Goal: Task Accomplishment & Management: Complete application form

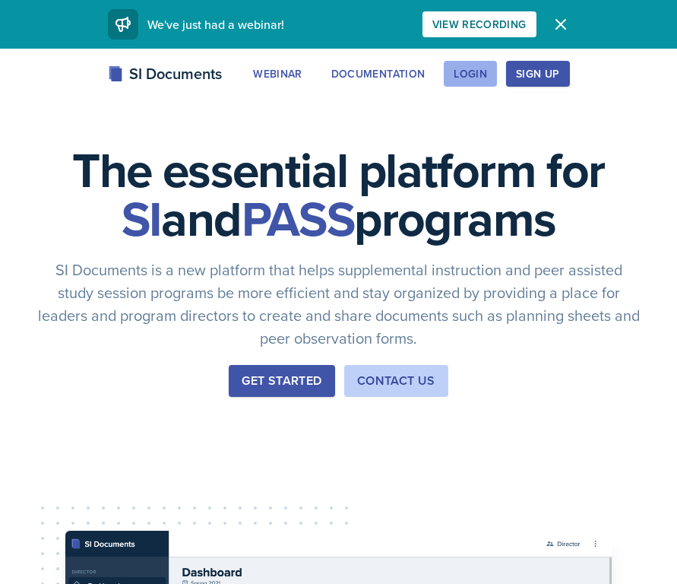
click at [460, 81] on button "Login" at bounding box center [470, 74] width 53 height 26
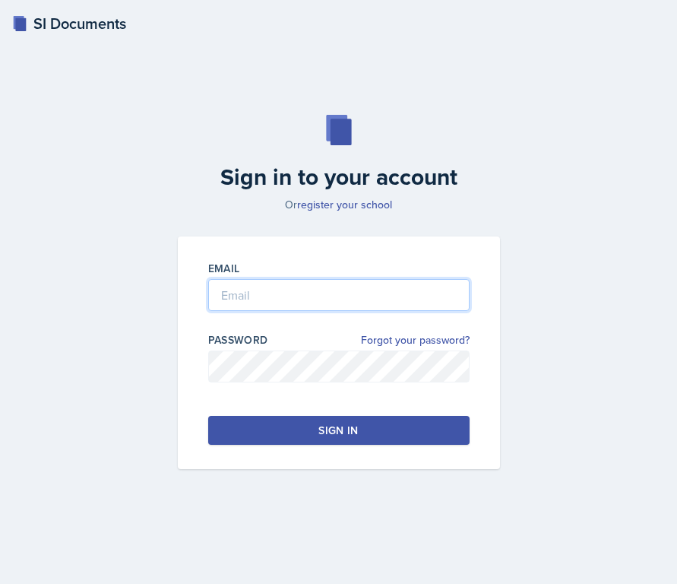
click at [346, 292] on input "email" at bounding box center [339, 295] width 262 height 32
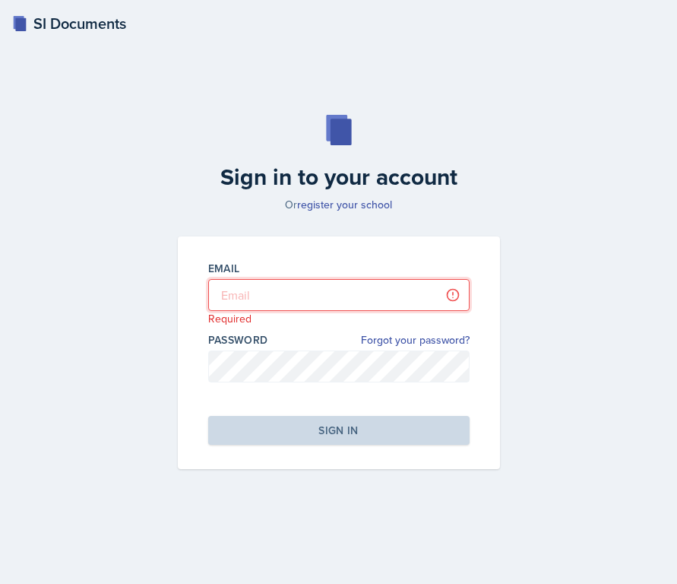
type input "[EMAIL_ADDRESS][DOMAIN_NAME]"
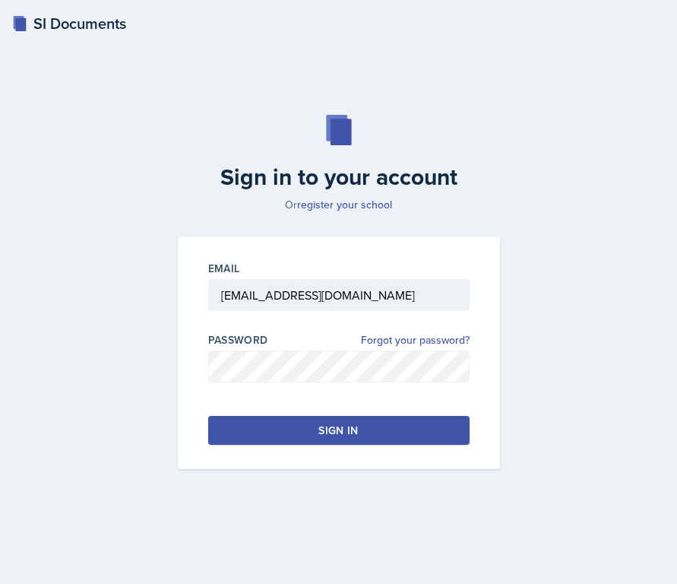
click at [275, 431] on button "Sign in" at bounding box center [339, 430] width 262 height 29
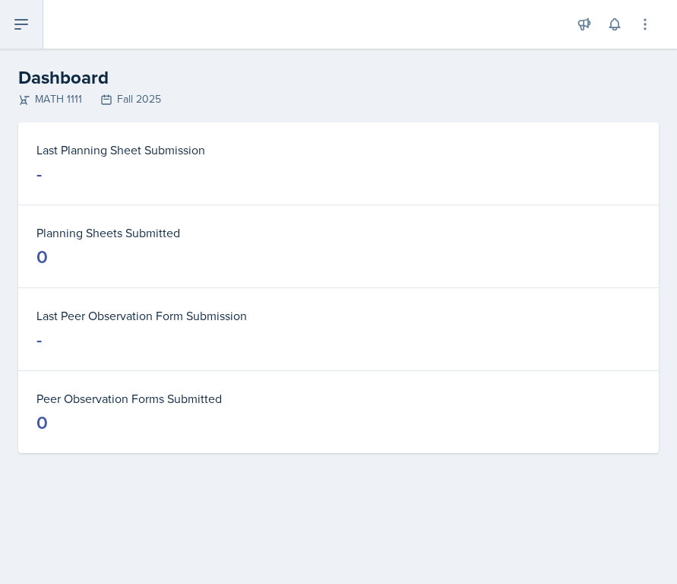
click at [18, 22] on icon at bounding box center [21, 24] width 18 height 18
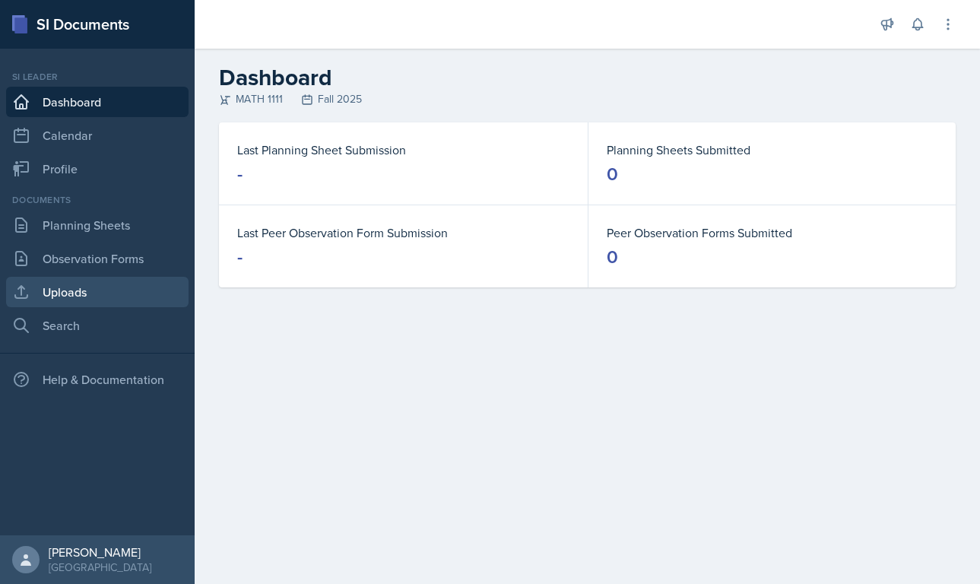
click at [91, 293] on link "Uploads" at bounding box center [97, 292] width 182 height 30
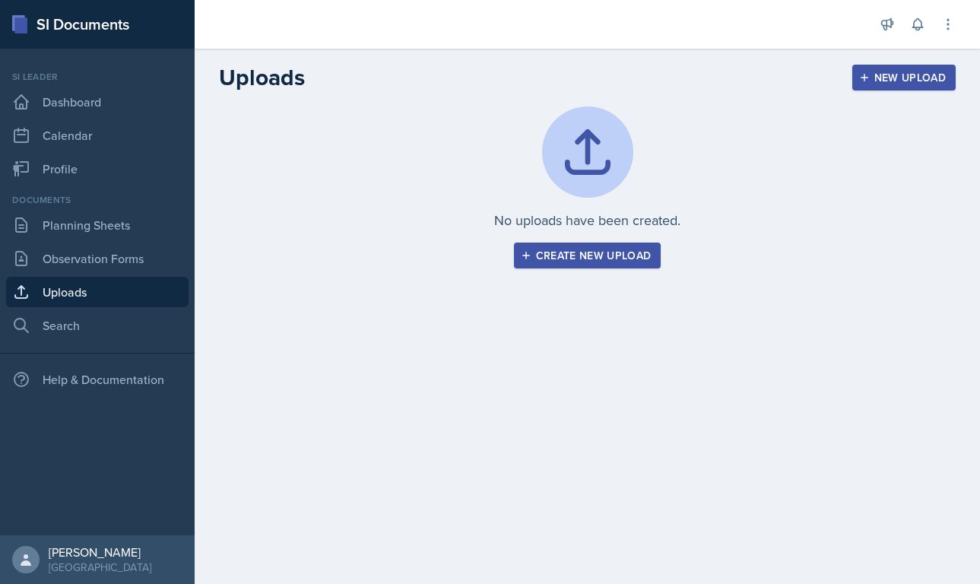
click at [580, 253] on div "Create new upload" at bounding box center [588, 255] width 128 height 12
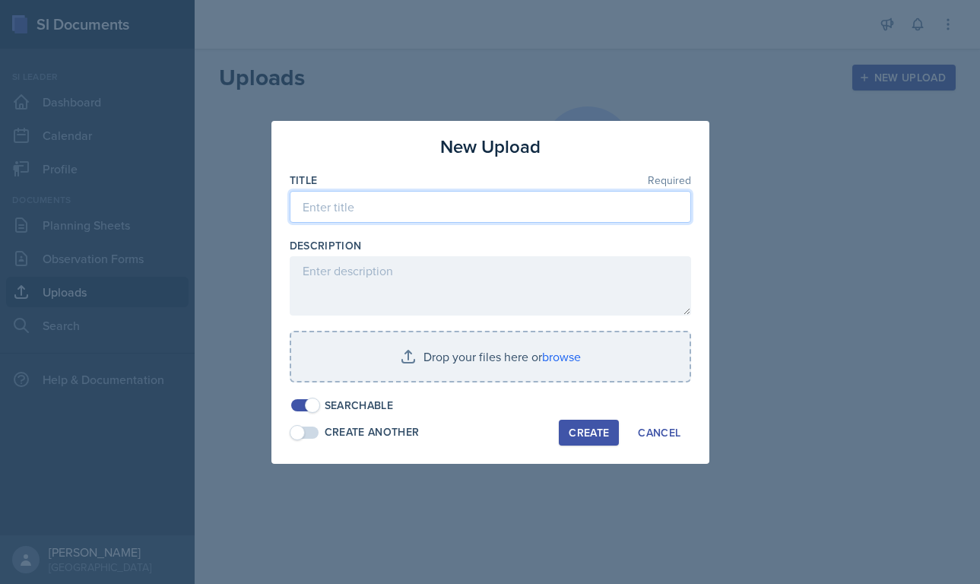
click at [469, 201] on input at bounding box center [490, 207] width 401 height 32
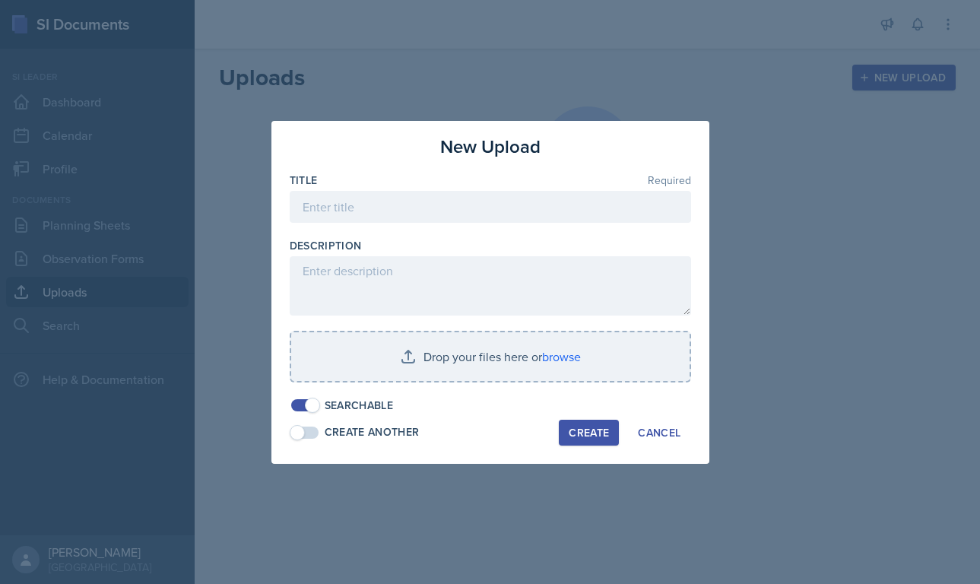
click at [68, 262] on div at bounding box center [490, 292] width 980 height 584
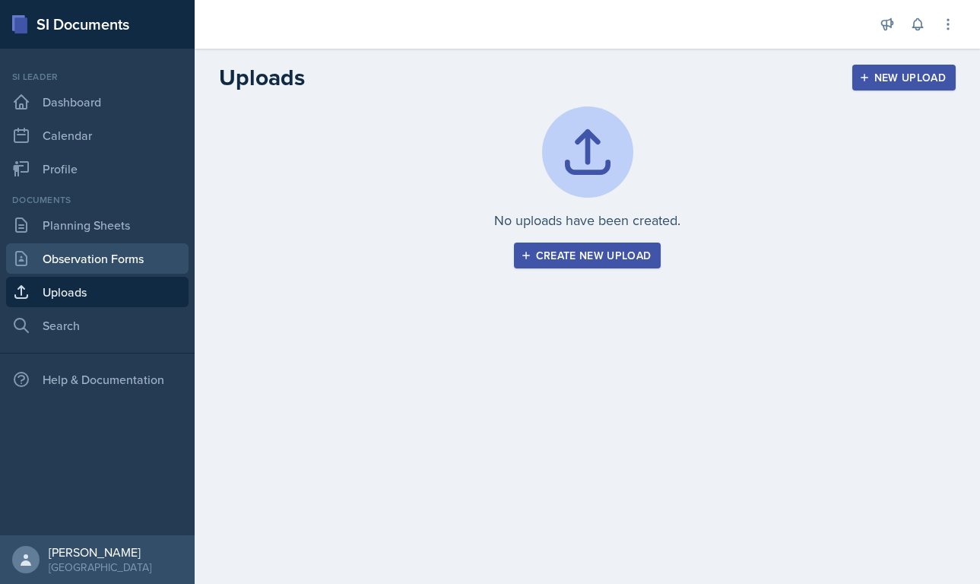
click at [90, 257] on link "Observation Forms" at bounding box center [97, 258] width 182 height 30
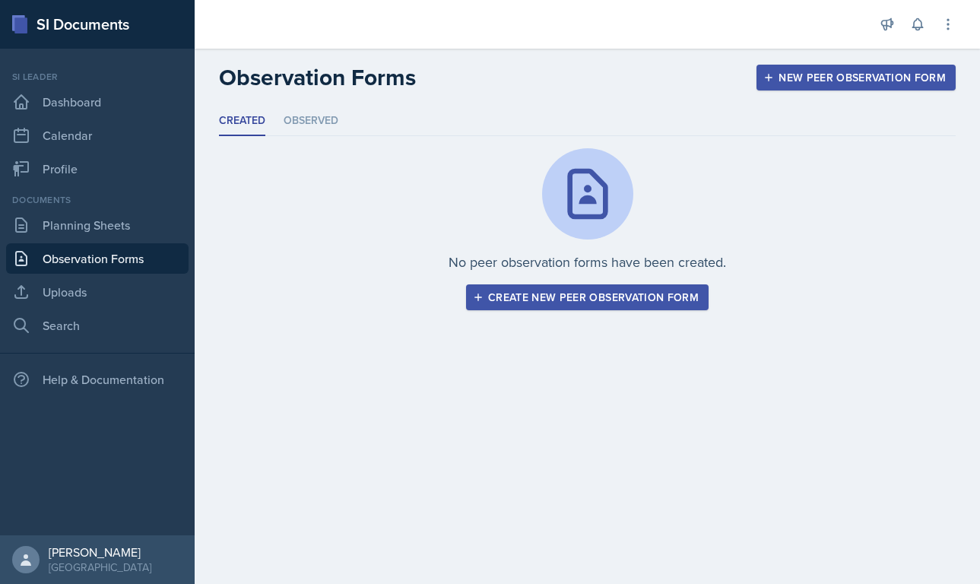
click at [301, 104] on header "Observation Forms New Peer Observation Form" at bounding box center [587, 78] width 785 height 58
click at [303, 115] on li "Observed" at bounding box center [311, 121] width 55 height 30
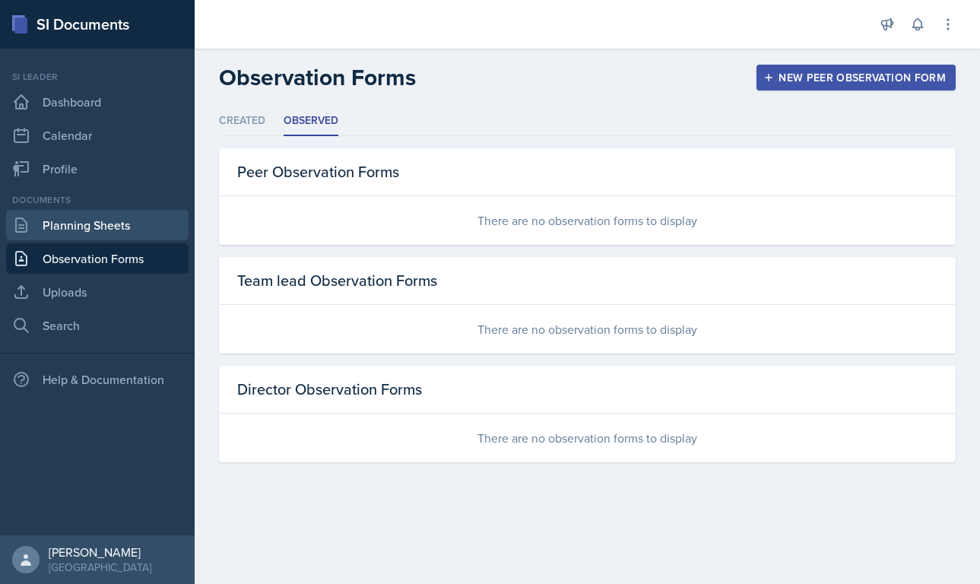
click at [49, 233] on link "Planning Sheets" at bounding box center [97, 225] width 182 height 30
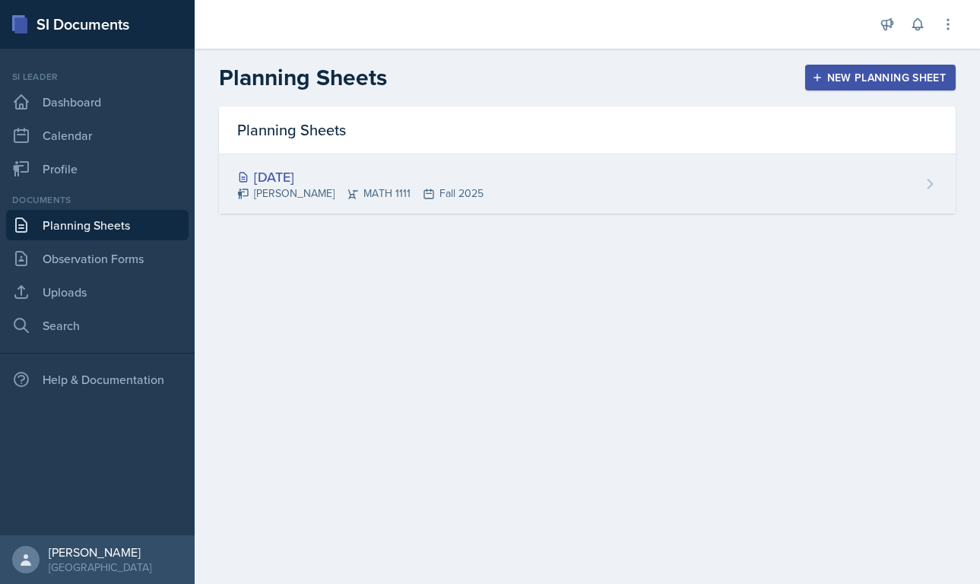
click at [265, 188] on div "[PERSON_NAME] MATH 1111 Fall 2025" at bounding box center [360, 193] width 246 height 16
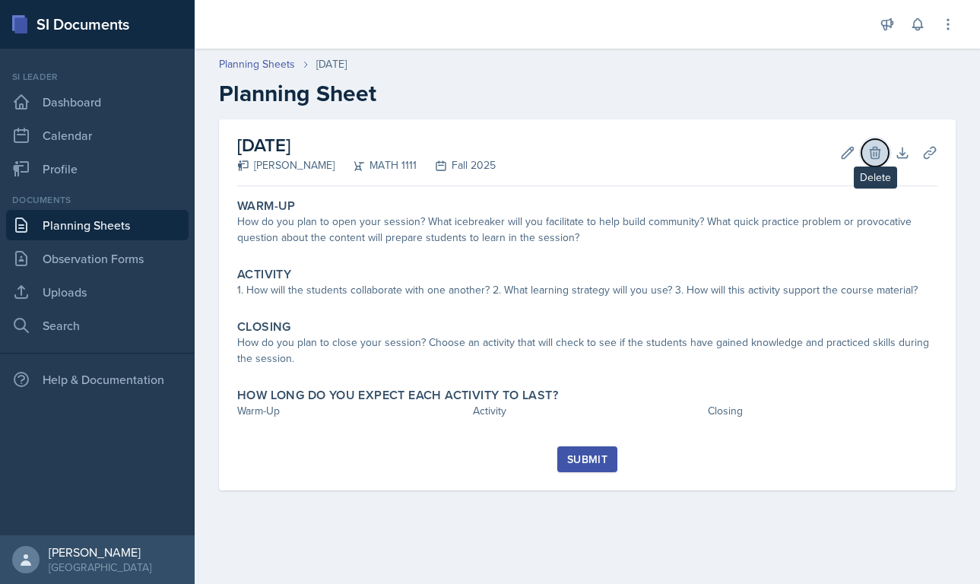
click at [677, 150] on button "Delete" at bounding box center [874, 152] width 27 height 27
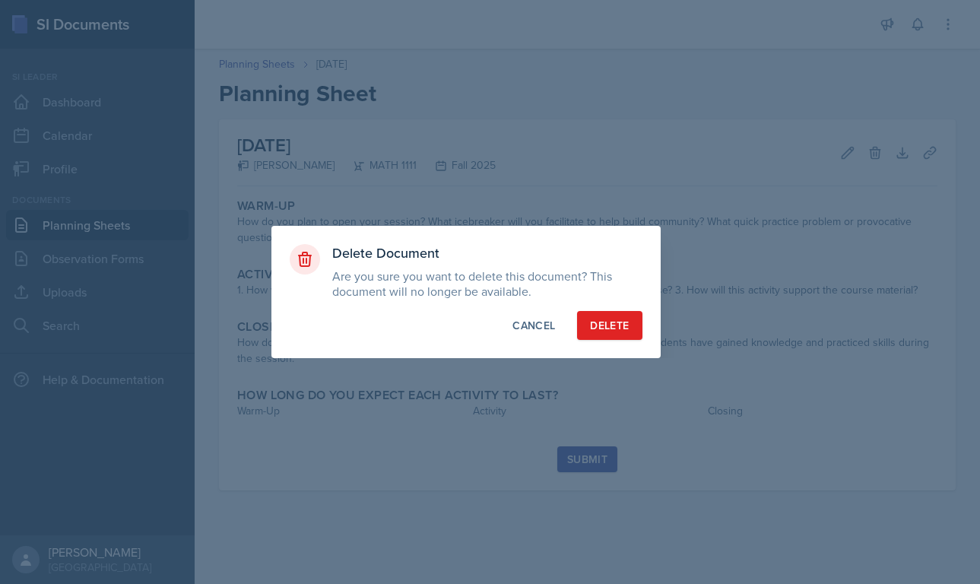
click at [613, 304] on div "Delete Document Are you sure you want to delete this document? This document wi…" at bounding box center [465, 292] width 389 height 132
click at [617, 318] on div "Delete" at bounding box center [609, 325] width 39 height 15
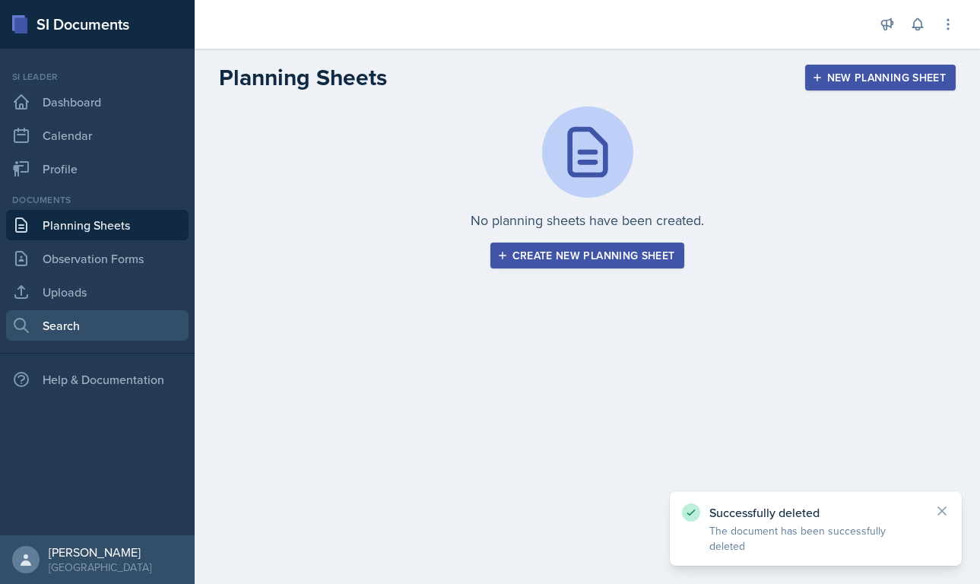
click at [39, 327] on link "Search" at bounding box center [97, 325] width 182 height 30
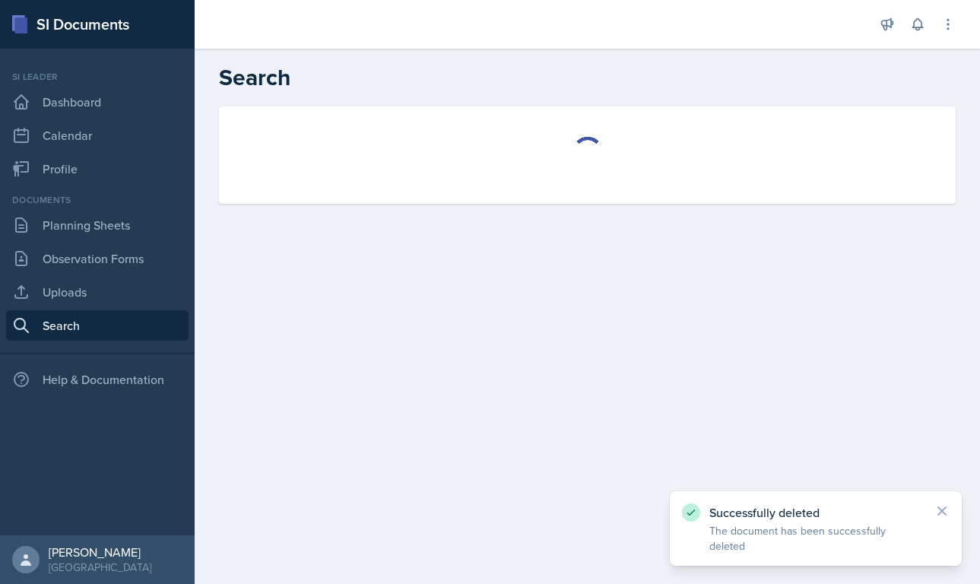
select select "all"
select select "1"
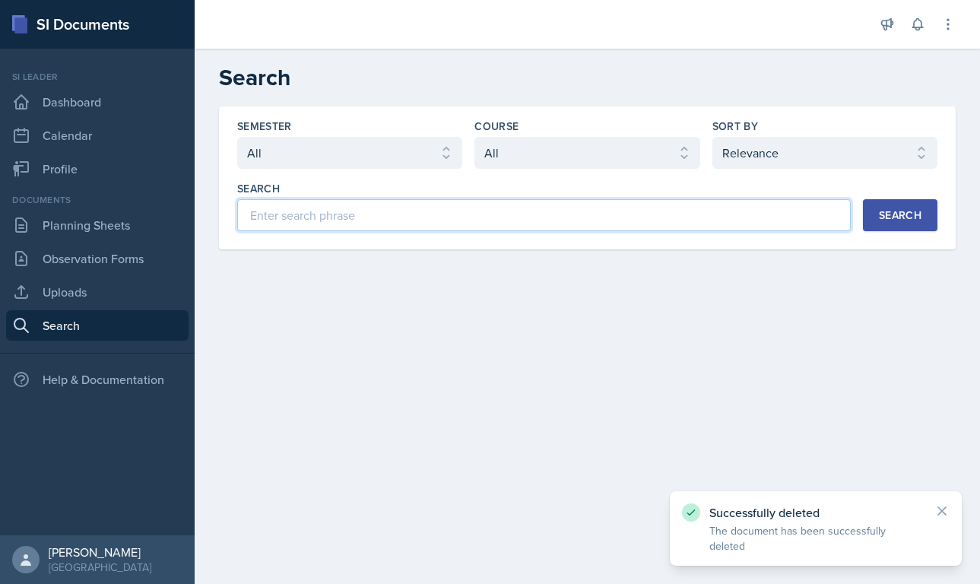
click at [392, 218] on input at bounding box center [544, 215] width 614 height 32
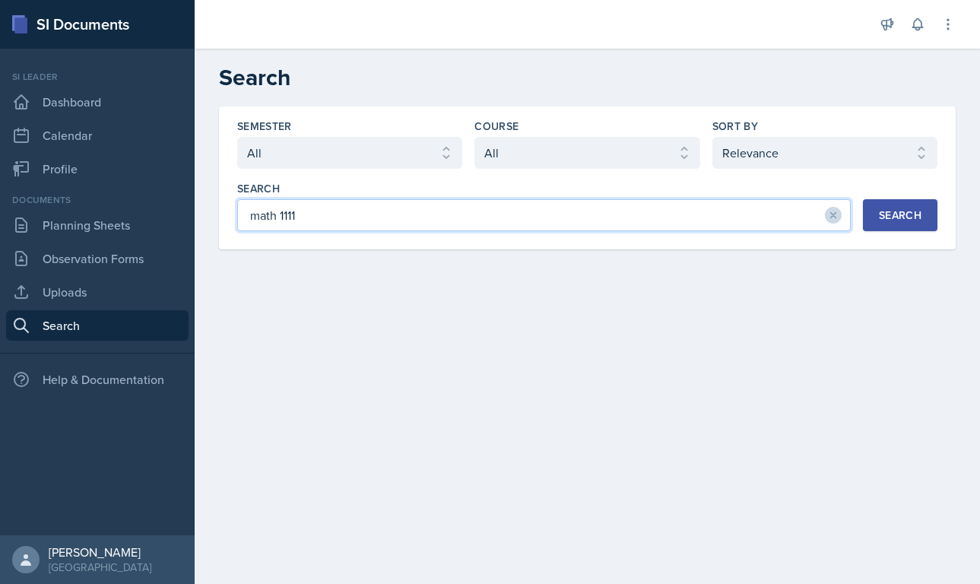
type input "math 1111"
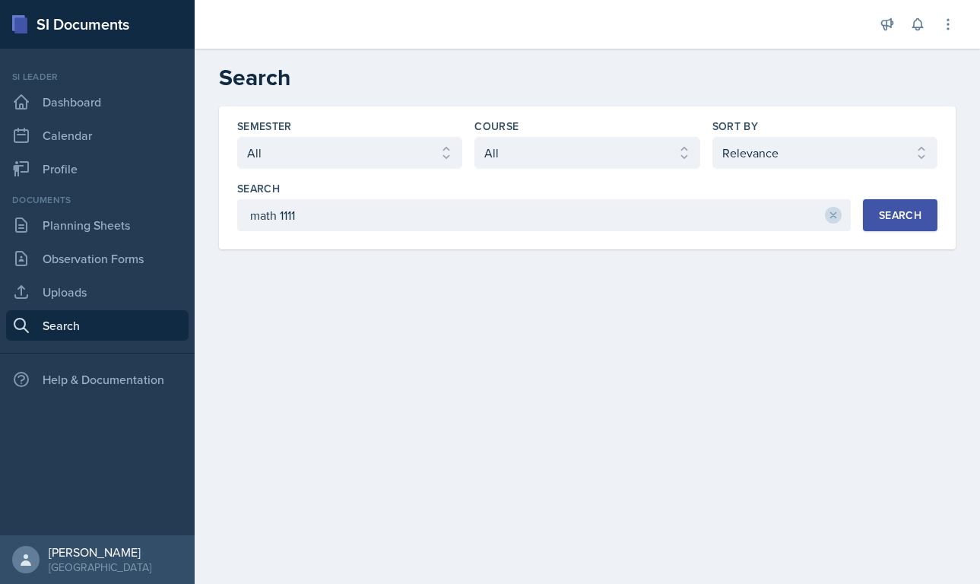
click at [677, 227] on button "Search" at bounding box center [900, 215] width 75 height 32
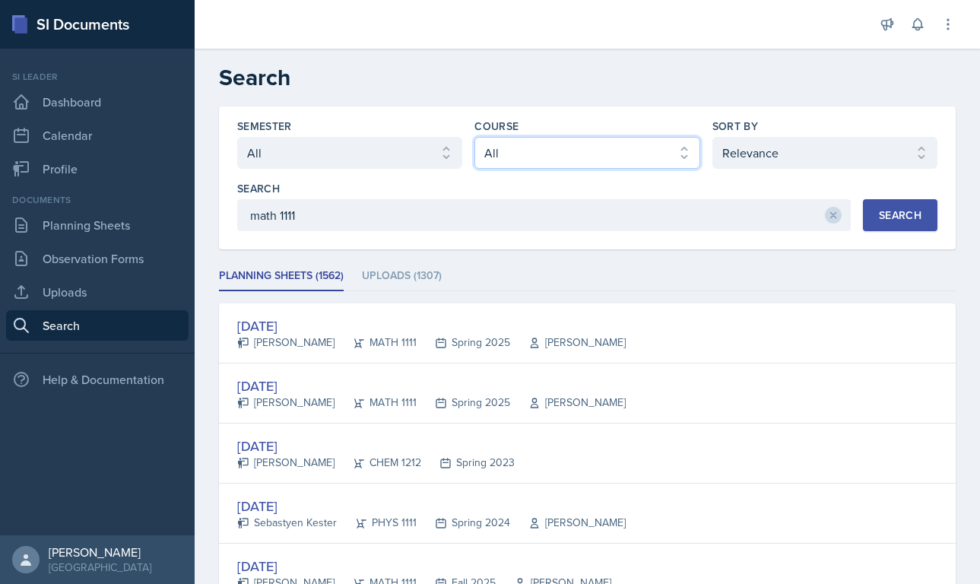
click at [544, 154] on select "Select course All ACCT 2101 ACCT 2102 ACCT 4050 ANTH 1102 ANTH 3301 ARCH 1000 A…" at bounding box center [586, 153] width 225 height 32
select select "5bfde3fe-6375-4519-a868-95dd30d0bb1b"
click at [474, 137] on select "Select course All ACCT 2101 ACCT 2102 ACCT 4050 ANTH 1102 ANTH 3301 ARCH 1000 A…" at bounding box center [586, 153] width 225 height 32
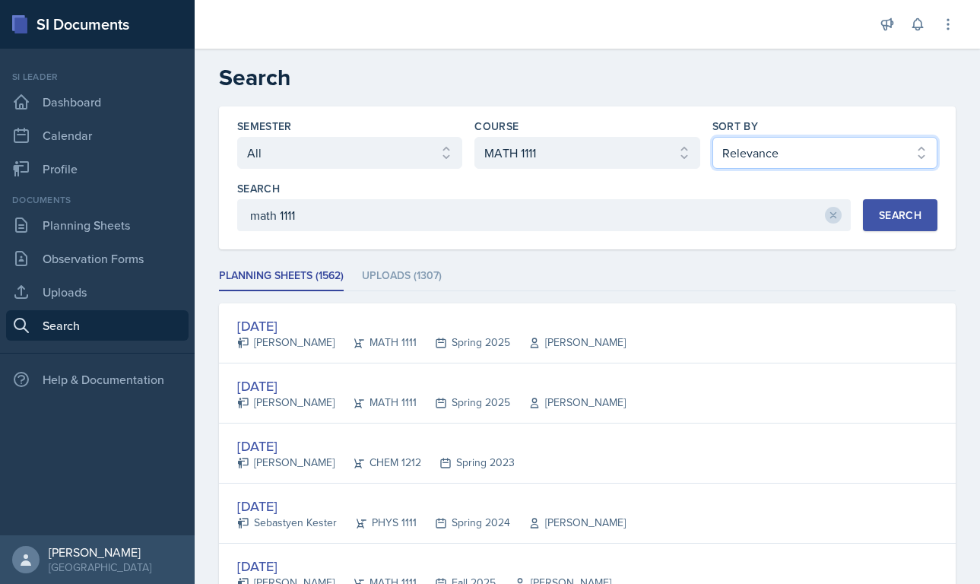
click at [677, 161] on select "Select sort by Relevance Document Date (Asc) Document Date (Desc)" at bounding box center [824, 153] width 225 height 32
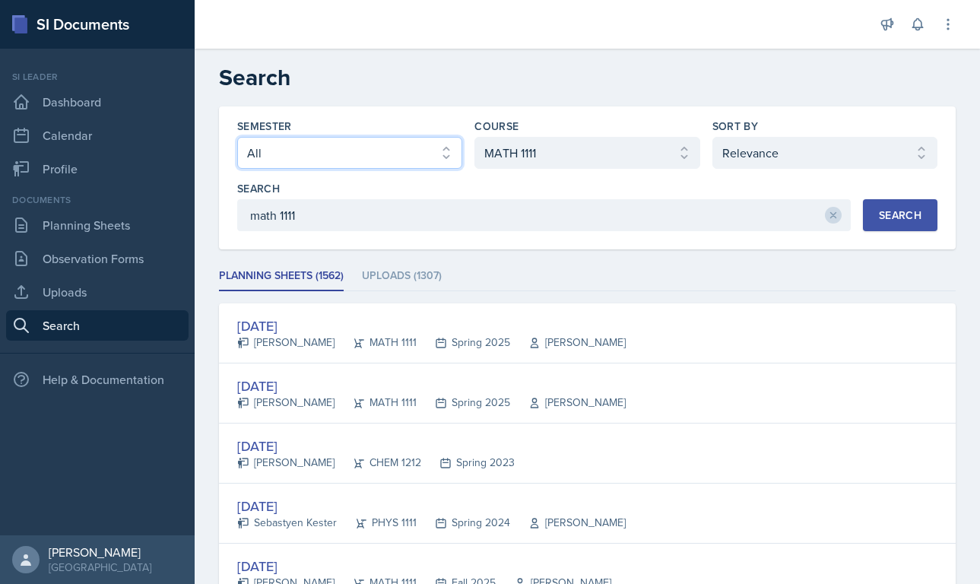
click at [391, 151] on select "Select semester All Fall 2025 Summer 2025 Spring 2025 Fall 2024 Summer 2024 Spr…" at bounding box center [349, 153] width 225 height 32
click at [237, 137] on select "Select semester All Fall 2025 Summer 2025 Spring 2025 Fall 2024 Summer 2024 Spr…" at bounding box center [349, 153] width 225 height 32
click at [677, 225] on button "Search" at bounding box center [900, 215] width 75 height 32
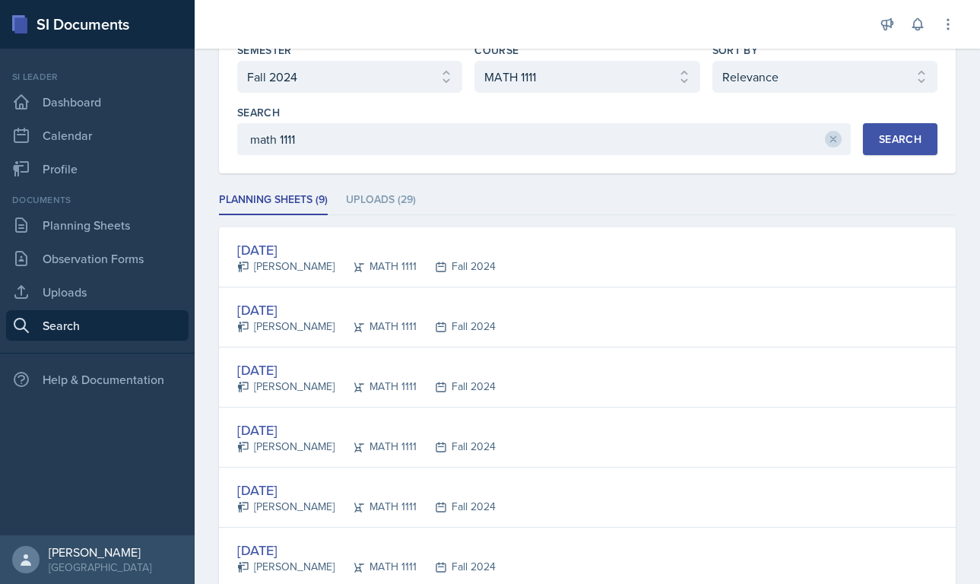
scroll to position [356, 0]
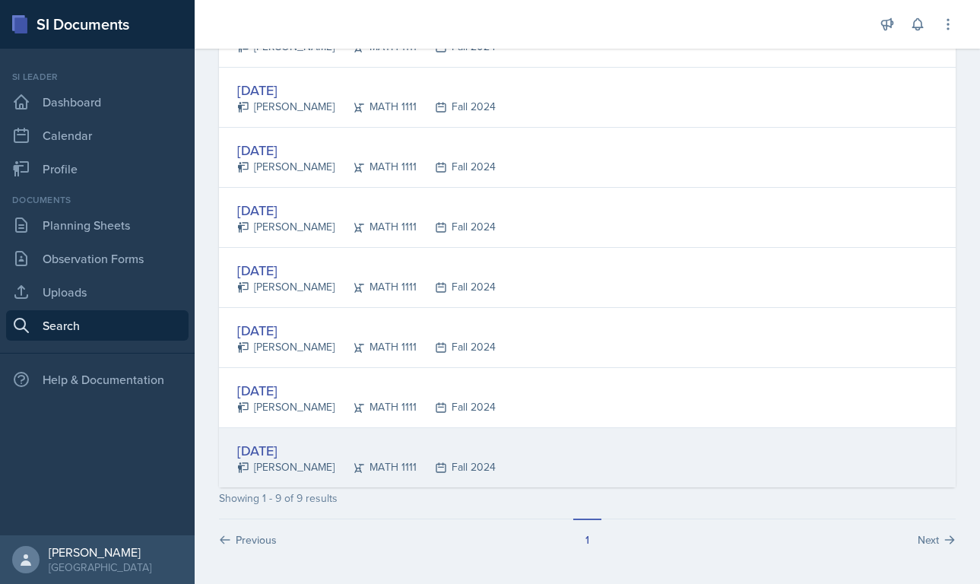
click at [294, 456] on div "[DATE]" at bounding box center [366, 450] width 258 height 21
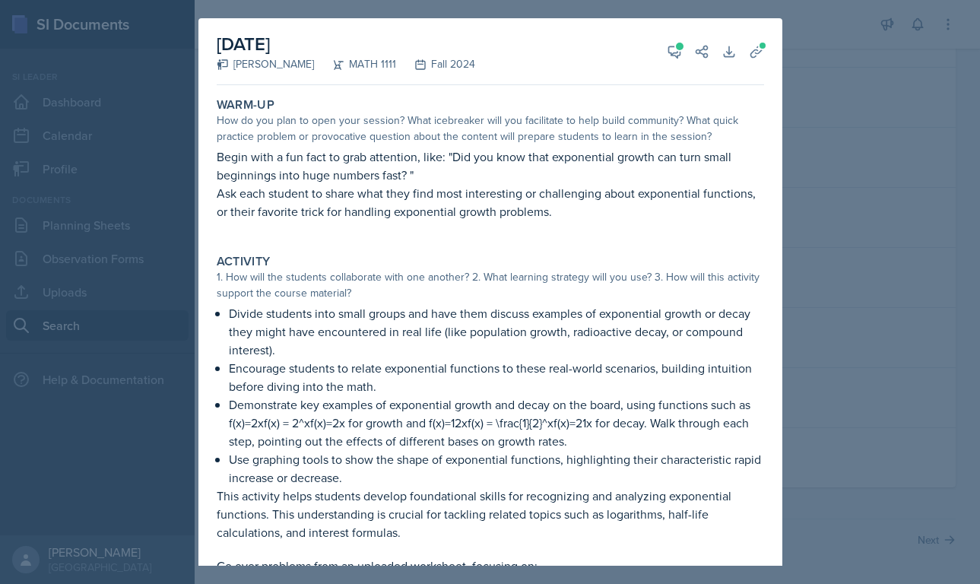
click at [677, 263] on div at bounding box center [490, 292] width 980 height 584
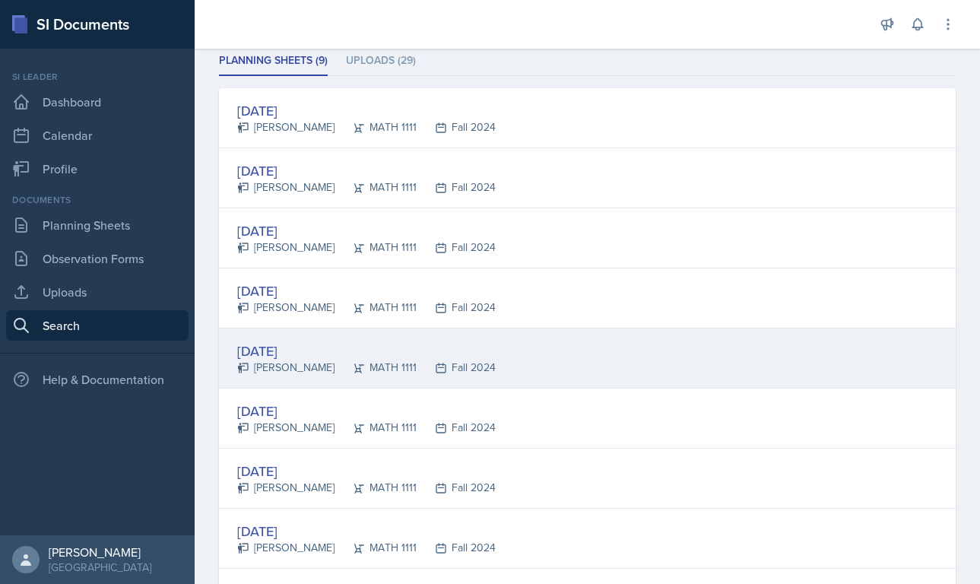
scroll to position [0, 0]
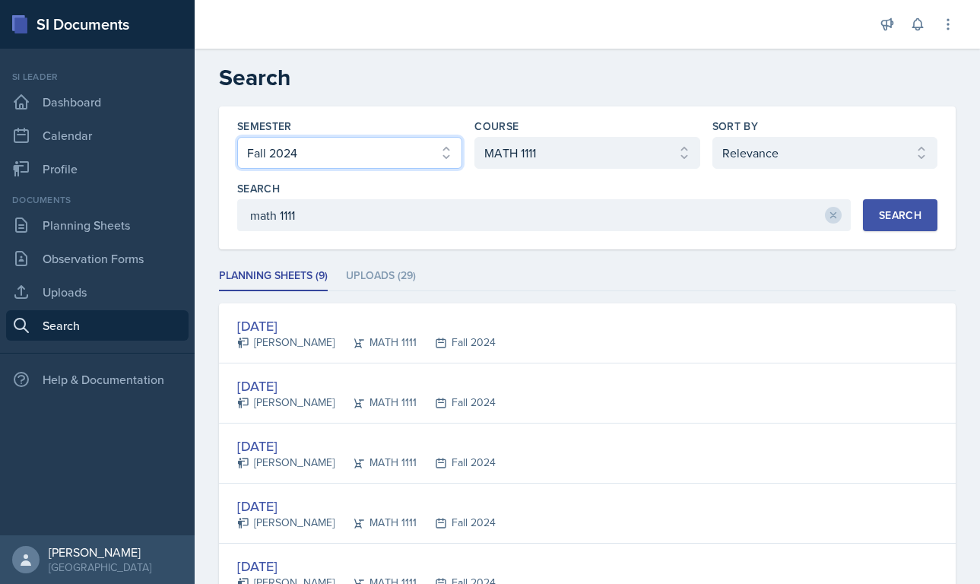
click at [386, 161] on select "Select semester All Fall 2025 Summer 2025 Spring 2025 Fall 2024 Summer 2024 Spr…" at bounding box center [349, 153] width 225 height 32
select select "e2039551-f485-4c1b-a525-5b9893bb04c4"
click at [237, 137] on select "Select semester All Fall 2025 Summer 2025 Spring 2025 Fall 2024 Summer 2024 Spr…" at bounding box center [349, 153] width 225 height 32
click at [677, 225] on button "Search" at bounding box center [900, 215] width 75 height 32
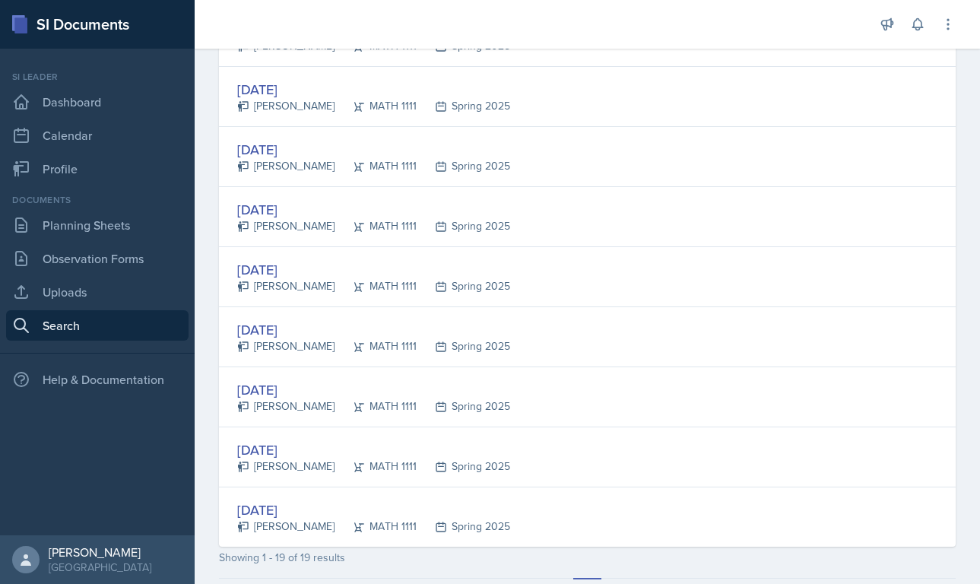
scroll to position [956, 0]
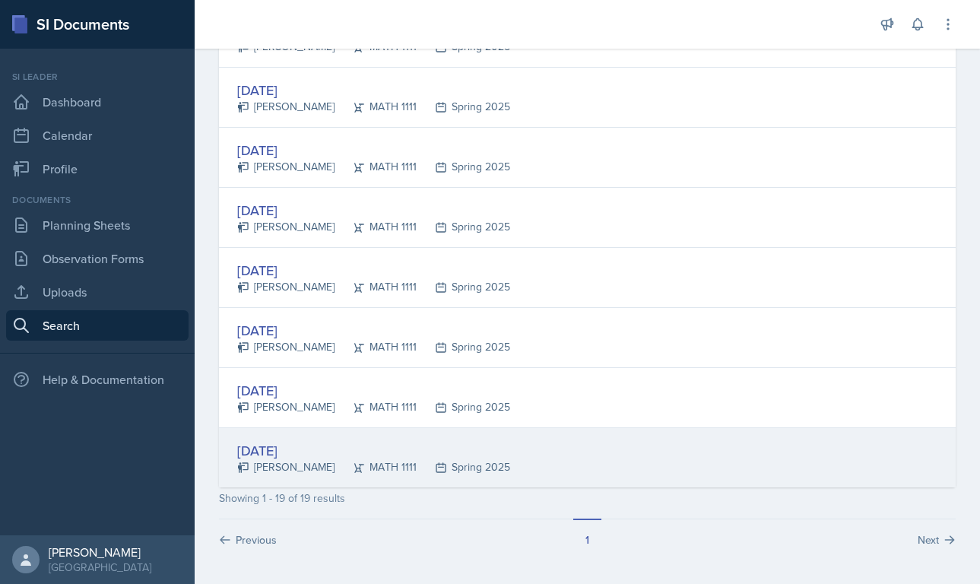
click at [395, 464] on div "MATH 1111" at bounding box center [375, 467] width 82 height 16
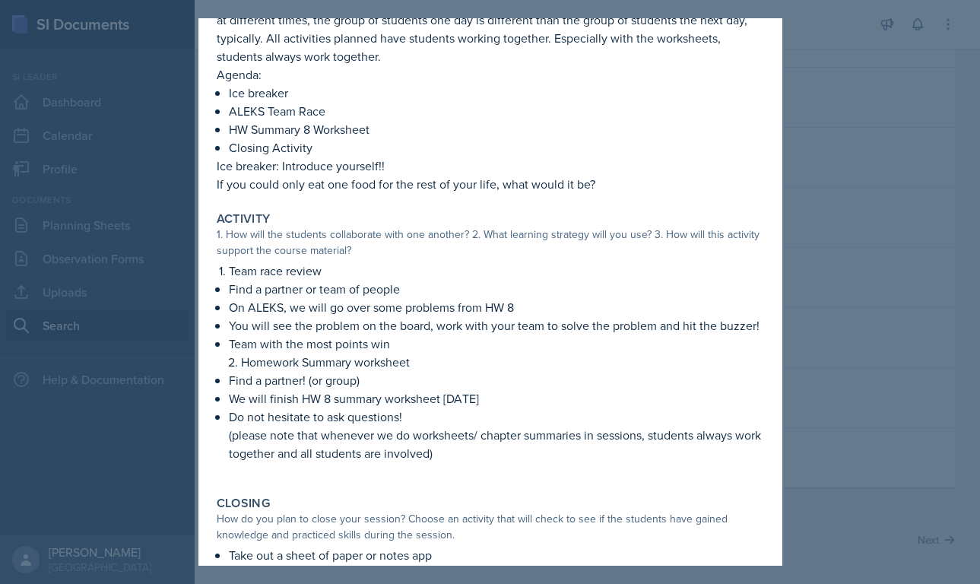
scroll to position [147, 0]
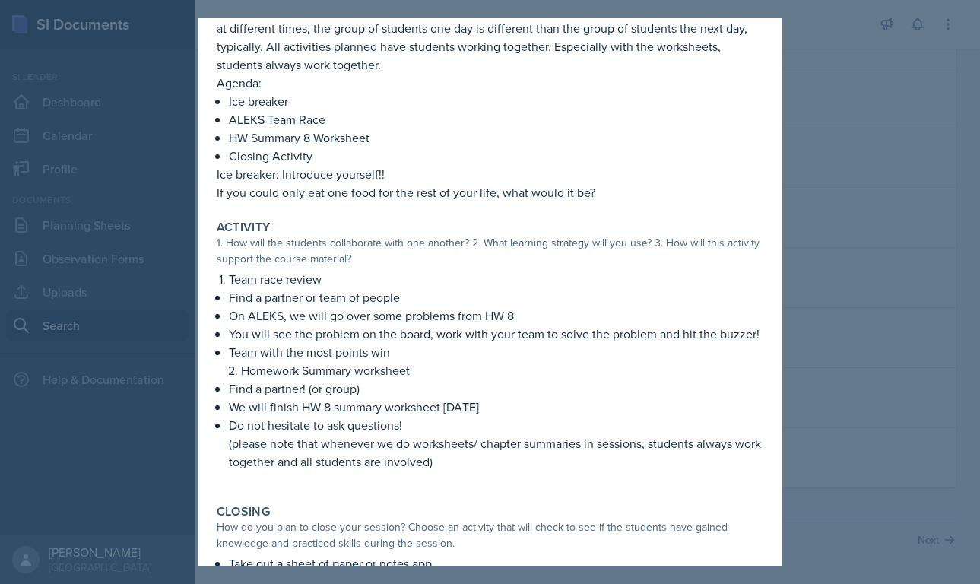
click at [677, 185] on div at bounding box center [490, 292] width 980 height 584
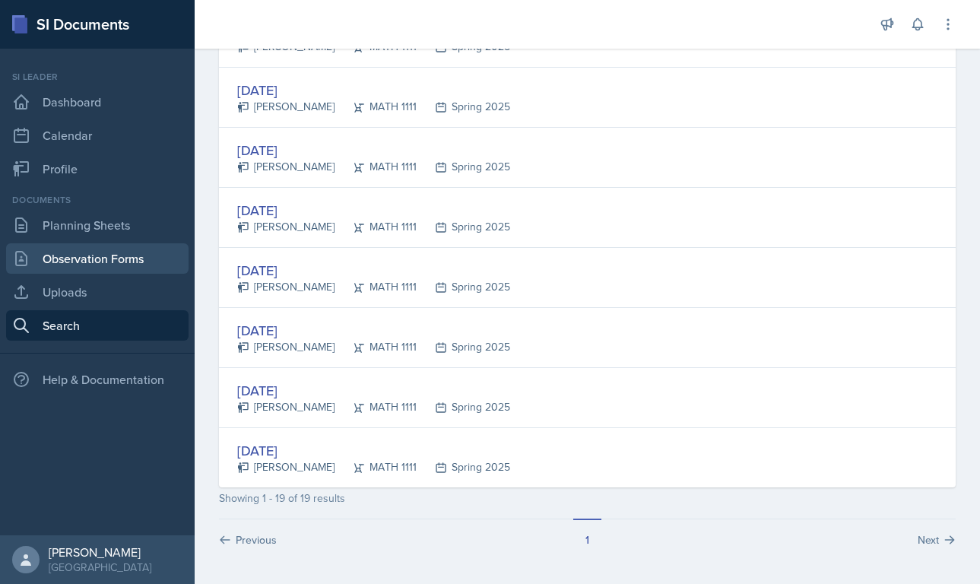
click at [145, 260] on link "Observation Forms" at bounding box center [97, 258] width 182 height 30
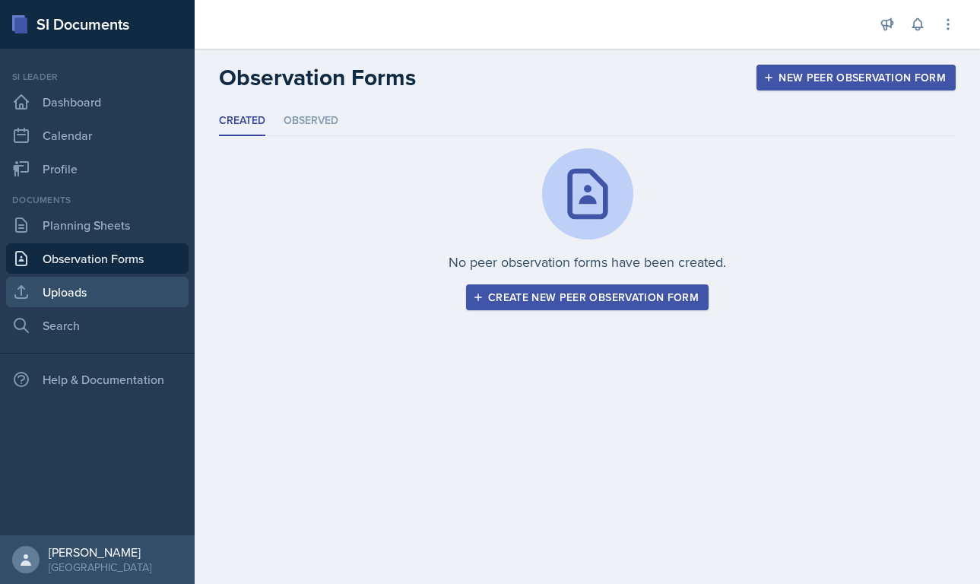
click at [121, 296] on link "Uploads" at bounding box center [97, 292] width 182 height 30
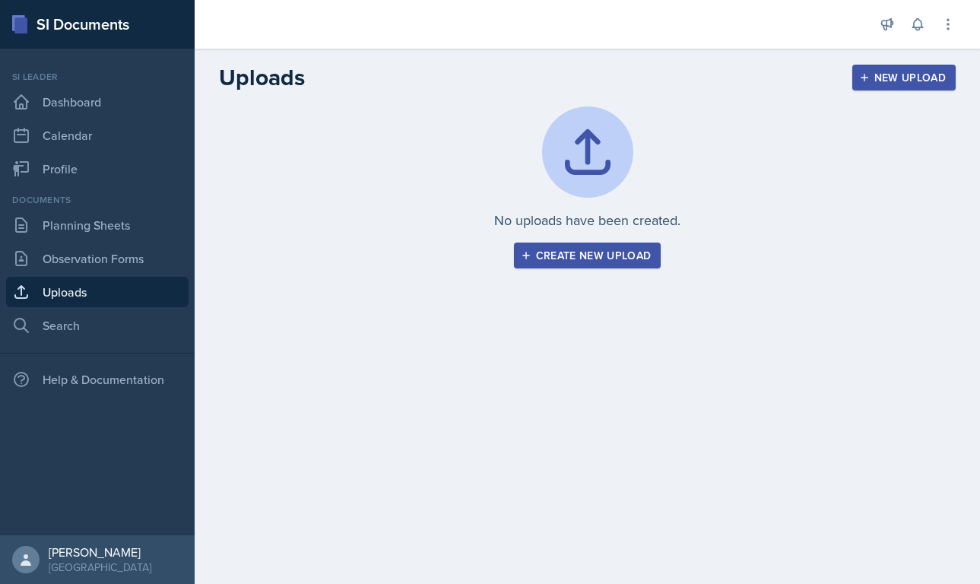
click at [561, 255] on div "Create new upload" at bounding box center [588, 255] width 128 height 12
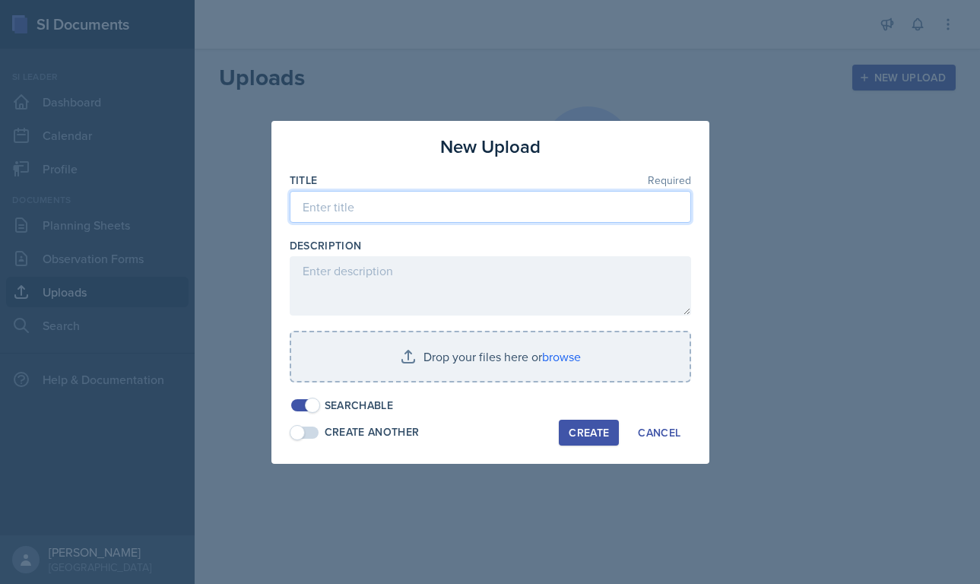
click at [436, 211] on input at bounding box center [490, 207] width 401 height 32
type input "A"
type input "F"
type input "[DATE]"
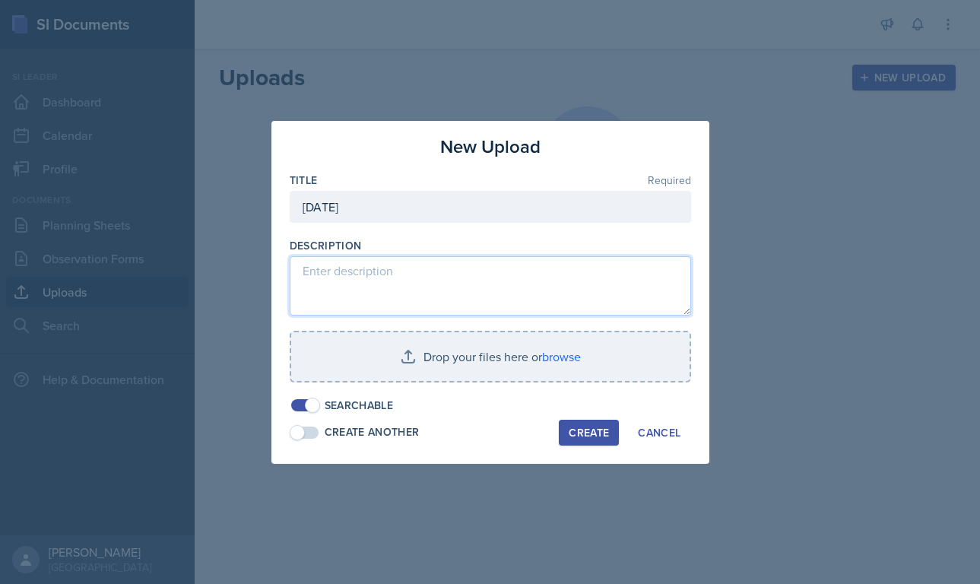
click at [382, 263] on textarea at bounding box center [490, 285] width 401 height 59
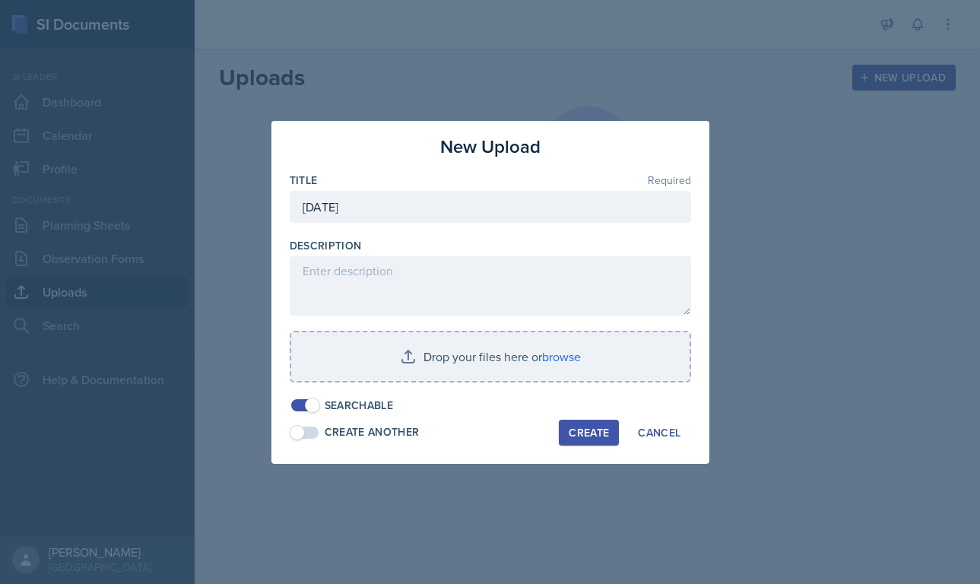
click at [591, 434] on div "Create" at bounding box center [589, 432] width 40 height 12
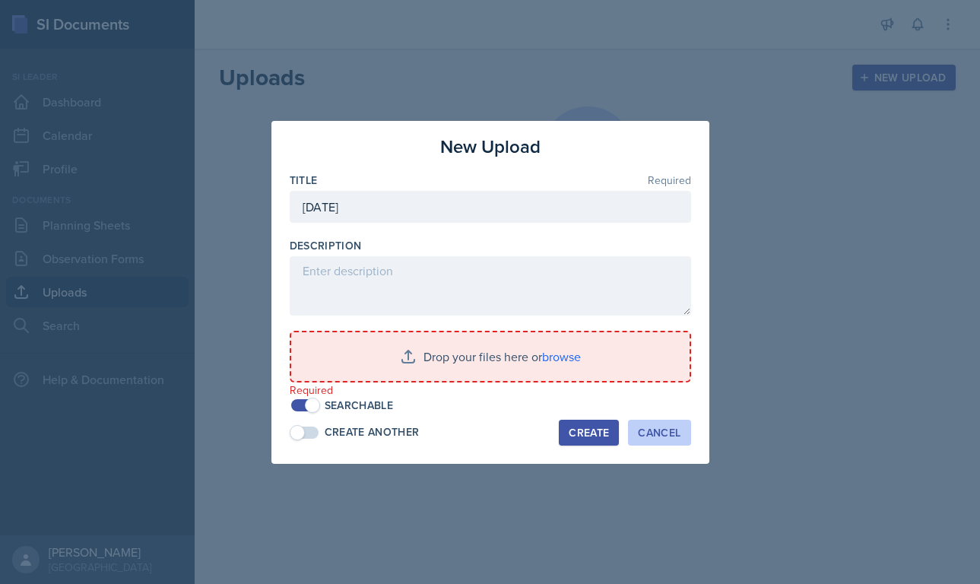
click at [667, 436] on div "Cancel" at bounding box center [659, 432] width 43 height 12
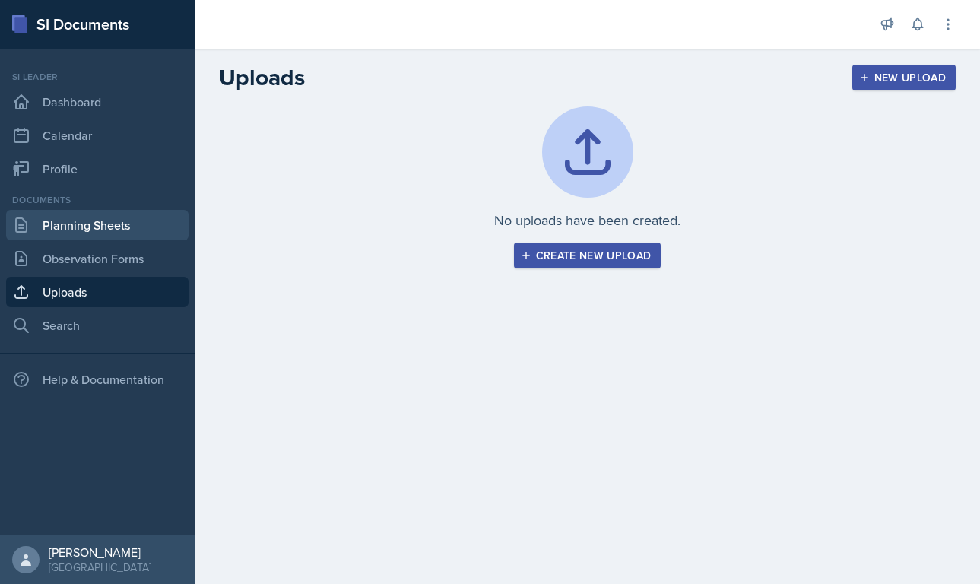
click at [122, 224] on link "Planning Sheets" at bounding box center [97, 225] width 182 height 30
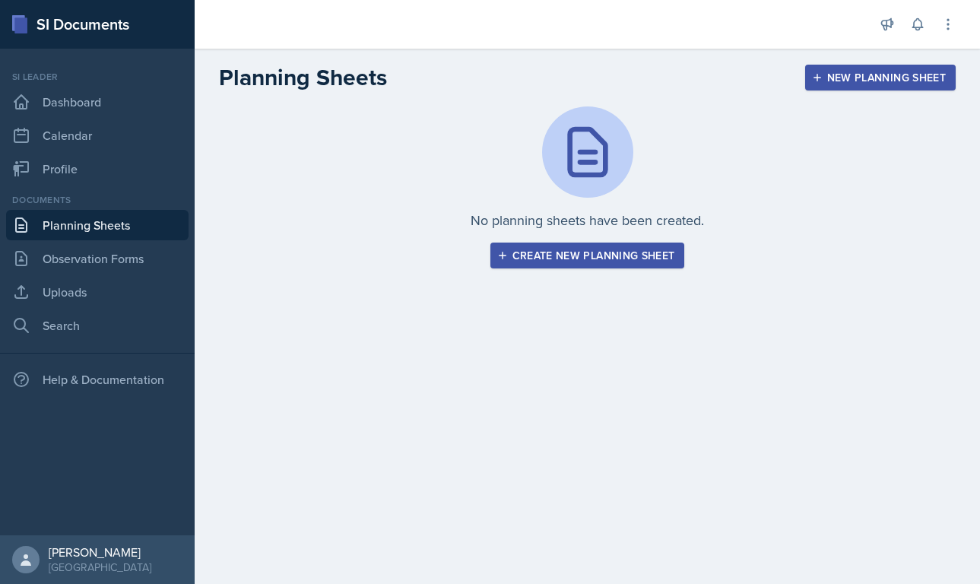
click at [497, 255] on icon "button" at bounding box center [502, 255] width 11 height 11
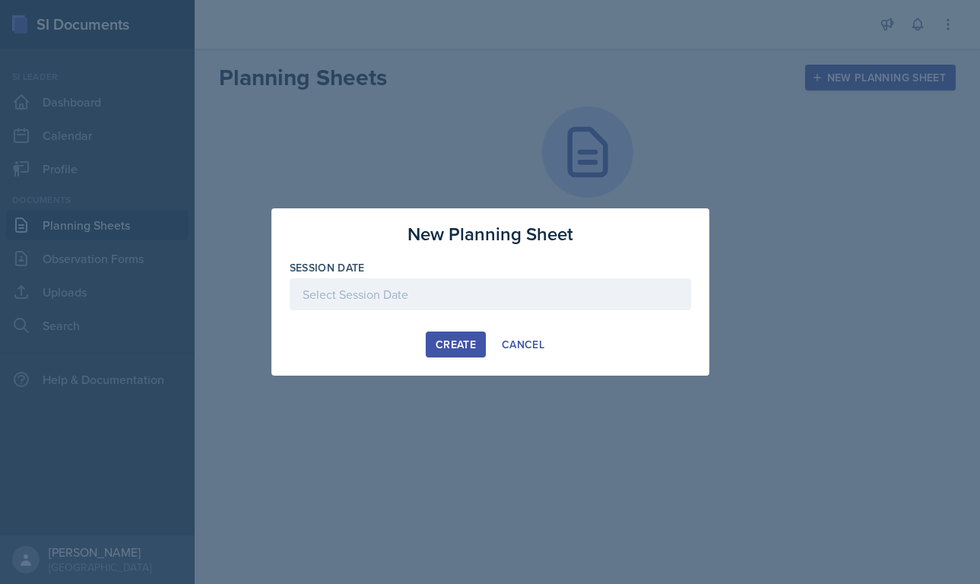
click at [422, 300] on div at bounding box center [490, 294] width 401 height 32
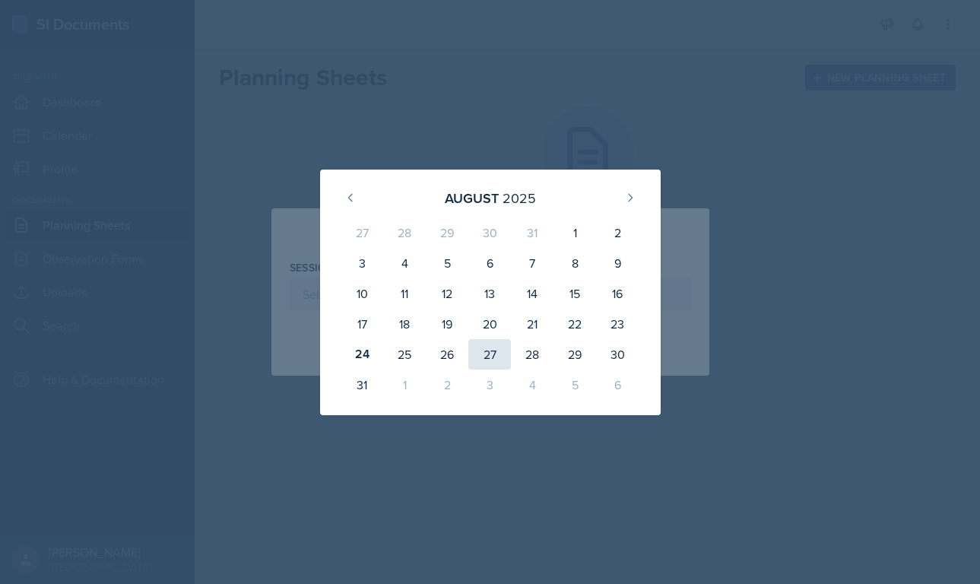
click at [483, 349] on div "27" at bounding box center [489, 354] width 43 height 30
type input "[DATE]"
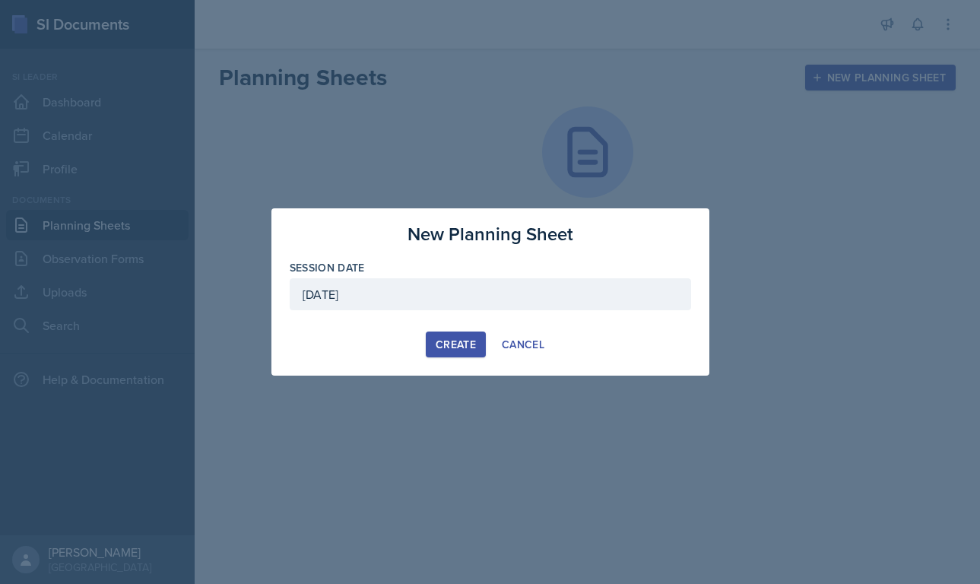
click at [466, 342] on div "Create" at bounding box center [456, 344] width 40 height 12
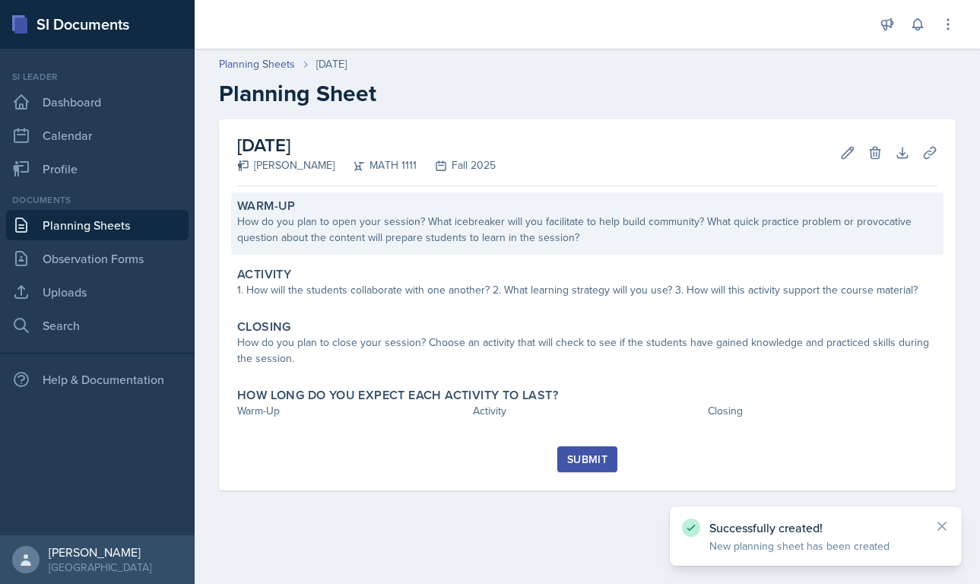
click at [462, 218] on div "How do you plan to open your session? What icebreaker will you facilitate to he…" at bounding box center [587, 230] width 700 height 32
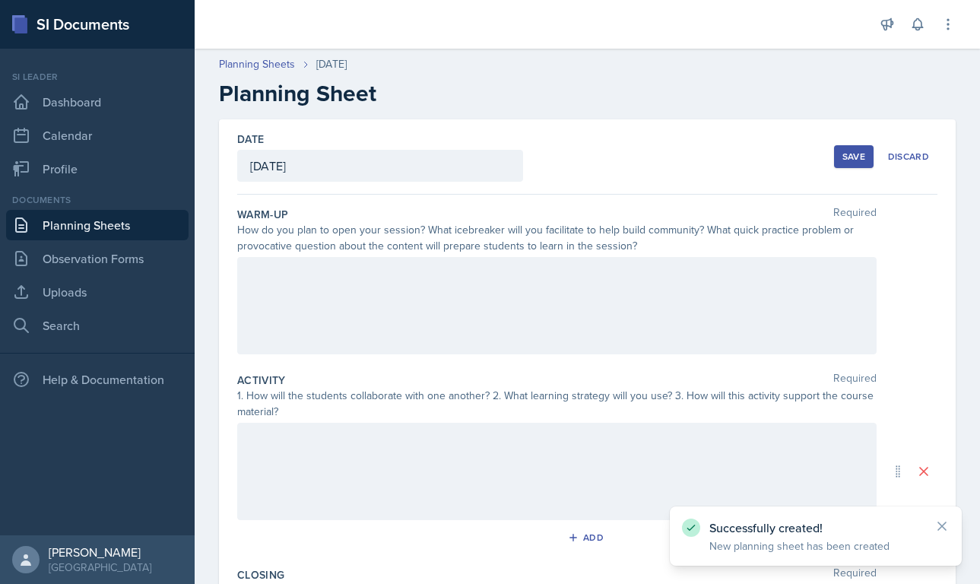
click at [437, 286] on div at bounding box center [556, 305] width 639 height 97
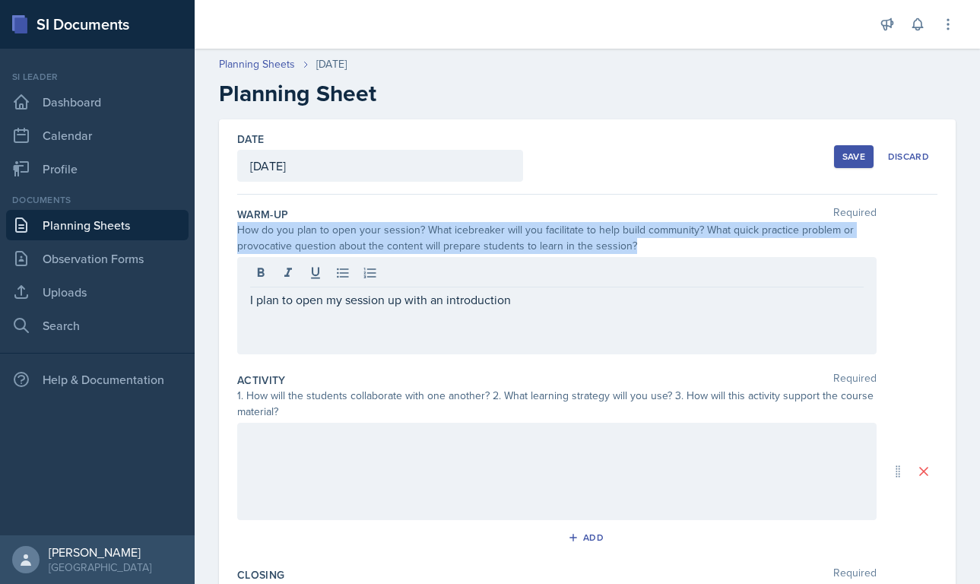
drag, startPoint x: 234, startPoint y: 229, endPoint x: 645, endPoint y: 242, distance: 411.5
click at [645, 242] on div "Date [DATE] [DATE] 27 28 29 30 31 1 2 3 4 5 6 7 8 9 10 11 12 13 14 15 16 17 18 …" at bounding box center [587, 471] width 737 height 704
copy div "How do you plan to open your session? What icebreaker will you facilitate to he…"
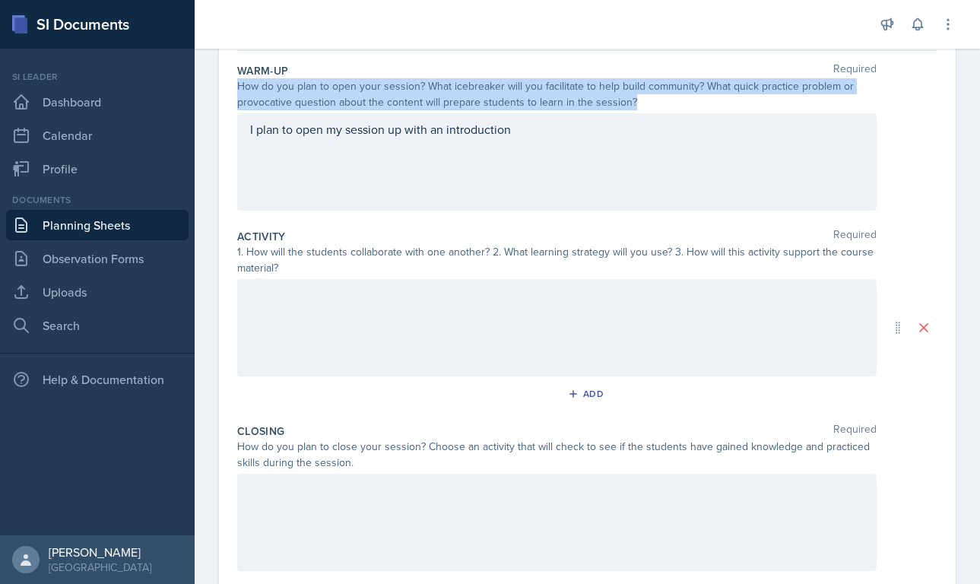
scroll to position [276, 0]
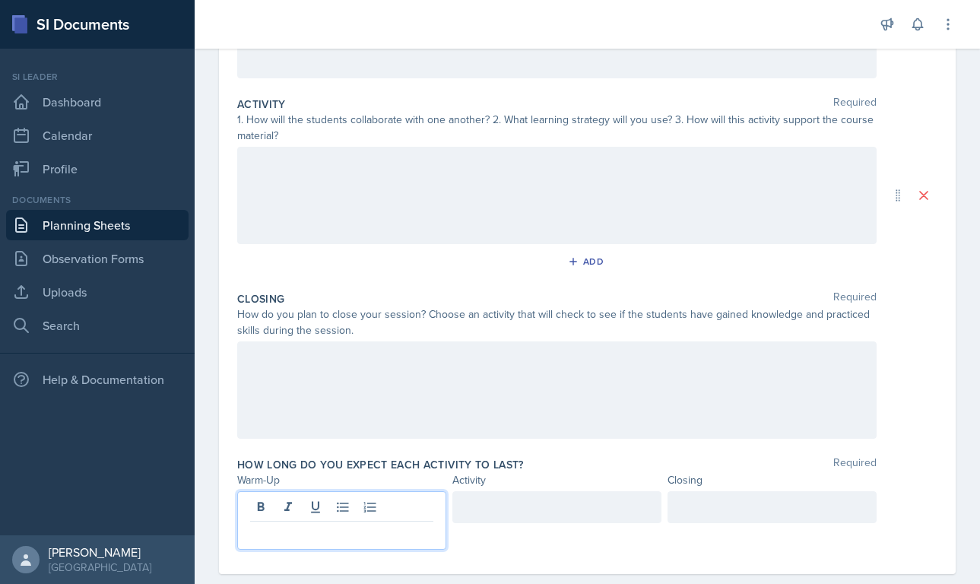
click at [329, 525] on p at bounding box center [341, 534] width 183 height 18
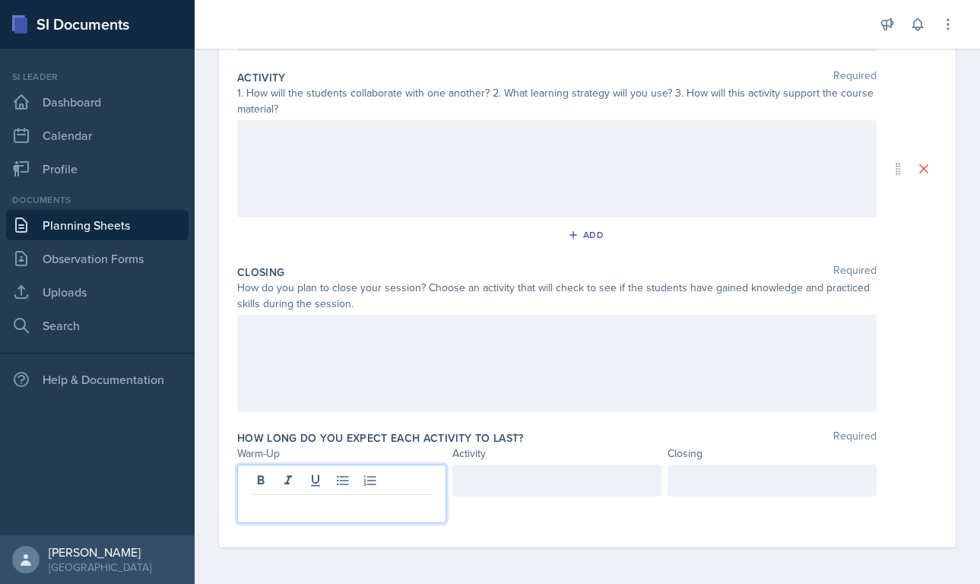
click at [477, 486] on div at bounding box center [556, 480] width 209 height 32
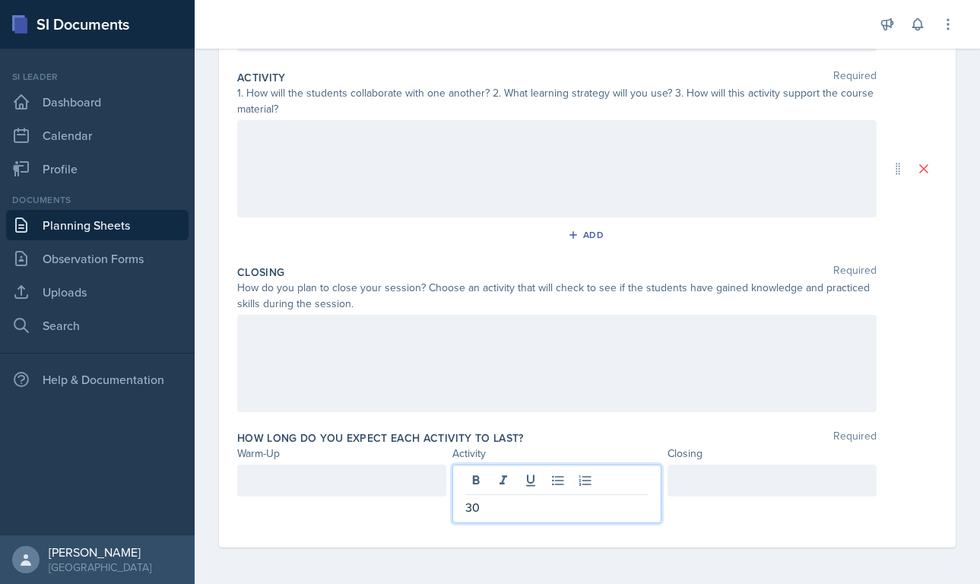
click at [369, 490] on div at bounding box center [341, 480] width 209 height 32
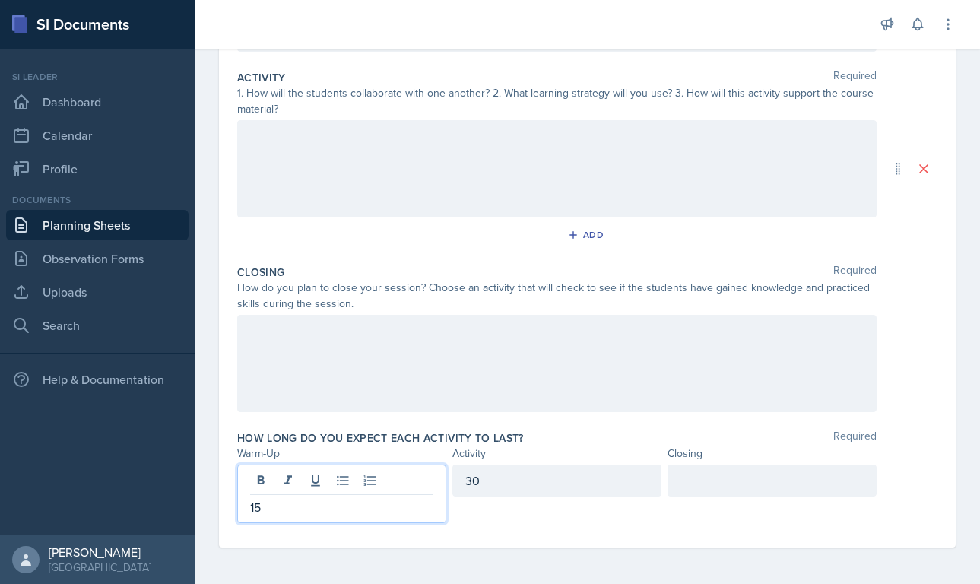
click at [675, 475] on div at bounding box center [771, 480] width 209 height 32
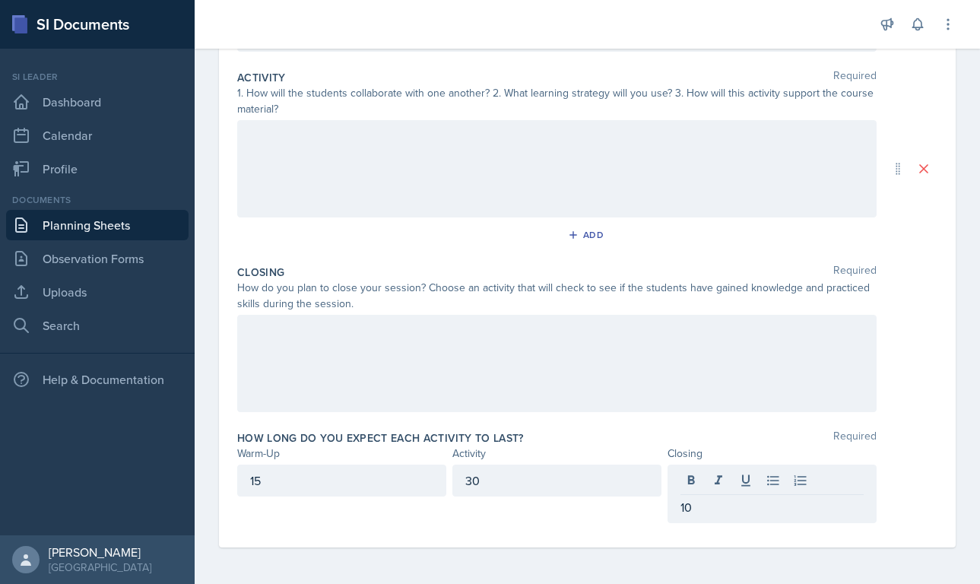
click at [588, 395] on div at bounding box center [556, 363] width 639 height 97
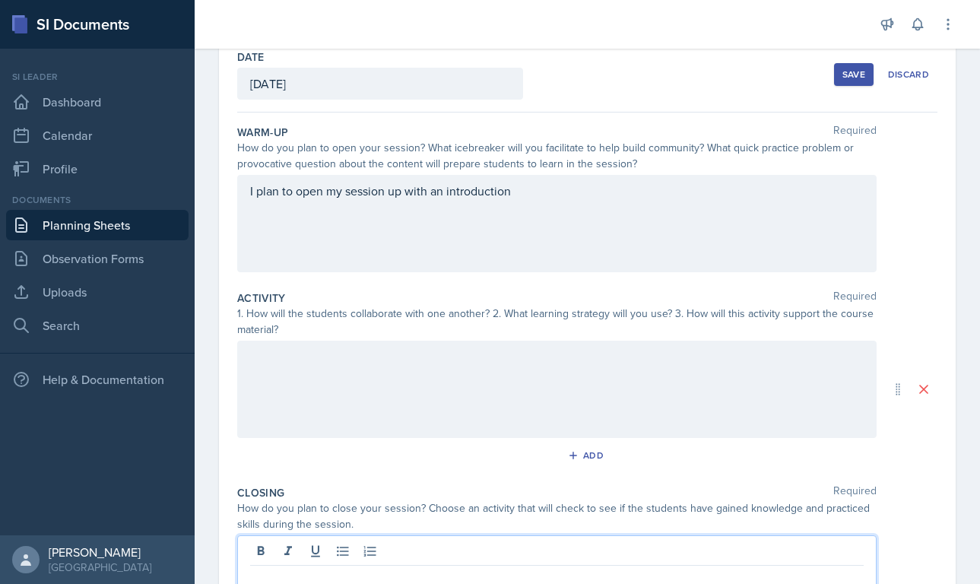
scroll to position [0, 0]
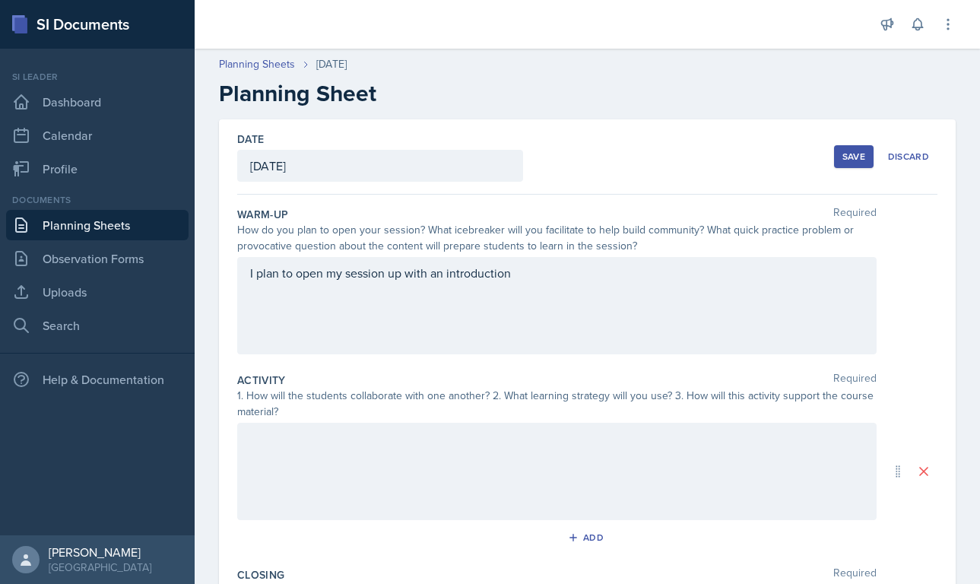
click at [526, 285] on div "I plan to open my session up with an introduction" at bounding box center [556, 305] width 639 height 97
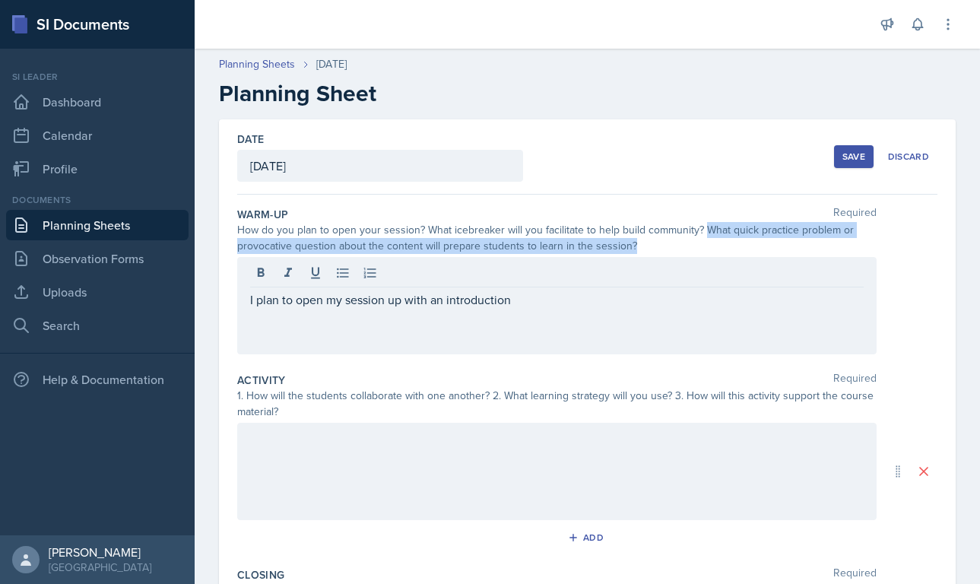
drag, startPoint x: 701, startPoint y: 233, endPoint x: 731, endPoint y: 244, distance: 31.8
click at [677, 244] on div "How do you plan to open your session? What icebreaker will you facilitate to he…" at bounding box center [556, 238] width 639 height 32
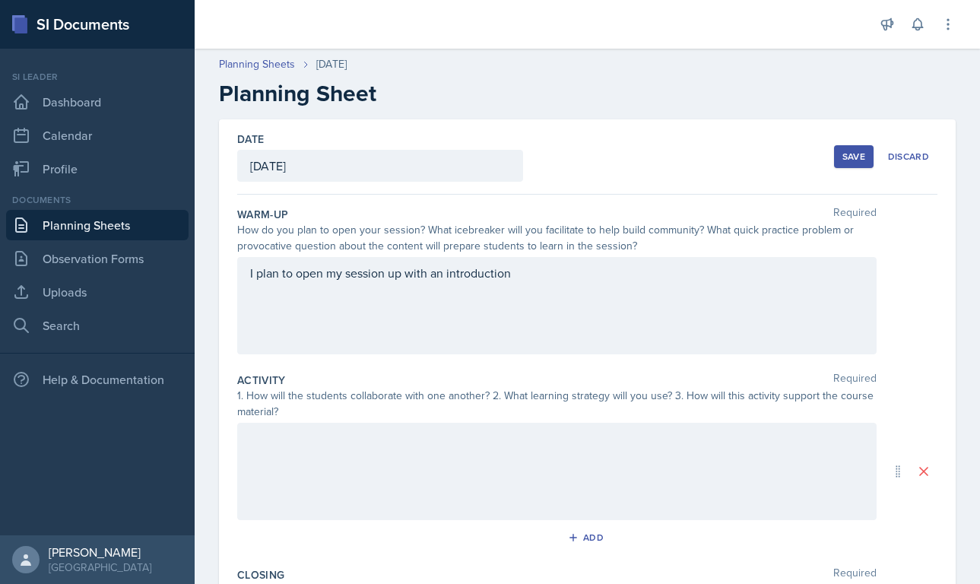
click at [538, 279] on div "I plan to open my session up with an introduction" at bounding box center [556, 305] width 639 height 97
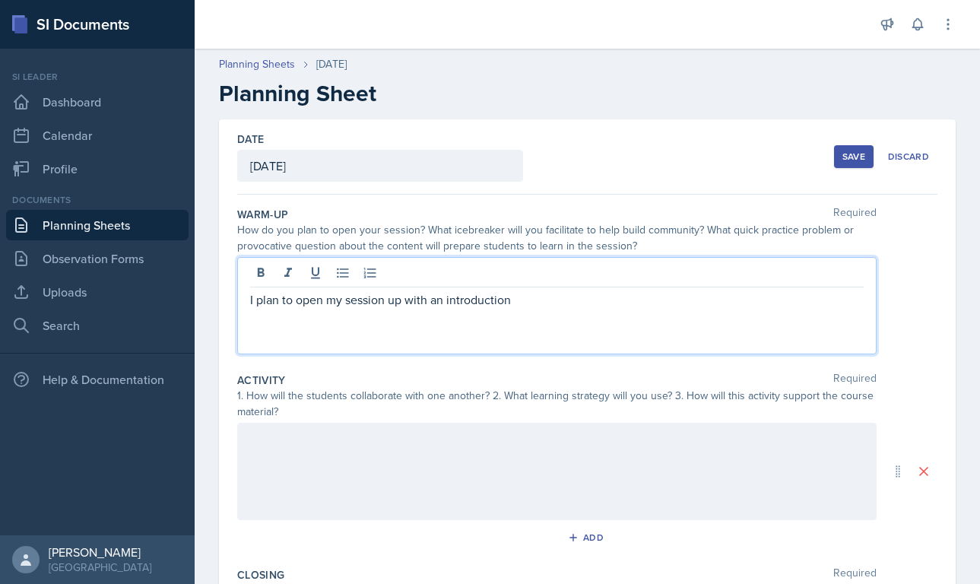
drag, startPoint x: 431, startPoint y: 302, endPoint x: 579, endPoint y: 301, distance: 148.2
click at [579, 301] on p "I plan to open my session up with an introduction" at bounding box center [557, 299] width 614 height 18
click at [442, 300] on p "I plan to open my session up with reintroducing" at bounding box center [557, 299] width 614 height 18
click at [517, 300] on p "I plan to open my session up with re-introducing" at bounding box center [557, 299] width 614 height 18
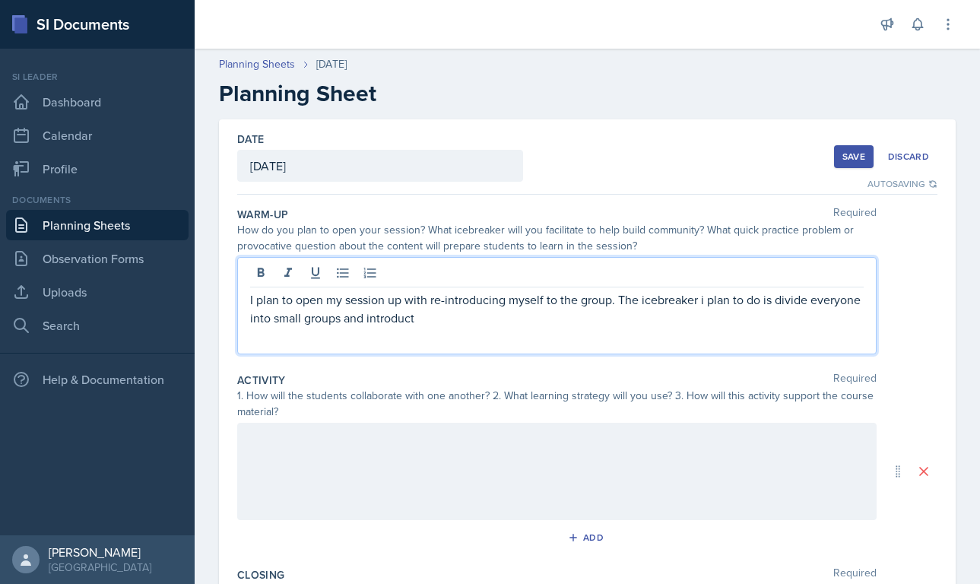
click at [393, 322] on p "I plan to open my session up with re-introducing myself to the group. The icebr…" at bounding box center [557, 308] width 614 height 36
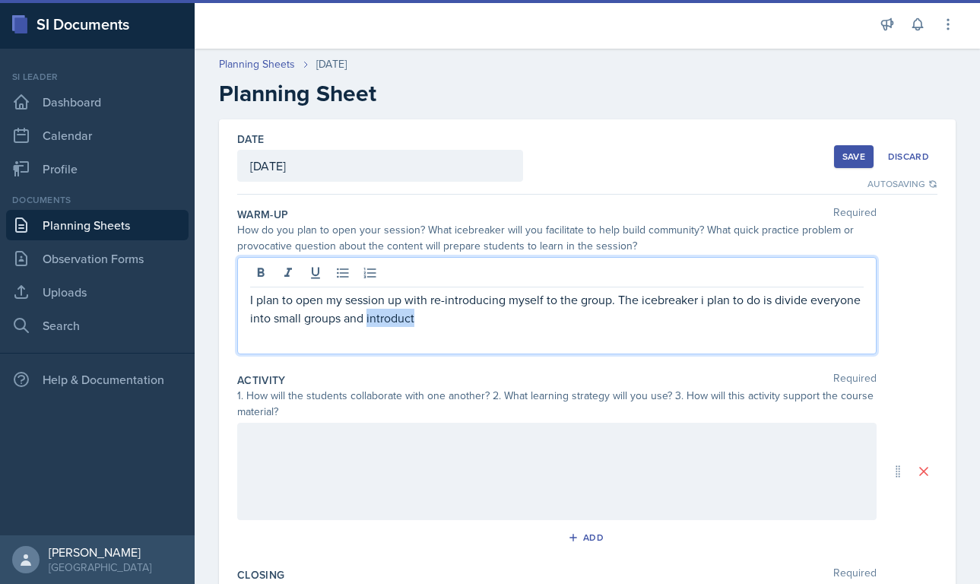
click at [393, 322] on p "I plan to open my session up with re-introducing myself to the group. The icebr…" at bounding box center [557, 308] width 614 height 36
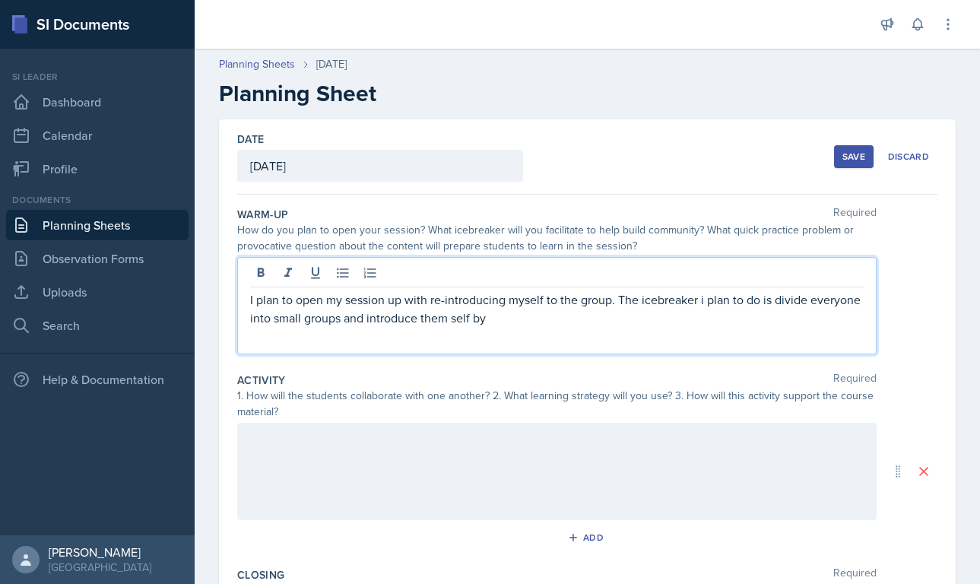
click at [493, 320] on p "I plan to open my session up with re-introducing myself to the group. The icebr…" at bounding box center [557, 308] width 614 height 36
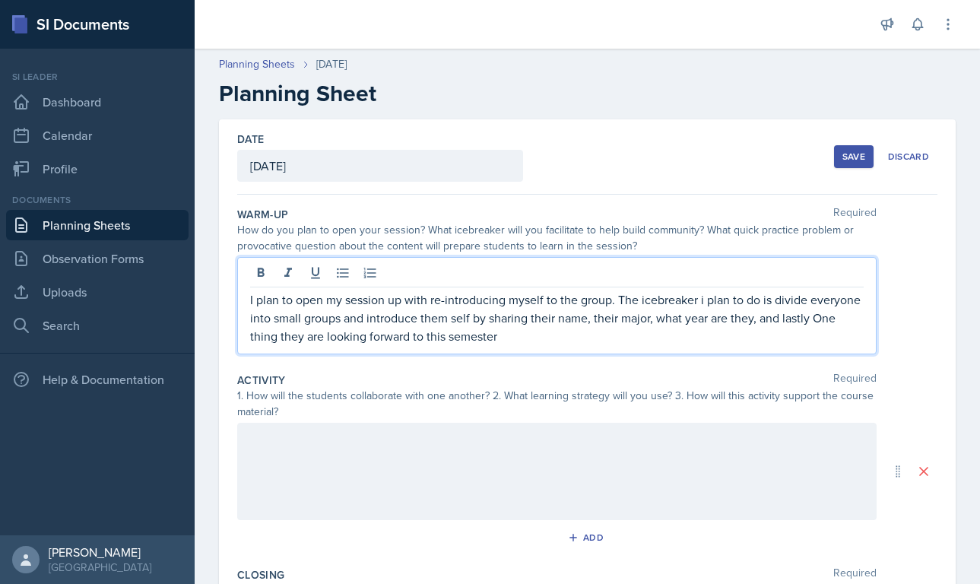
click at [677, 321] on p "I plan to open my session up with re-introducing myself to the group. The icebr…" at bounding box center [557, 317] width 614 height 55
click at [503, 331] on p "I plan to open my session up with re-introducing myself to the group. The icebr…" at bounding box center [557, 317] width 614 height 55
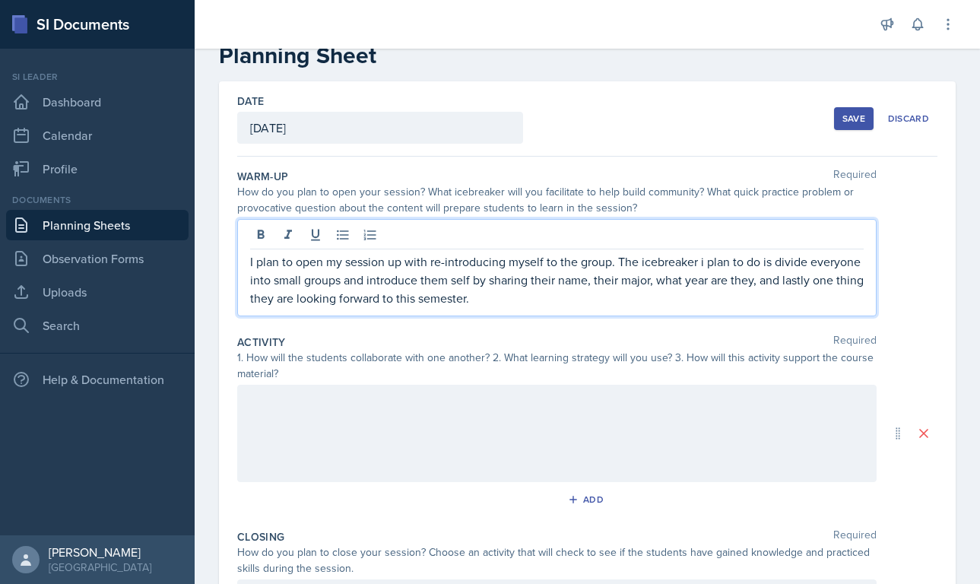
scroll to position [40, 0]
drag, startPoint x: 593, startPoint y: 297, endPoint x: 769, endPoint y: 296, distance: 176.4
click at [677, 296] on p "I plan to open my session up with re-introducing myself to the group. The icebr…" at bounding box center [557, 278] width 614 height 55
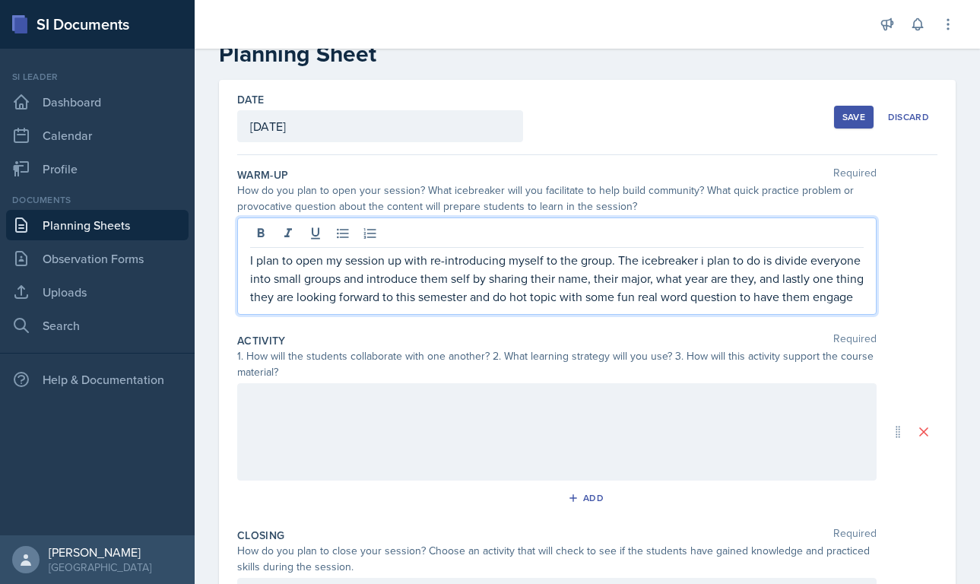
click at [677, 300] on p "I plan to open my session up with re-introducing myself to the group. The icebr…" at bounding box center [557, 278] width 614 height 55
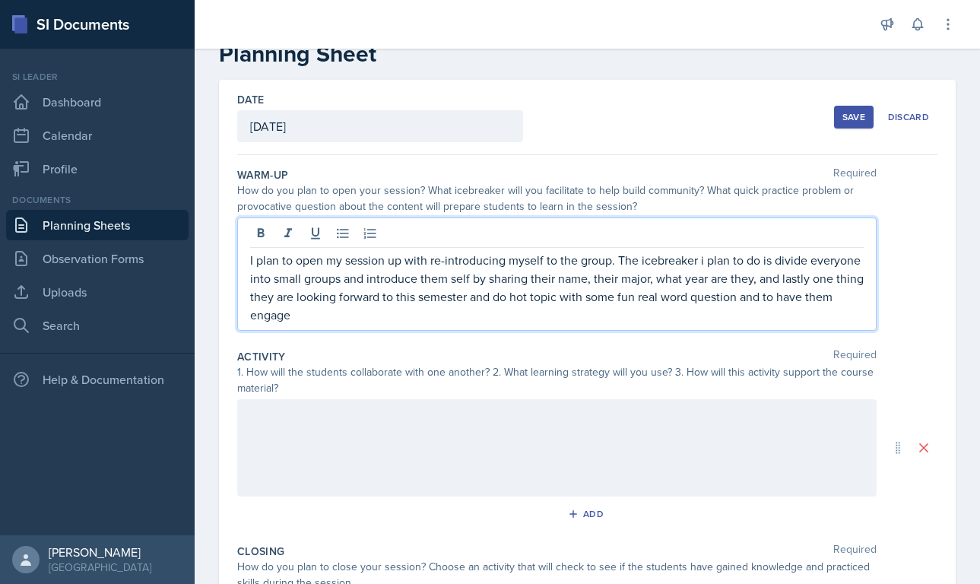
click at [328, 319] on p "I plan to open my session up with re-introducing myself to the group. The icebr…" at bounding box center [557, 287] width 614 height 73
click at [579, 319] on p "I plan to open my session up with re-introducing myself to the group. The icebr…" at bounding box center [557, 287] width 614 height 73
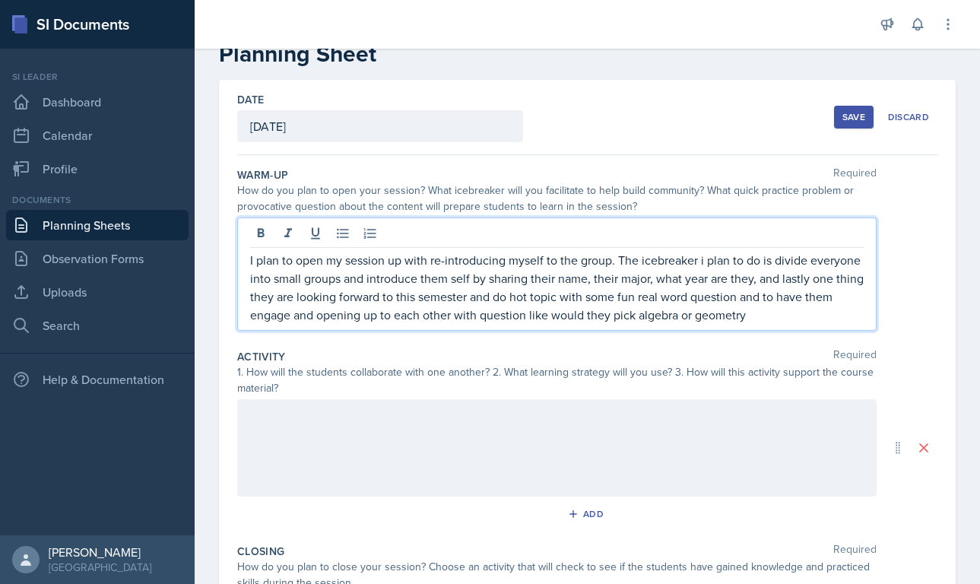
click at [677, 318] on p "I plan to open my session up with re-introducing myself to the group. The icebr…" at bounding box center [557, 287] width 614 height 73
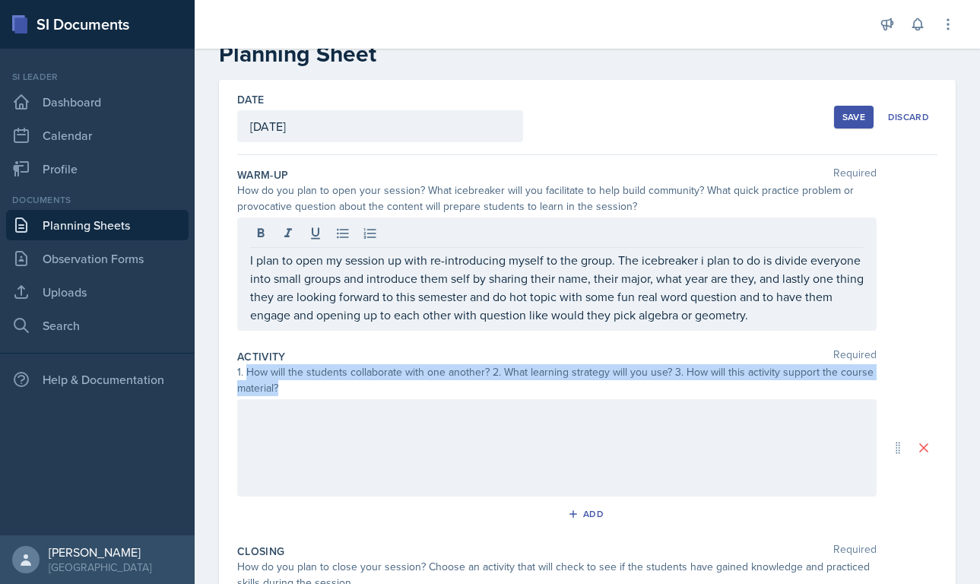
drag, startPoint x: 247, startPoint y: 370, endPoint x: 298, endPoint y: 391, distance: 54.9
click at [298, 391] on div "1. How will the students collaborate with one another? 2. What learning strateg…" at bounding box center [556, 380] width 639 height 32
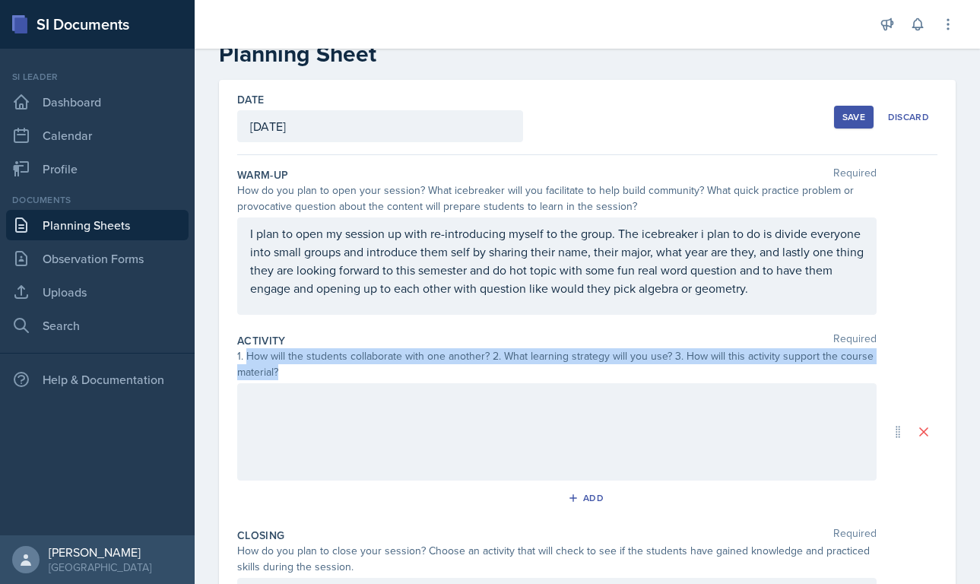
copy div "How will the students collaborate with one another? 2. What learning strategy w…"
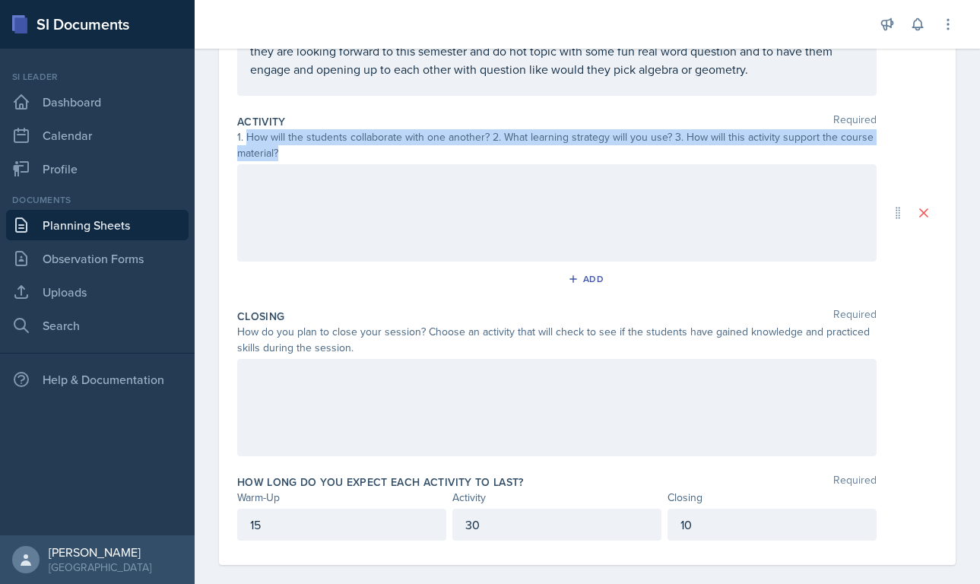
scroll to position [276, 0]
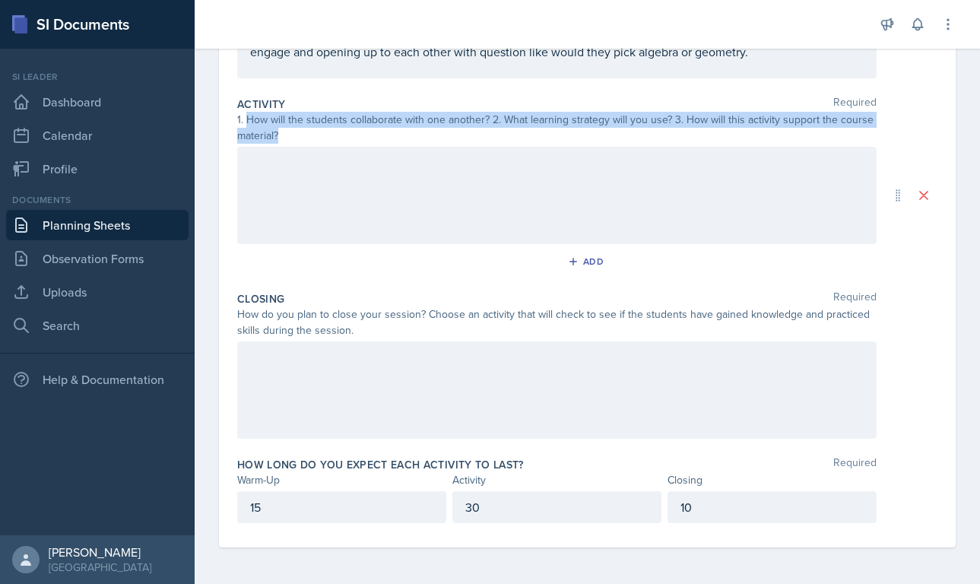
click at [265, 122] on div "1. How will the students collaborate with one another? 2. What learning strateg…" at bounding box center [556, 128] width 639 height 32
drag, startPoint x: 245, startPoint y: 119, endPoint x: 280, endPoint y: 135, distance: 38.4
click at [280, 135] on div "1. How will the students collaborate with one another? 2. What learning strateg…" at bounding box center [556, 128] width 639 height 32
copy div "How will the students collaborate with one another? 2. What learning strategy w…"
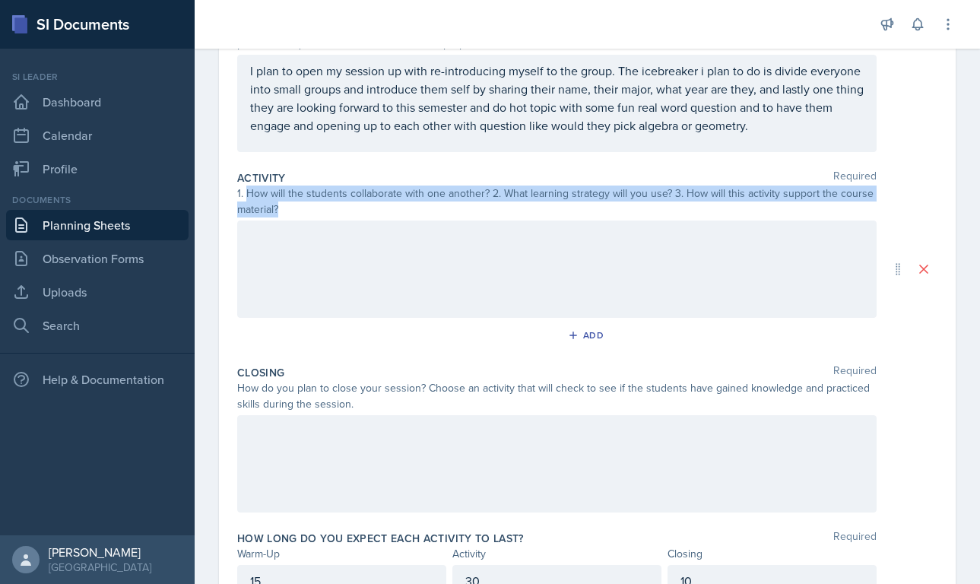
scroll to position [201, 0]
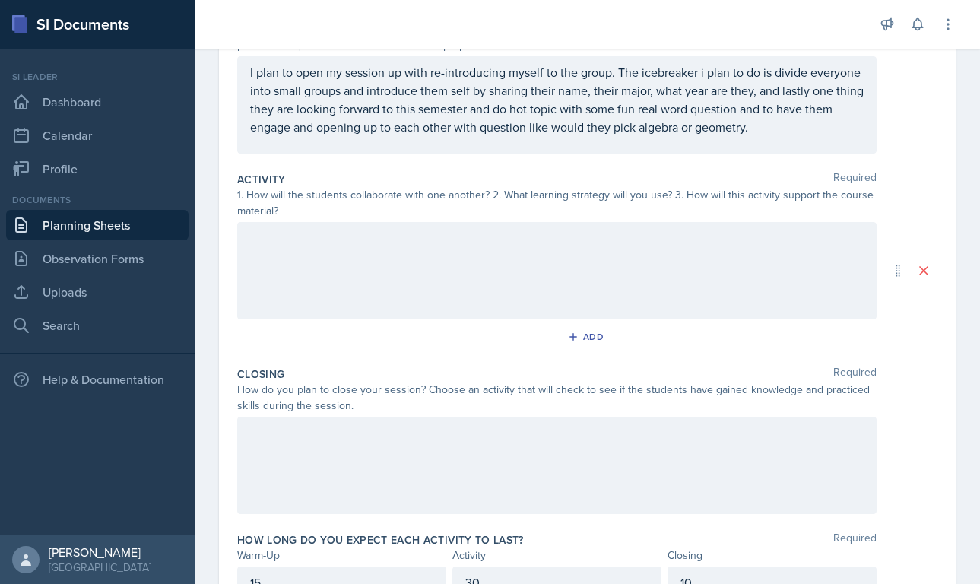
click at [677, 138] on div "I plan to open my session up with re-introducing myself to the group. The icebr…" at bounding box center [556, 104] width 639 height 97
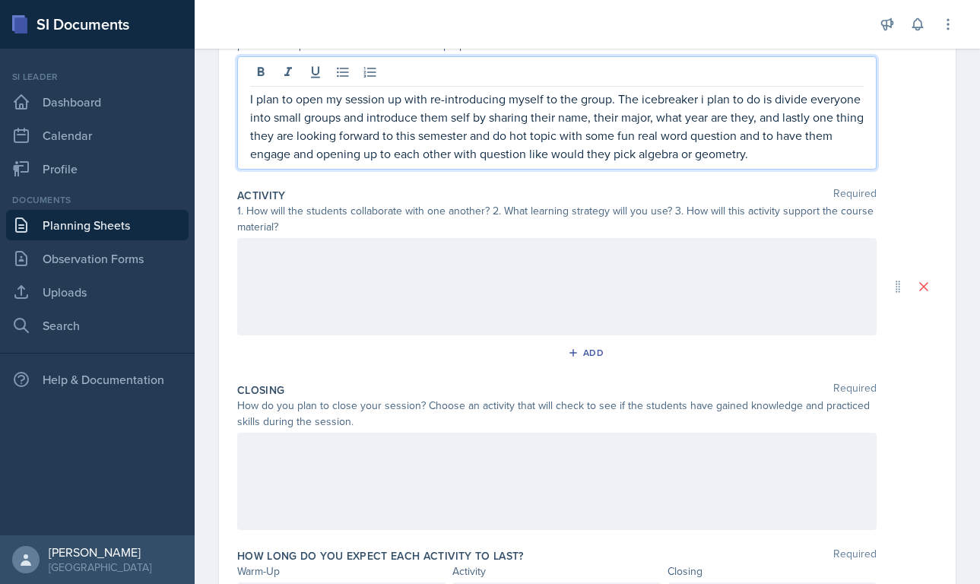
scroll to position [227, 0]
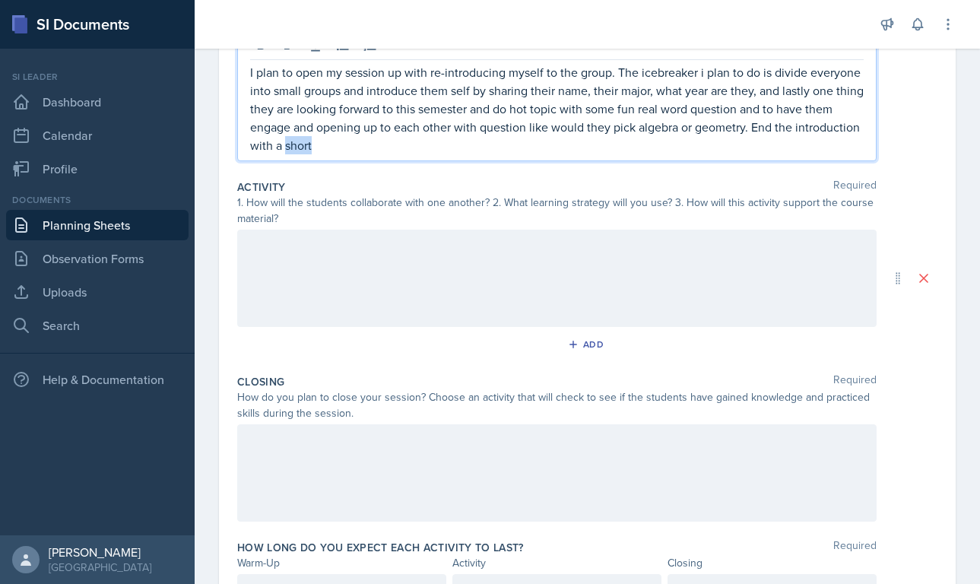
drag, startPoint x: 352, startPoint y: 149, endPoint x: 488, endPoint y: 149, distance: 136.1
click at [468, 149] on p "I plan to open my session up with re-introducing myself to the group. The icebr…" at bounding box center [557, 108] width 614 height 91
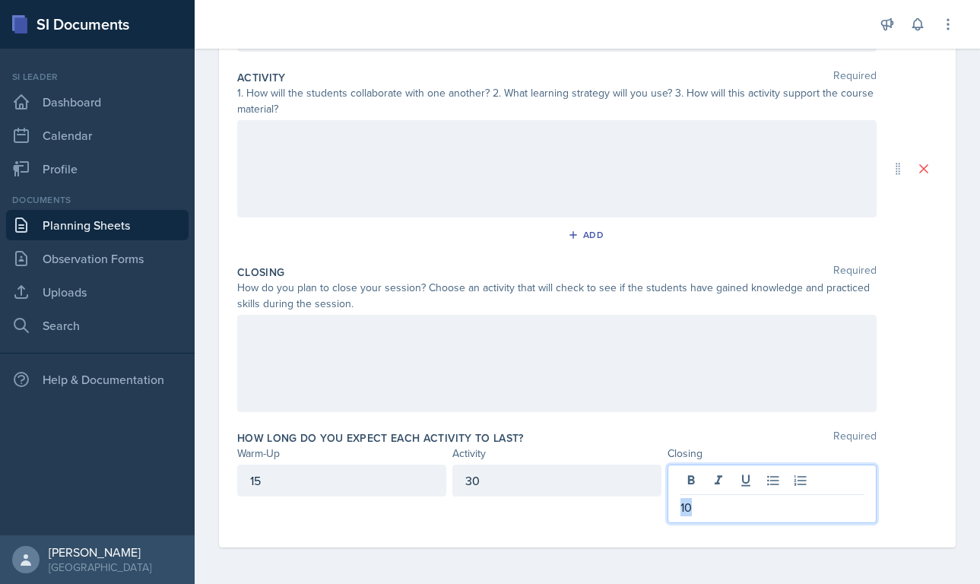
drag, startPoint x: 696, startPoint y: 511, endPoint x: 657, endPoint y: 508, distance: 39.6
click at [657, 510] on div "15 30 10" at bounding box center [556, 493] width 639 height 59
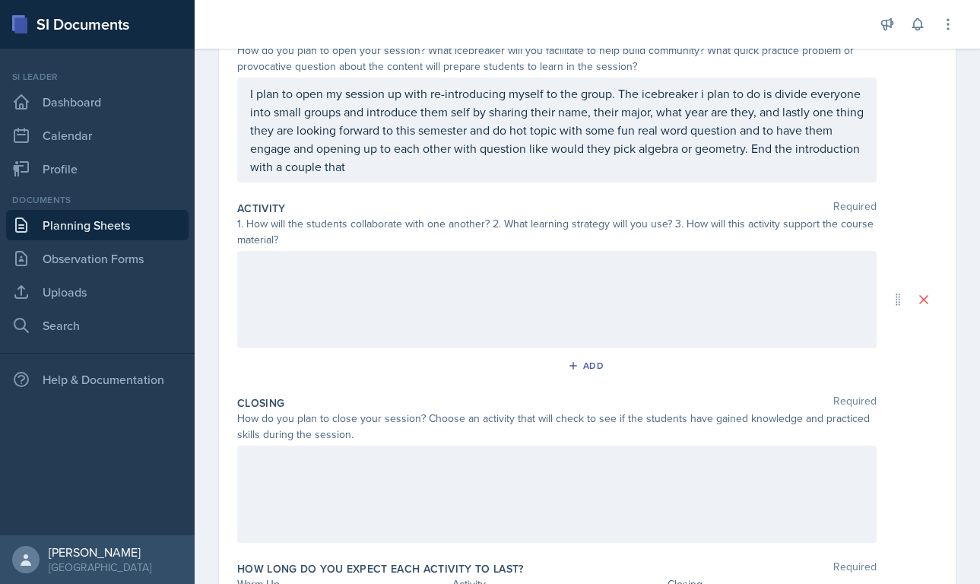
scroll to position [166, 0]
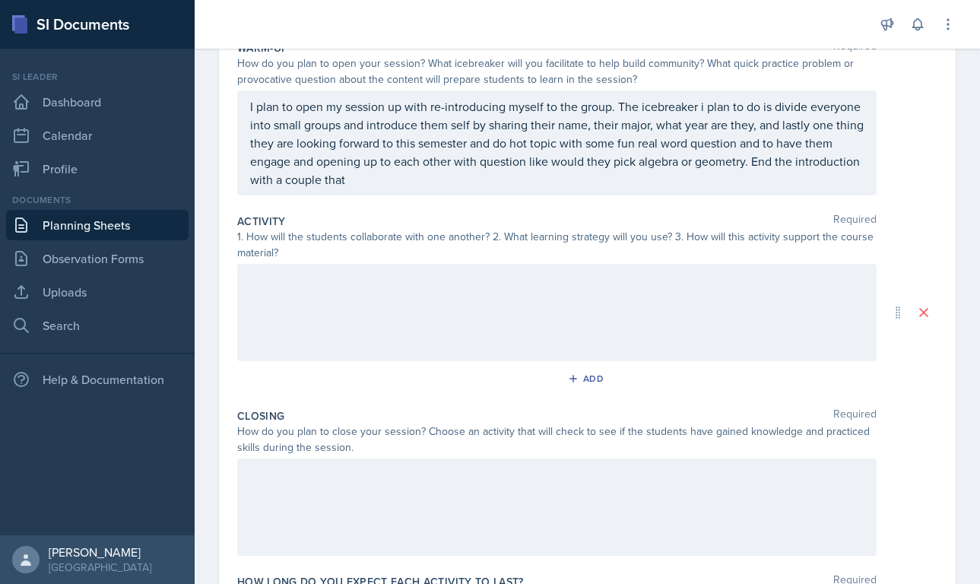
click at [426, 189] on div "I plan to open my session up with re-introducing myself to the group. The icebr…" at bounding box center [556, 142] width 639 height 105
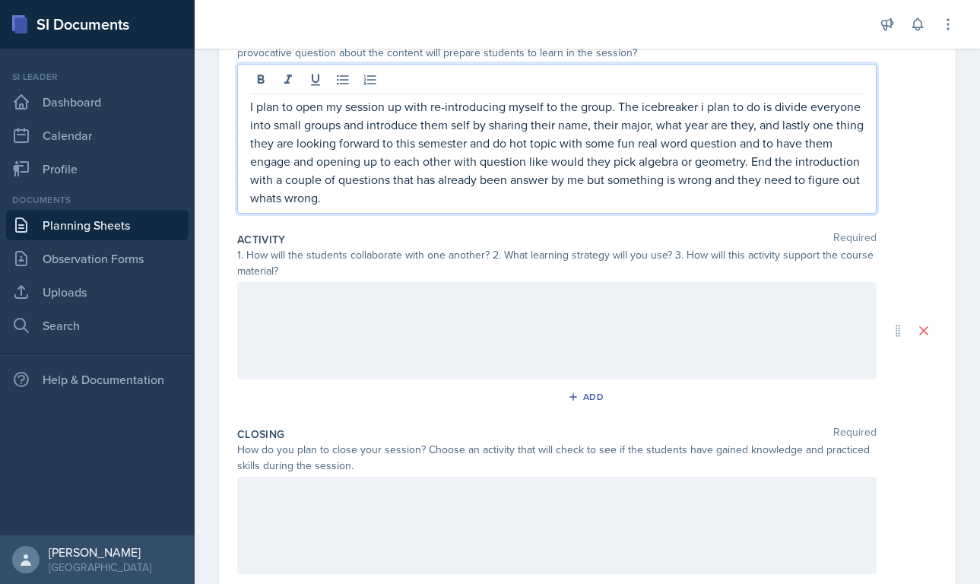
click at [306, 315] on div at bounding box center [556, 330] width 639 height 97
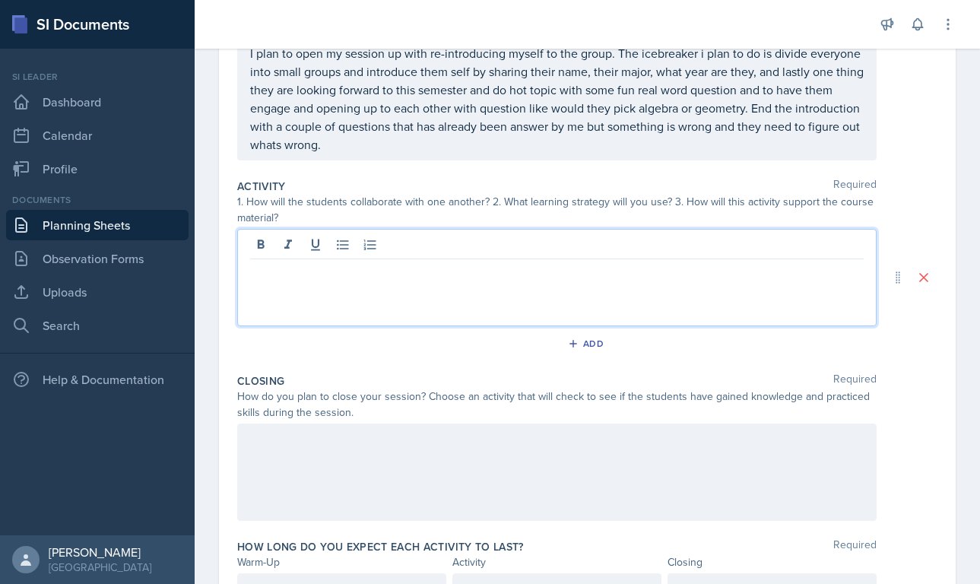
scroll to position [246, 0]
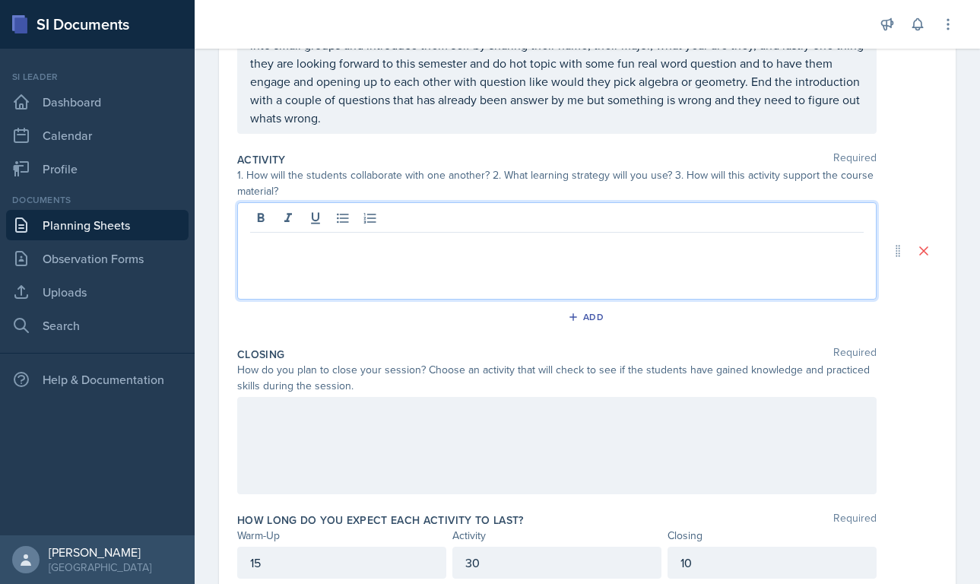
click at [350, 127] on p "I plan to open my session up with re-introducing myself to the group. The icebr…" at bounding box center [557, 71] width 614 height 109
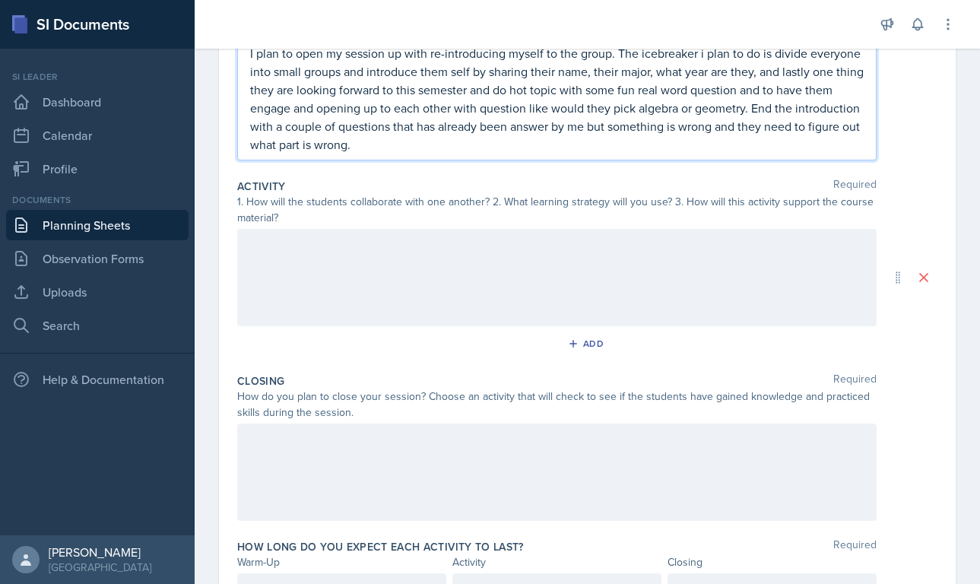
click at [336, 247] on div at bounding box center [556, 277] width 639 height 97
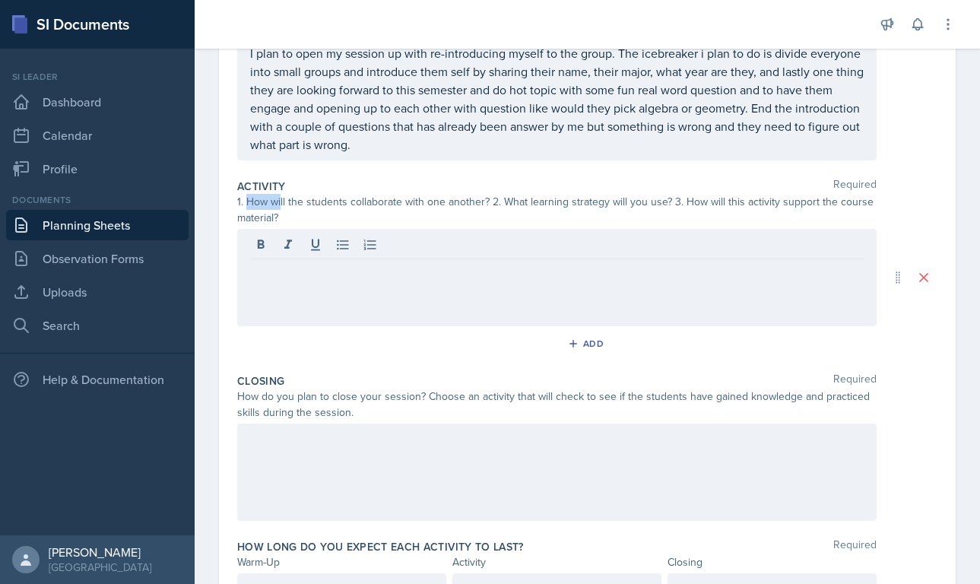
drag, startPoint x: 245, startPoint y: 201, endPoint x: 308, endPoint y: 201, distance: 63.1
click at [308, 201] on div "1. How will the students collaborate with one another? 2. What learning strateg…" at bounding box center [556, 210] width 639 height 32
click at [249, 201] on div "1. How will the students collaborate with one another? 2. What learning strateg…" at bounding box center [556, 210] width 639 height 32
drag, startPoint x: 248, startPoint y: 201, endPoint x: 377, endPoint y: 201, distance: 129.2
click at [360, 201] on div "1. How will the students collaborate with one another? 2. What learning strateg…" at bounding box center [556, 210] width 639 height 32
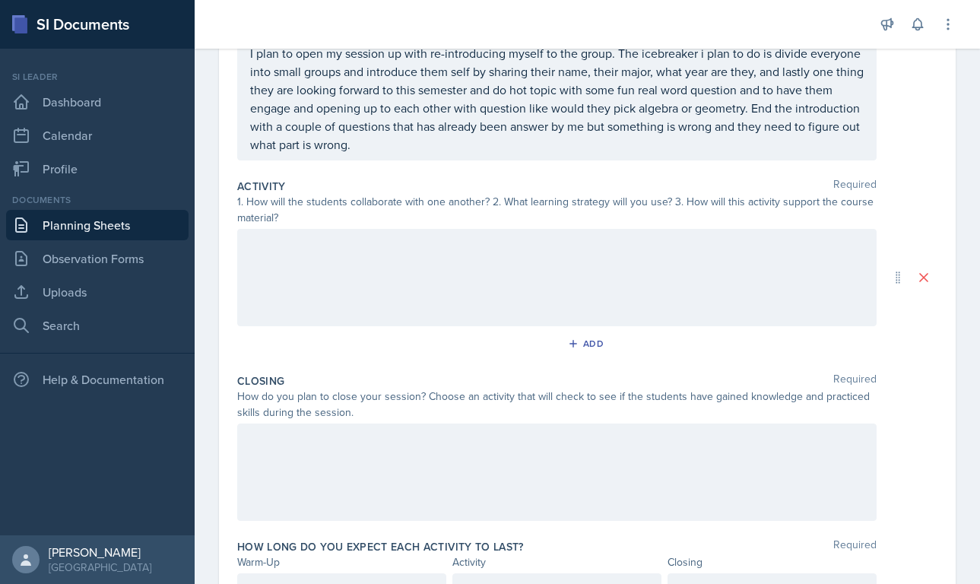
click at [396, 203] on div "1. How will the students collaborate with one another? 2. What learning strateg…" at bounding box center [556, 210] width 639 height 32
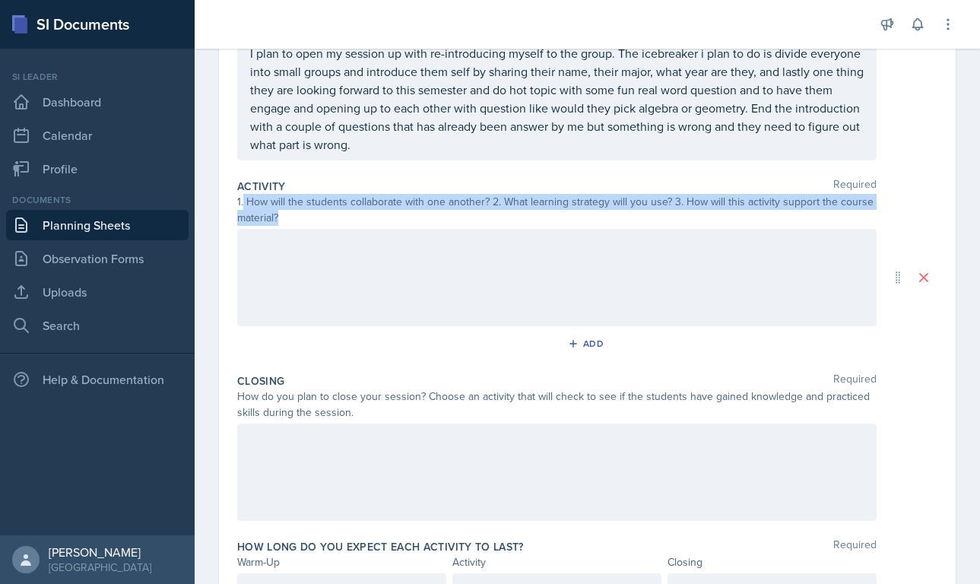
drag, startPoint x: 242, startPoint y: 202, endPoint x: 487, endPoint y: 217, distance: 245.2
click at [487, 217] on div "1. How will the students collaborate with one another? 2. What learning strateg…" at bounding box center [556, 210] width 639 height 32
copy div "How will the students collaborate with one another? 2. What learning strategy w…"
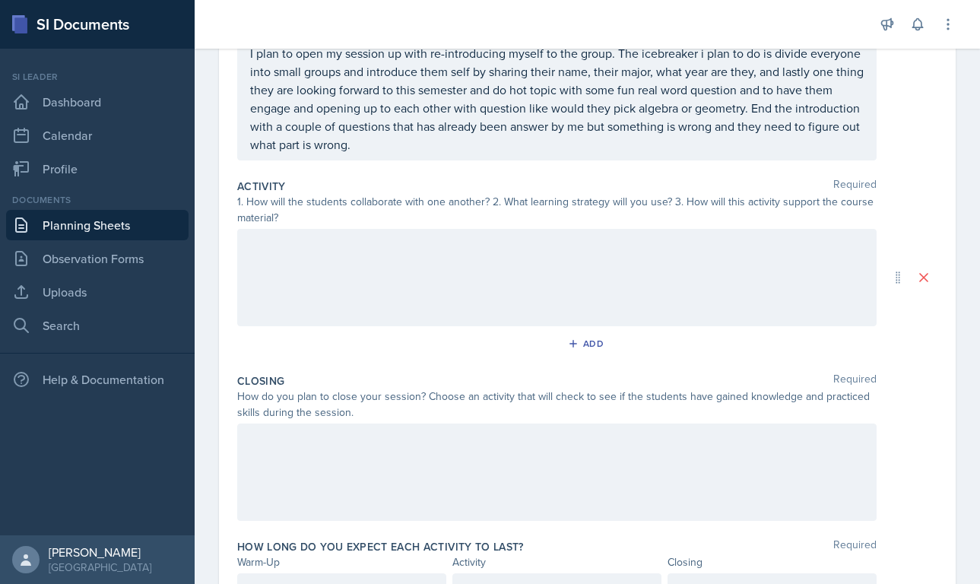
click at [284, 310] on div at bounding box center [556, 277] width 639 height 97
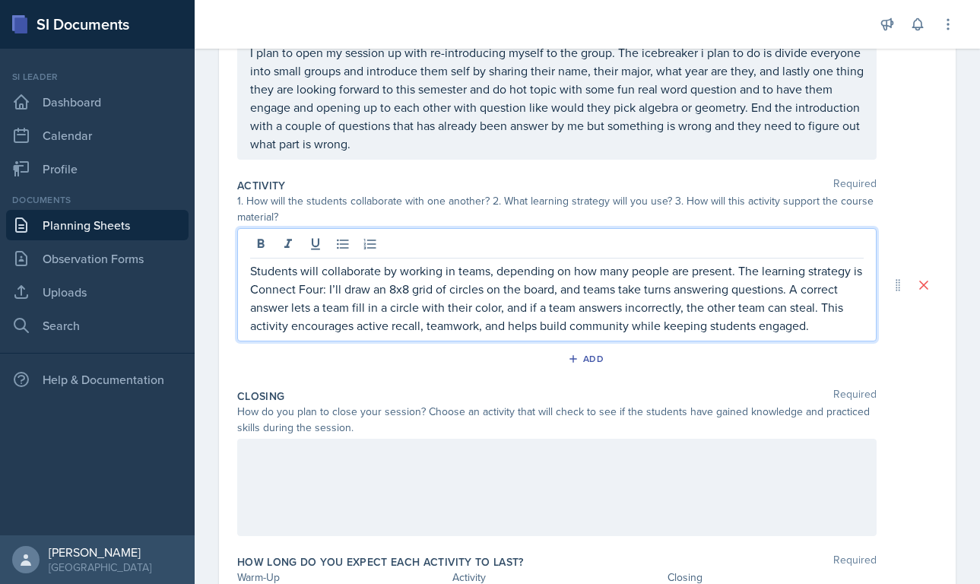
scroll to position [218, 0]
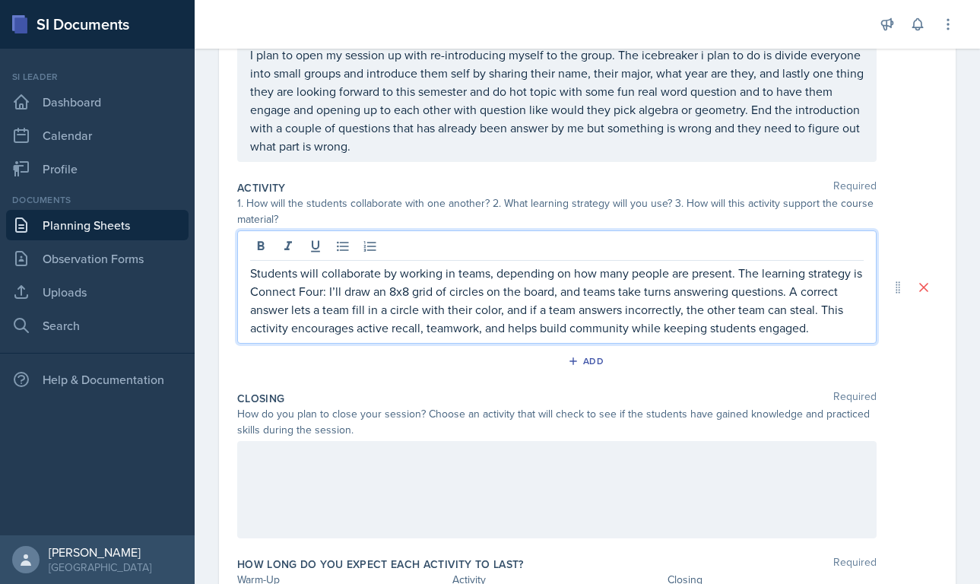
click at [495, 277] on p "Students will collaborate by working in teams, depending on how many people are…" at bounding box center [557, 300] width 614 height 73
click at [328, 293] on p "Students will collaborate by working in teams depending on how many people are …" at bounding box center [557, 300] width 614 height 73
click at [482, 296] on p "Students will collaborate by working in teams depending on how many people are …" at bounding box center [557, 300] width 614 height 73
click at [558, 296] on p "Students will collaborate by working in teams depending on how many people are …" at bounding box center [557, 300] width 614 height 73
click at [507, 313] on p "Students will collaborate by working in teams depending on how many people are …" at bounding box center [557, 300] width 614 height 73
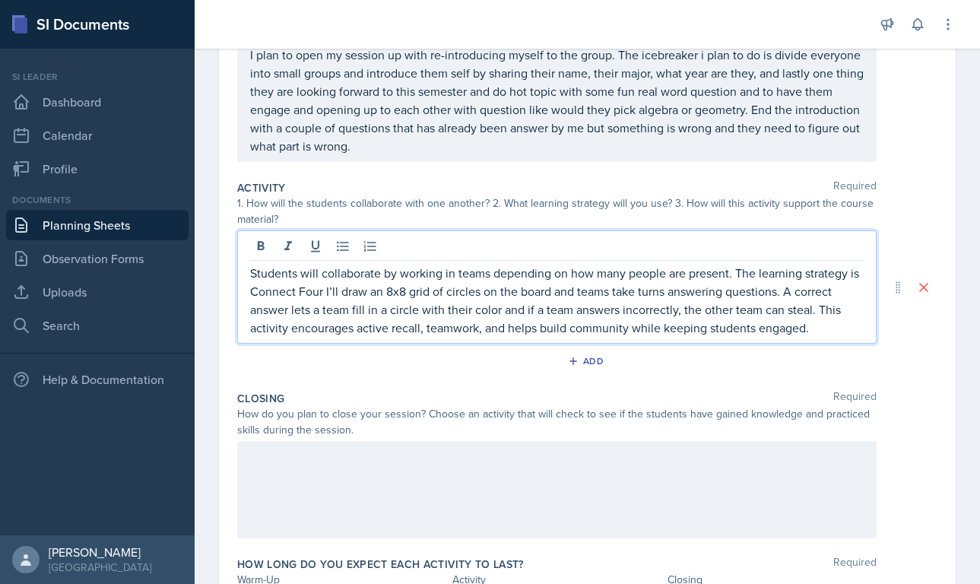
click at [677, 319] on p "Students will collaborate by working in teams depending on how many people are …" at bounding box center [557, 300] width 614 height 73
click at [677, 314] on p "Students will collaborate by working in teams depending on how many people are …" at bounding box center [557, 300] width 614 height 73
click at [677, 330] on p "Students will collaborate by working in teams depending on how many people are …" at bounding box center [557, 300] width 614 height 73
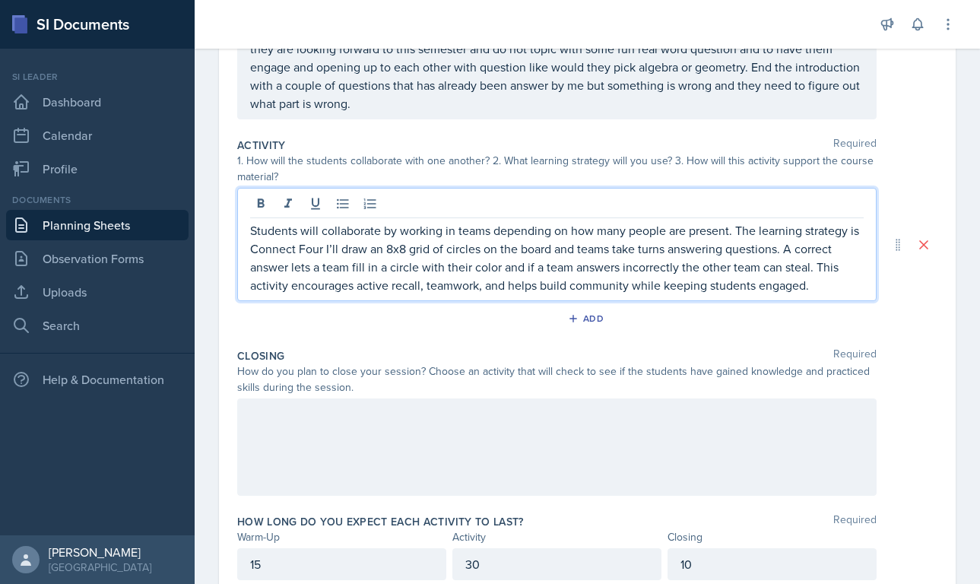
scroll to position [265, 0]
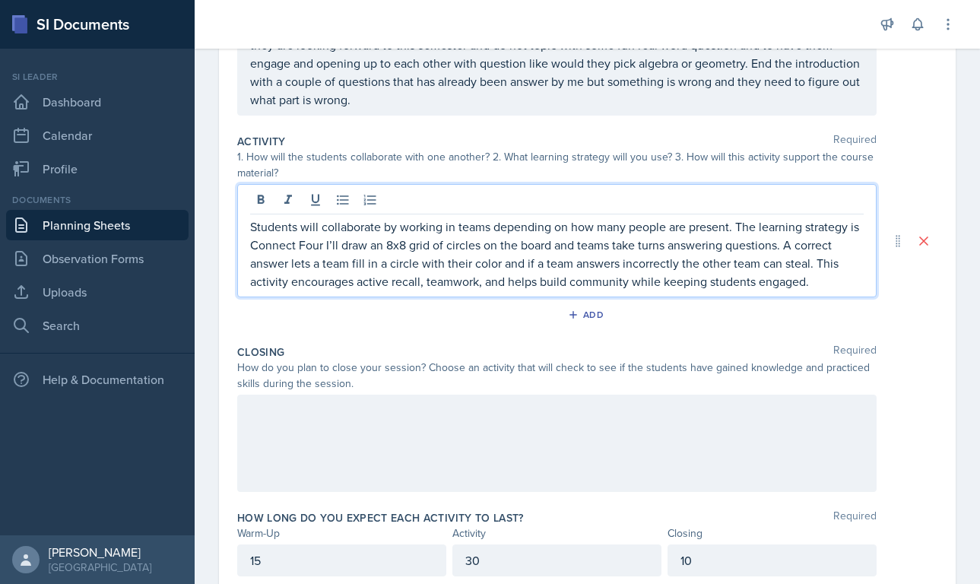
click at [426, 286] on p "Students will collaborate by working in teams depending on how many people are …" at bounding box center [557, 253] width 614 height 73
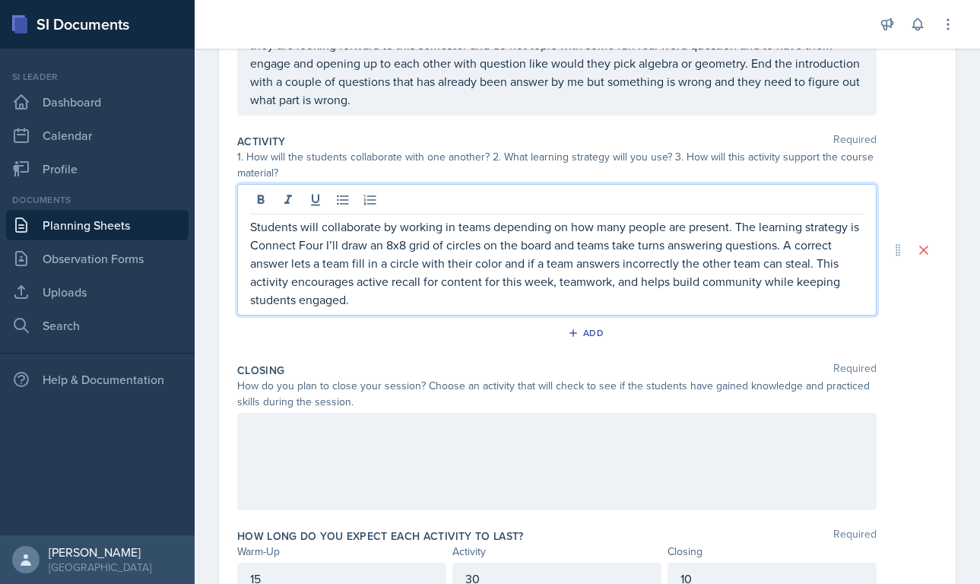
click at [315, 388] on div "How do you plan to close your session? Choose an activity that will check to se…" at bounding box center [556, 394] width 639 height 32
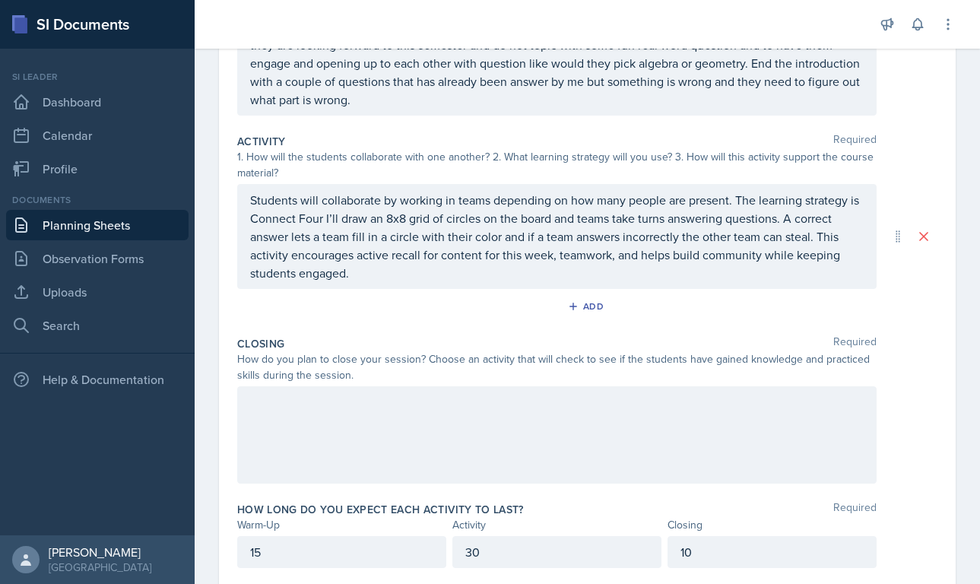
click at [315, 388] on div at bounding box center [556, 434] width 639 height 97
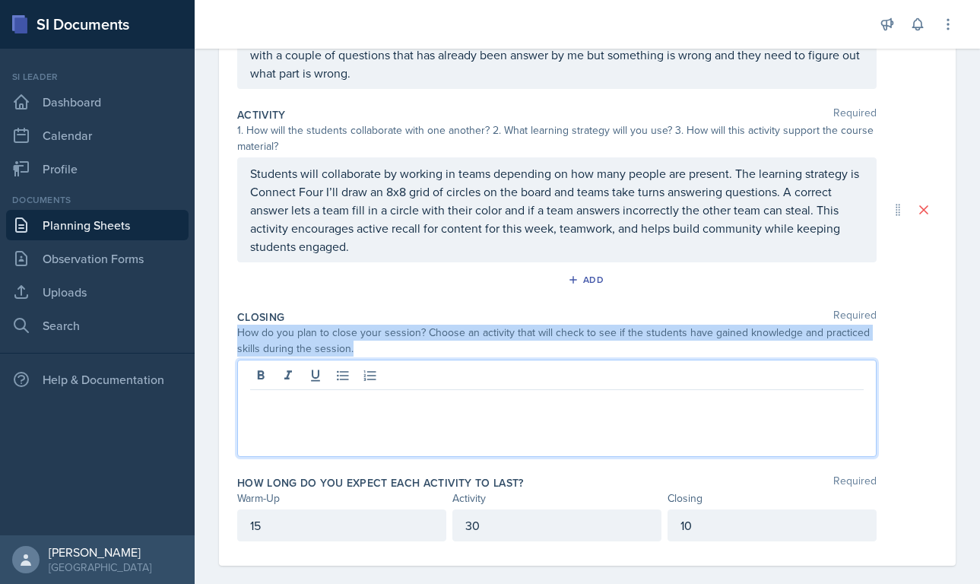
click at [315, 388] on div at bounding box center [557, 377] width 614 height 25
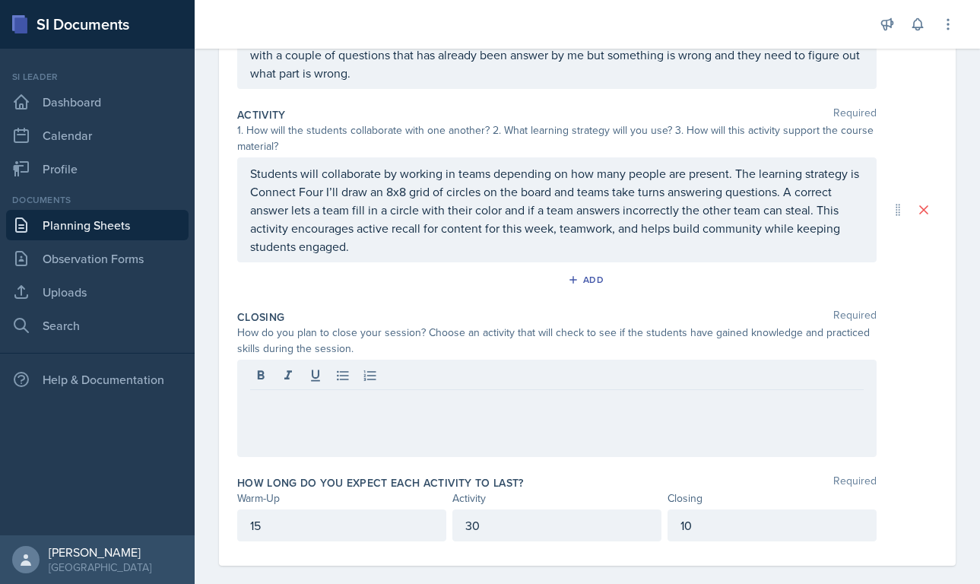
click at [312, 354] on div "How do you plan to close your session? Choose an activity that will check to se…" at bounding box center [556, 341] width 639 height 32
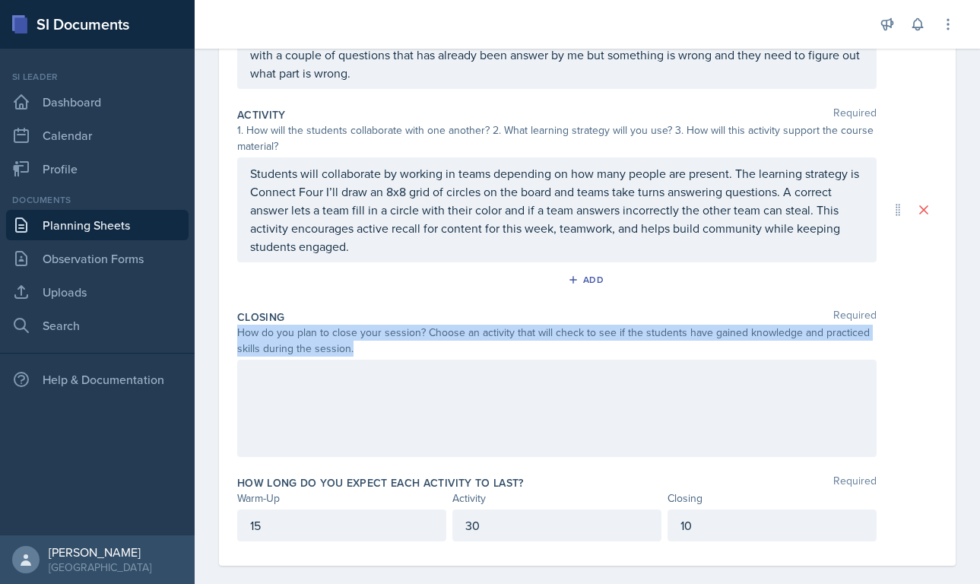
click at [312, 354] on div "How do you plan to close your session? Choose an activity that will check to se…" at bounding box center [556, 341] width 639 height 32
copy div "How do you plan to close your session? Choose an activity that will check to se…"
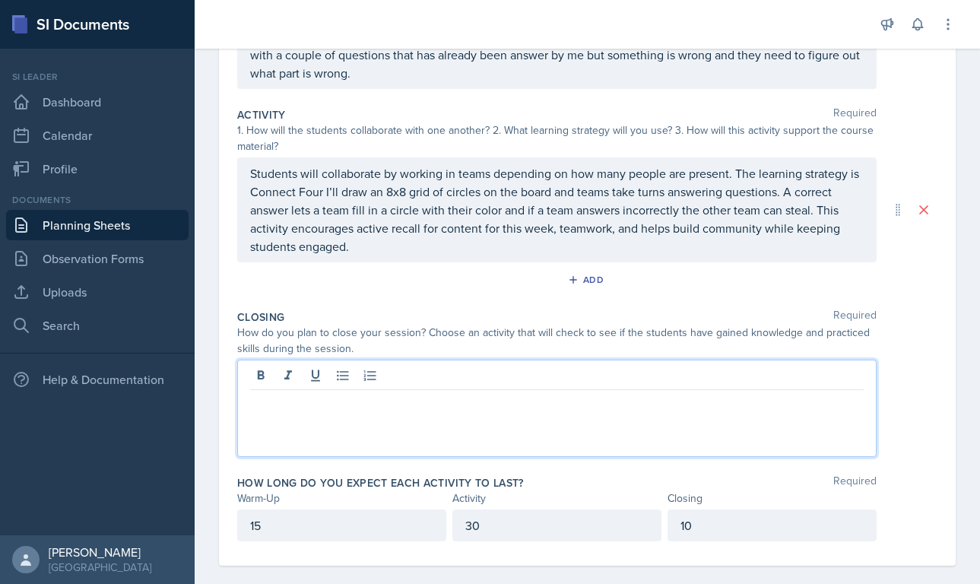
click at [272, 382] on div at bounding box center [556, 408] width 639 height 97
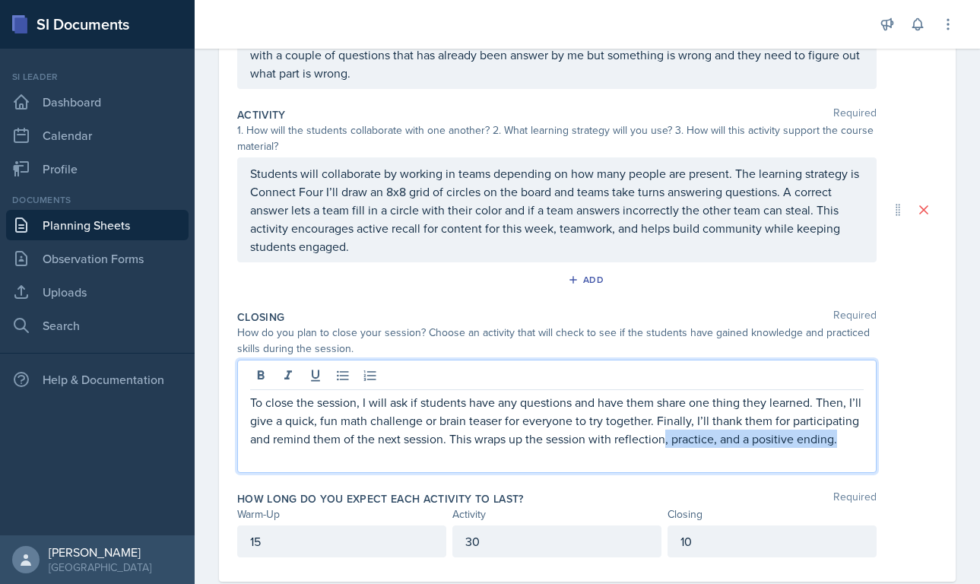
drag, startPoint x: 662, startPoint y: 442, endPoint x: 908, endPoint y: 438, distance: 246.4
click at [677, 438] on div "To close the session, I will ask if students have any questions and have them s…" at bounding box center [587, 416] width 700 height 113
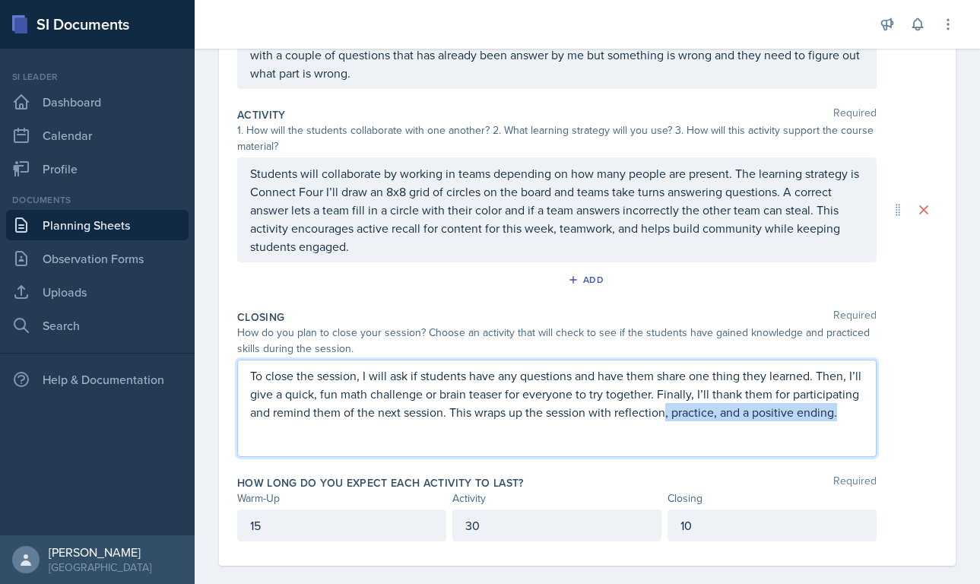
scroll to position [265, 0]
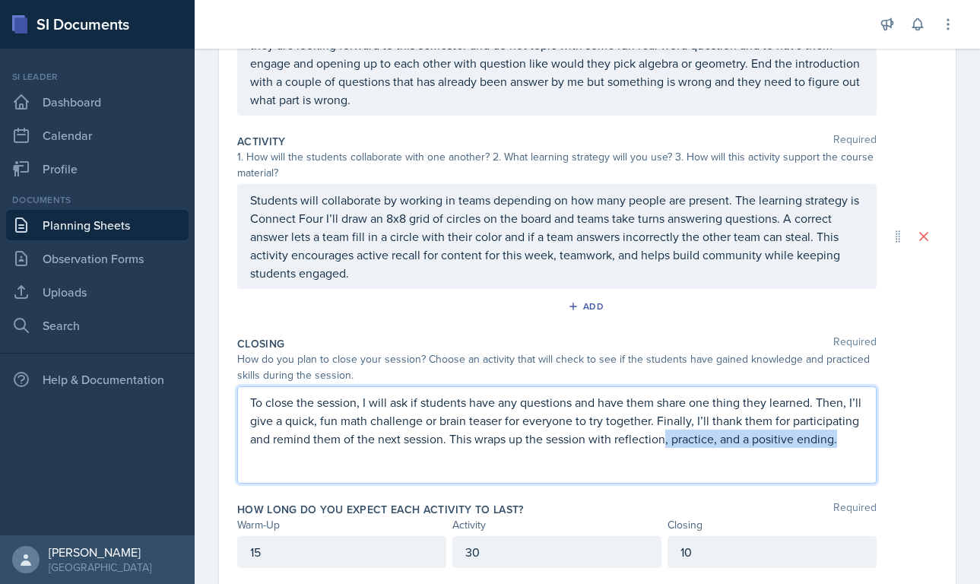
click at [677, 440] on p "To close the session, I will ask if students have any questions and have them s…" at bounding box center [557, 420] width 614 height 55
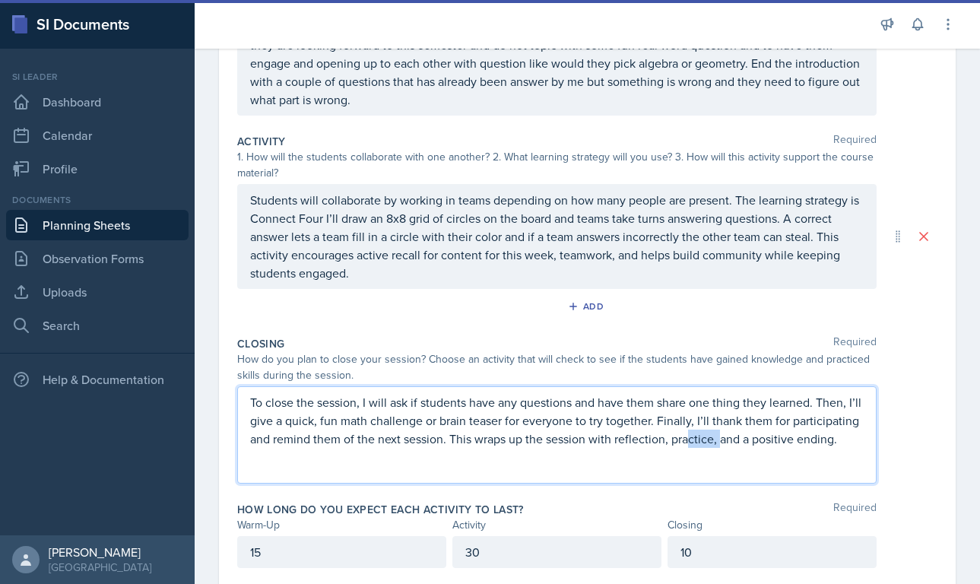
drag, startPoint x: 718, startPoint y: 437, endPoint x: 680, endPoint y: 439, distance: 38.1
click at [677, 436] on p "To close the session, I will ask if students have any questions and have them s…" at bounding box center [557, 420] width 614 height 55
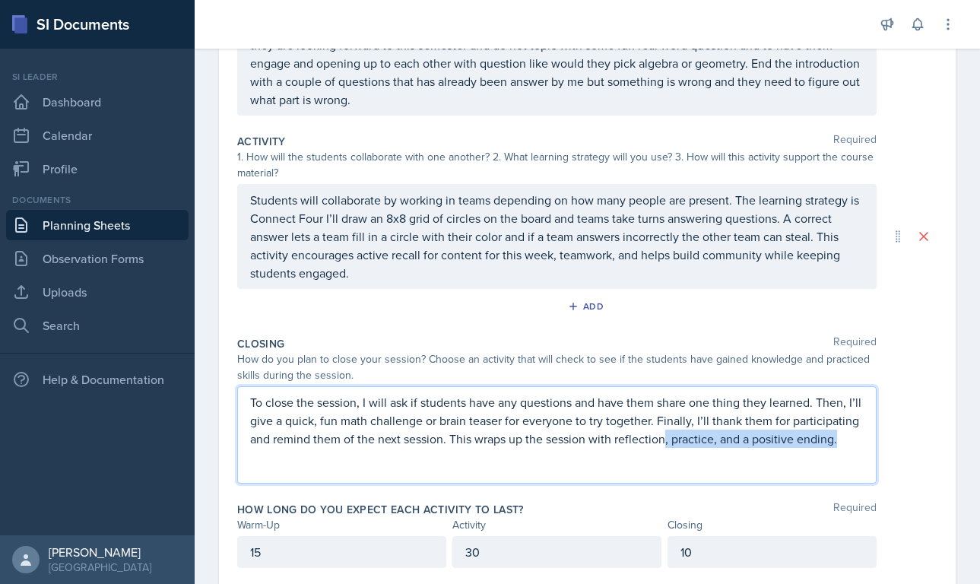
drag, startPoint x: 665, startPoint y: 442, endPoint x: 848, endPoint y: 445, distance: 183.2
click at [677, 445] on p "To close the session, I will ask if students have any questions and have them s…" at bounding box center [557, 420] width 614 height 55
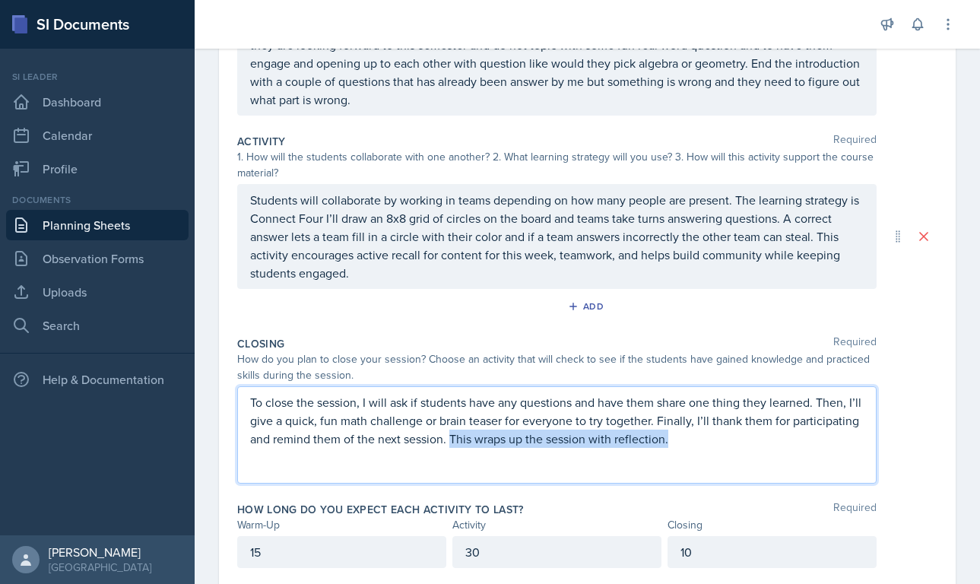
drag, startPoint x: 449, startPoint y: 442, endPoint x: 830, endPoint y: 439, distance: 381.6
click at [677, 439] on p "To close the session, I will ask if students have any questions and have them s…" at bounding box center [557, 420] width 614 height 55
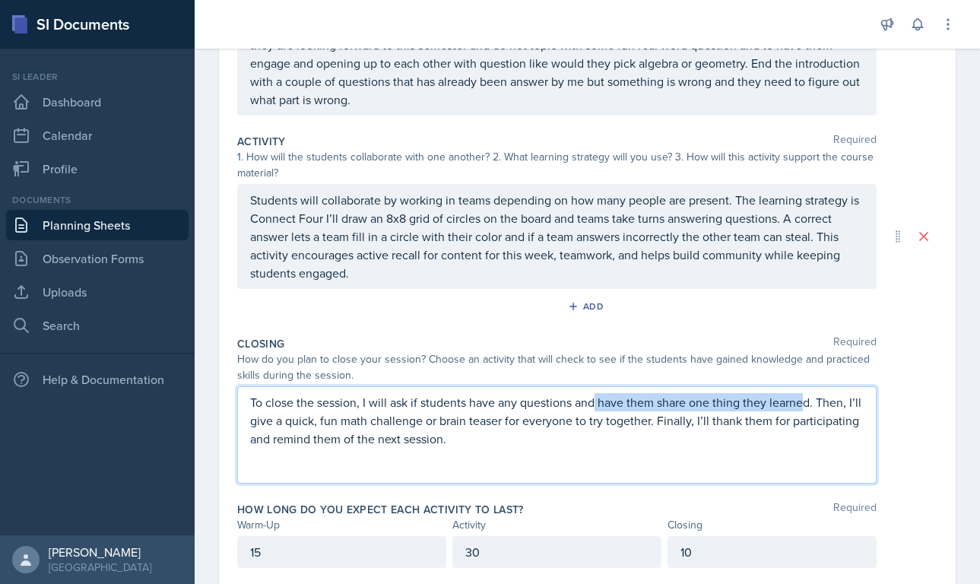
drag, startPoint x: 597, startPoint y: 404, endPoint x: 807, endPoint y: 399, distance: 209.9
click at [677, 399] on p "To close the session, I will ask if students have any questions and have them s…" at bounding box center [557, 420] width 614 height 55
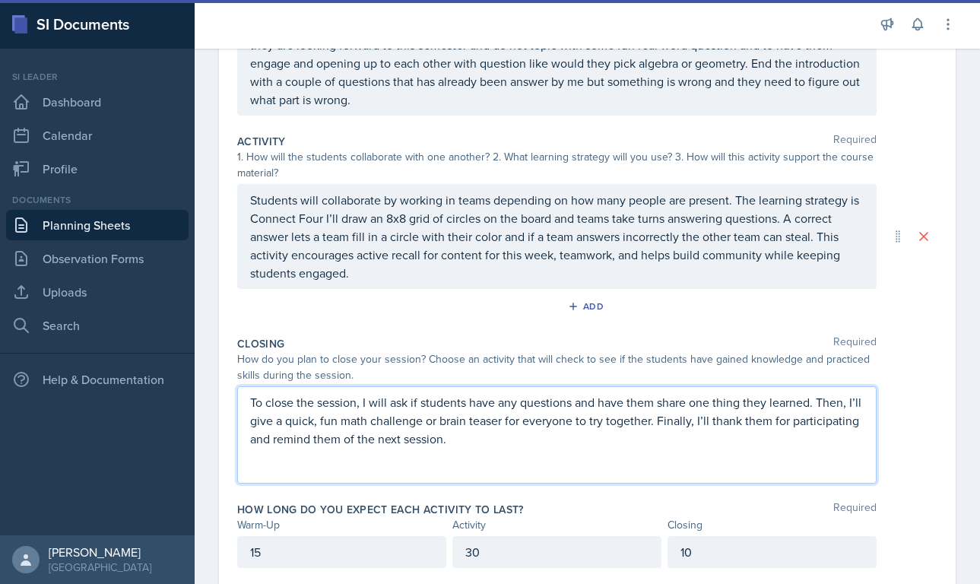
click at [677, 401] on p "To close the session, I will ask if students have any questions and have them s…" at bounding box center [557, 420] width 614 height 55
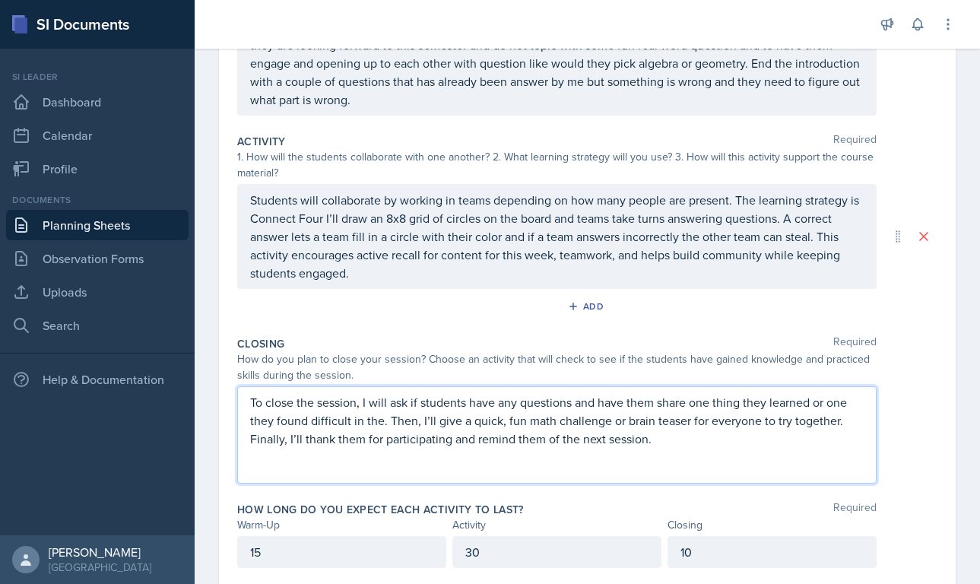
click at [381, 417] on p "To close the session, I will ask if students have any questions and have them s…" at bounding box center [557, 420] width 614 height 55
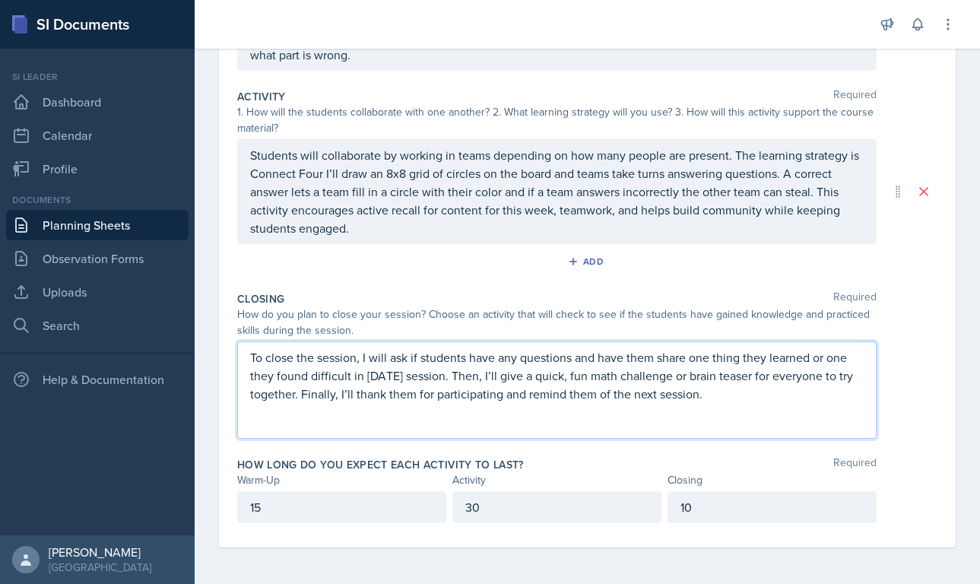
scroll to position [0, 0]
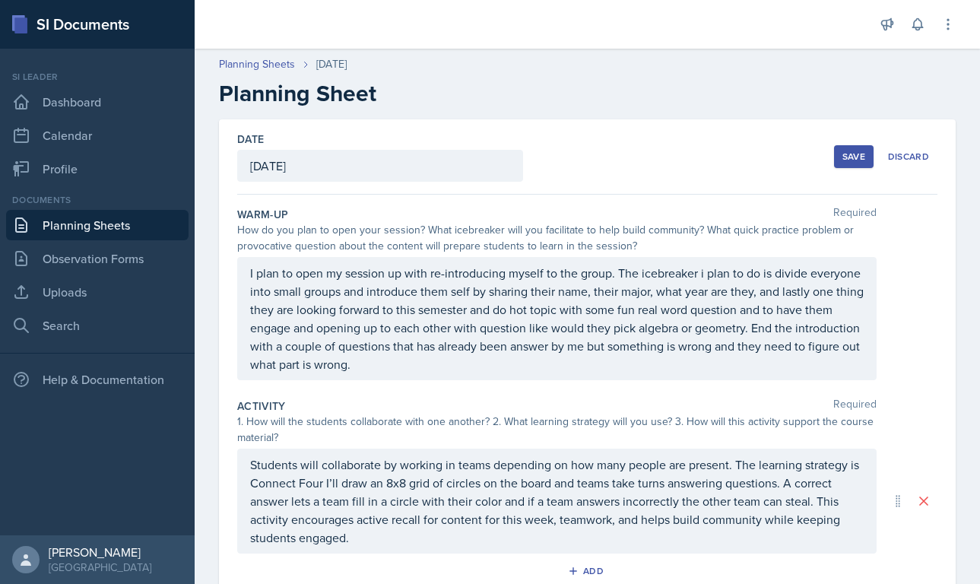
click at [677, 157] on div "Save" at bounding box center [853, 157] width 23 height 12
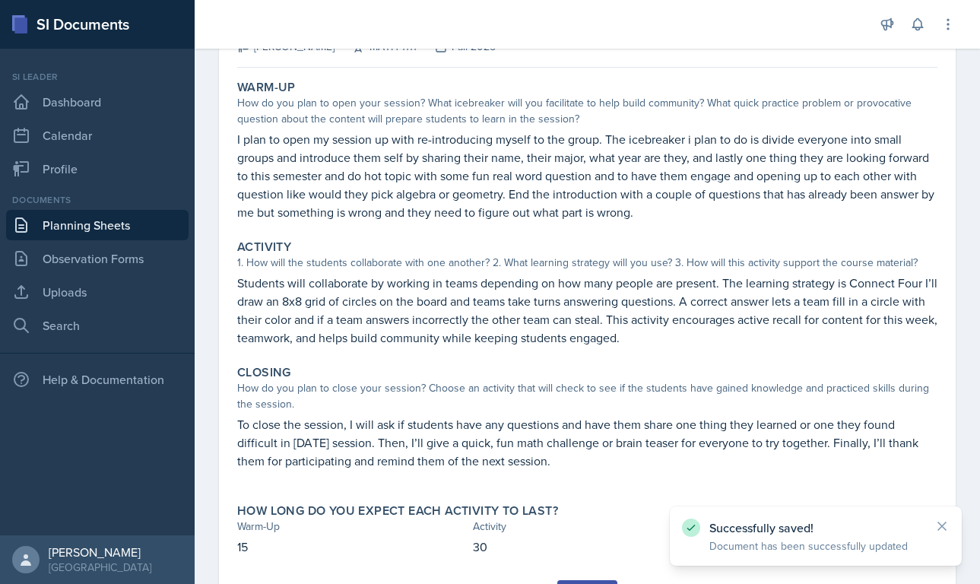
scroll to position [195, 0]
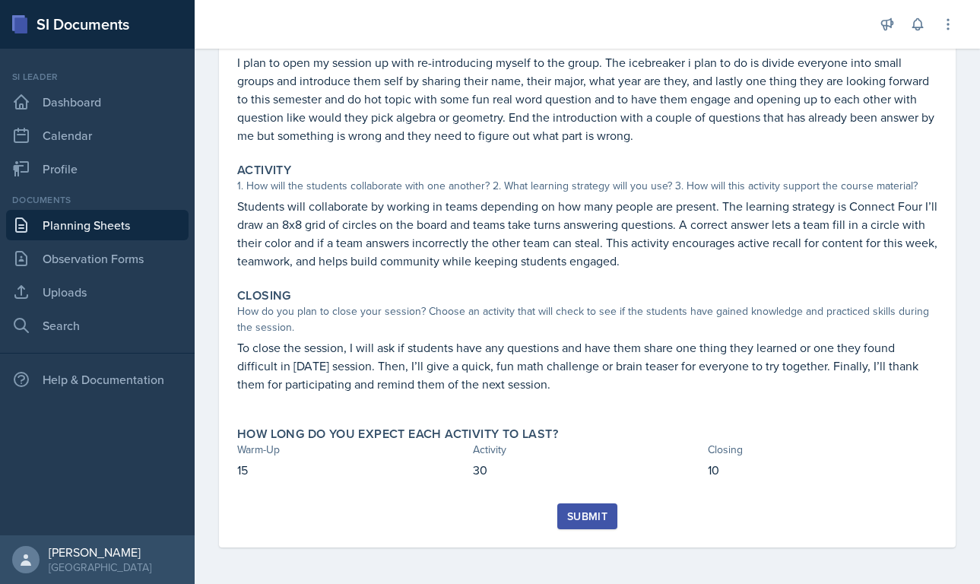
click at [579, 513] on div "Submit" at bounding box center [587, 516] width 40 height 12
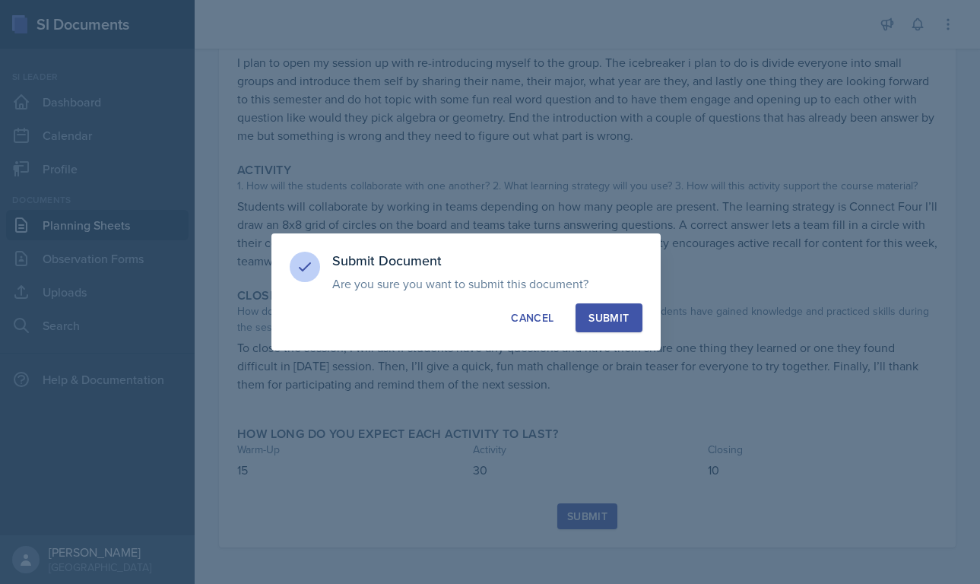
click at [625, 325] on div "Submit" at bounding box center [608, 317] width 40 height 15
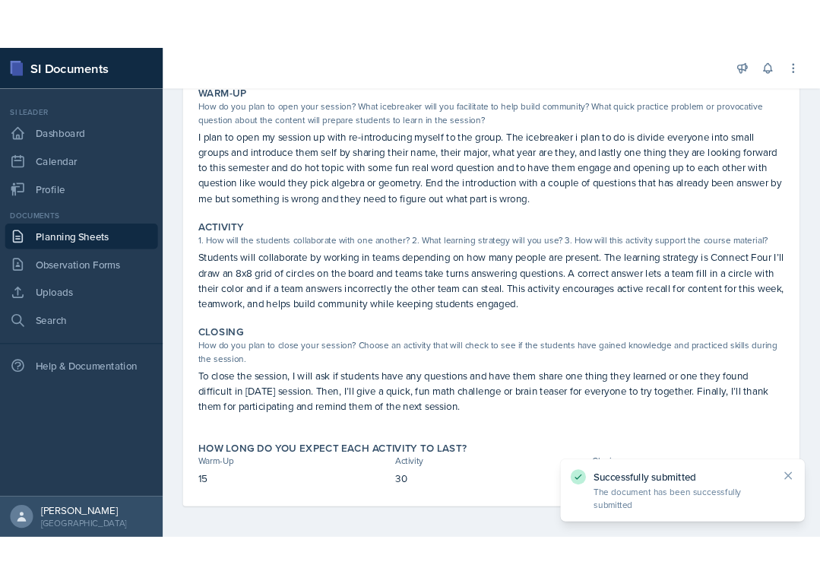
scroll to position [0, 0]
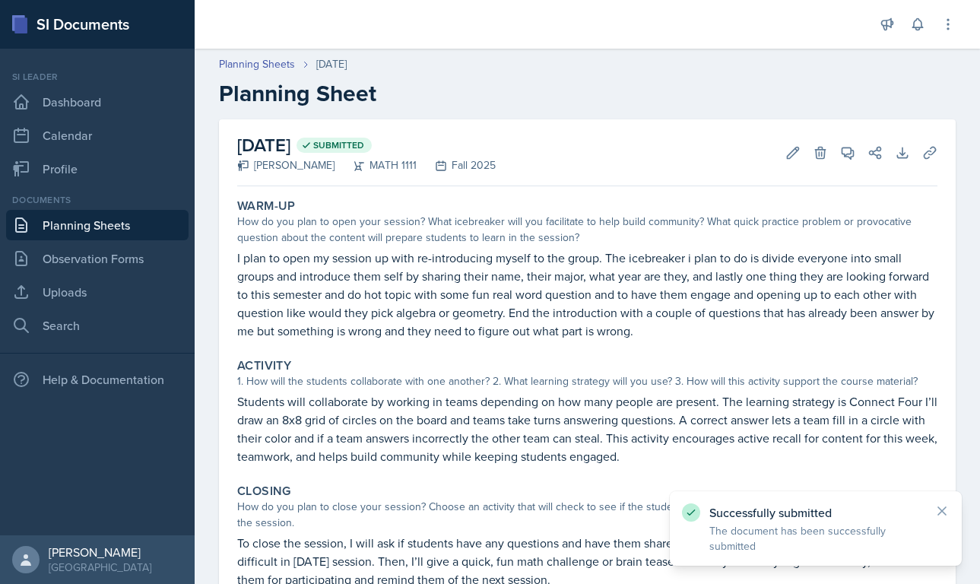
click at [41, 220] on link "Planning Sheets" at bounding box center [97, 225] width 182 height 30
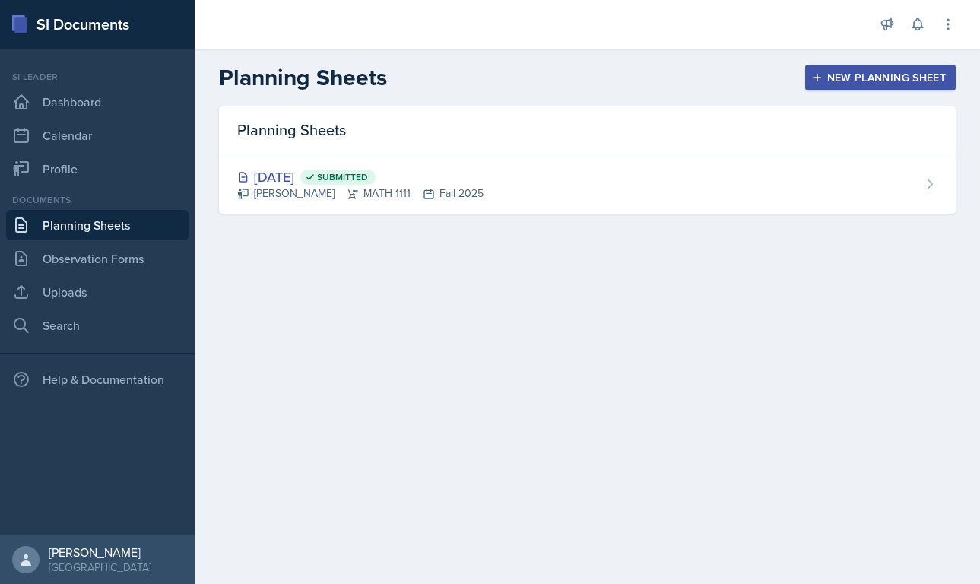
click at [677, 76] on div "New Planning Sheet" at bounding box center [880, 77] width 131 height 12
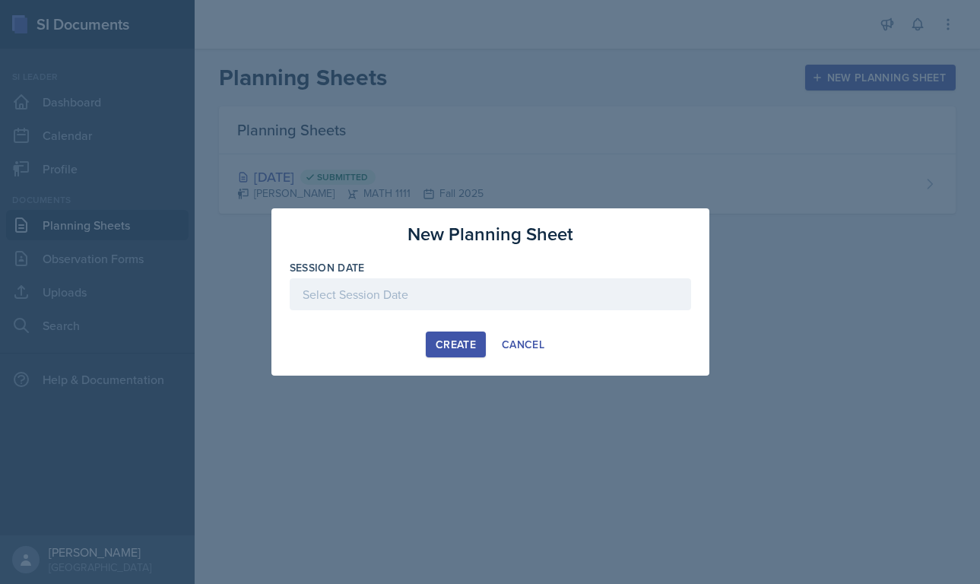
click at [486, 296] on div at bounding box center [490, 294] width 401 height 32
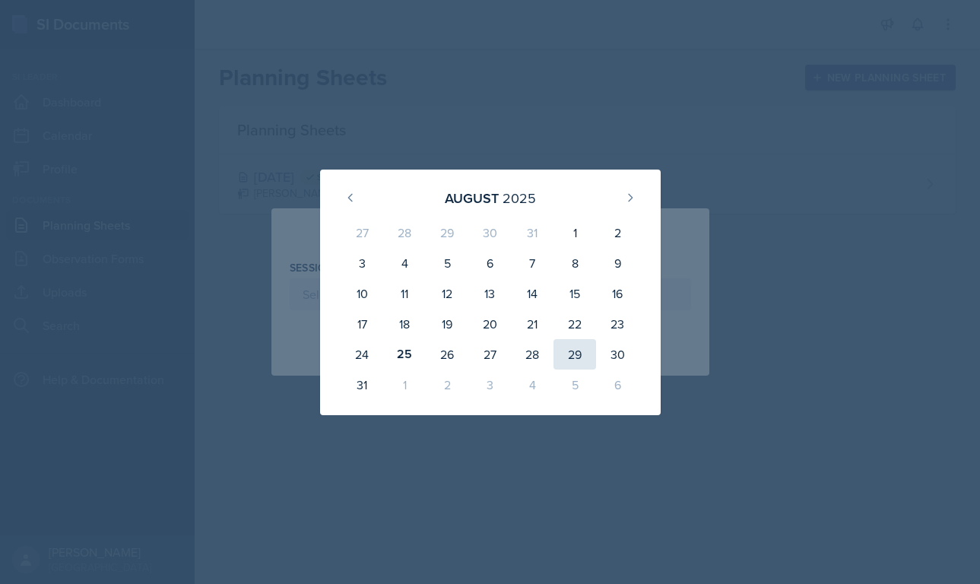
click at [587, 347] on div "29" at bounding box center [574, 354] width 43 height 30
type input "[DATE]"
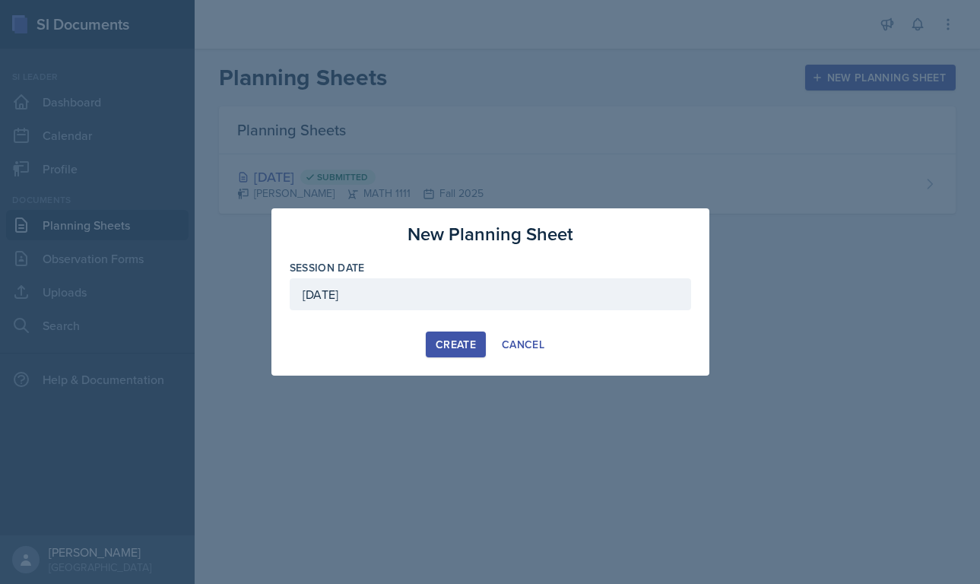
click at [456, 346] on div "Create" at bounding box center [456, 344] width 40 height 12
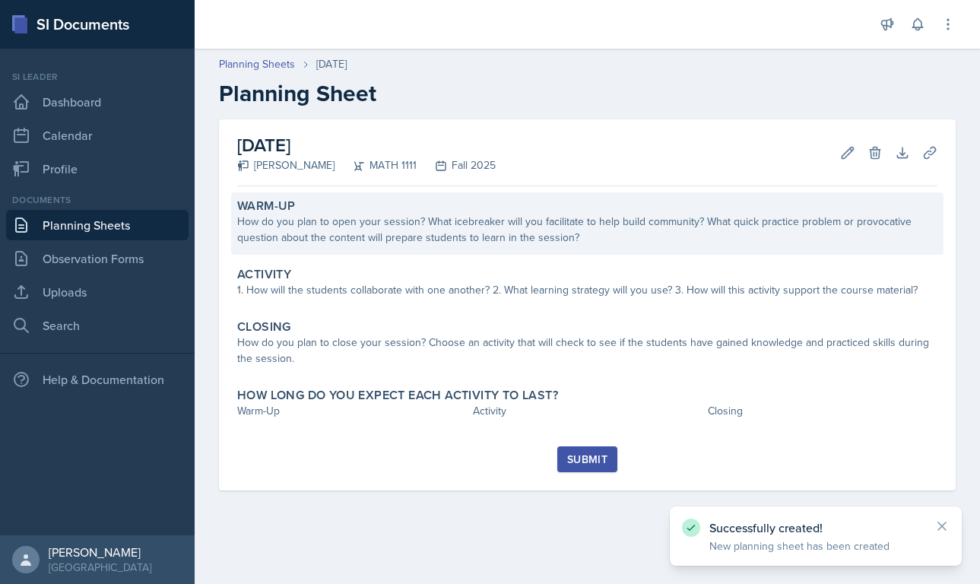
click at [491, 227] on div "How do you plan to open your session? What icebreaker will you facilitate to he…" at bounding box center [587, 230] width 700 height 32
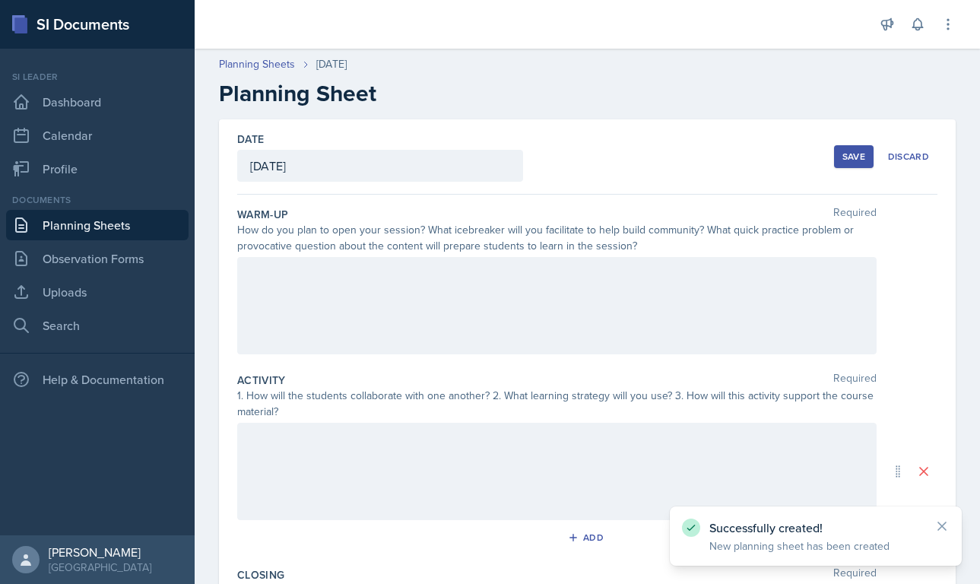
click at [343, 249] on div "How do you plan to open your session? What icebreaker will you facilitate to he…" at bounding box center [556, 238] width 639 height 32
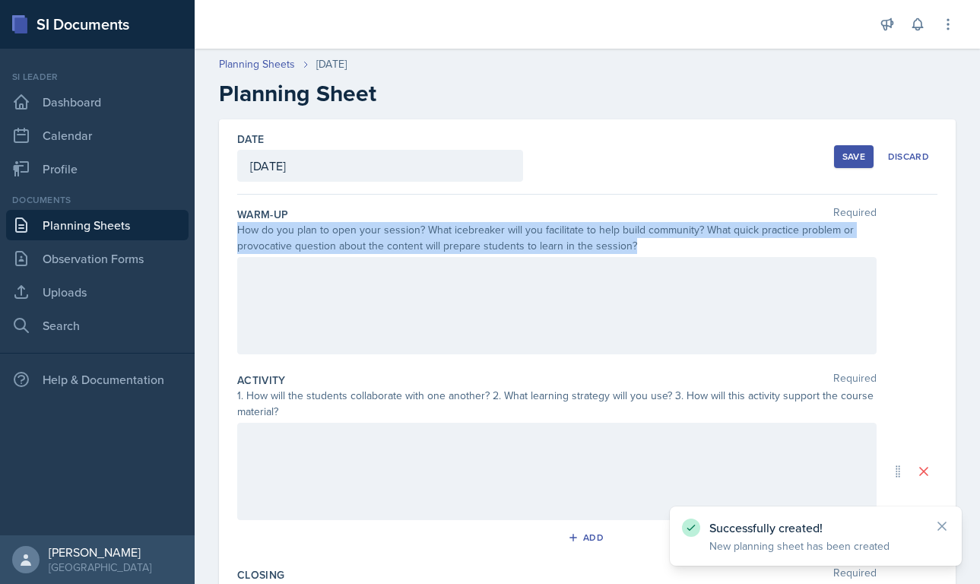
click at [343, 249] on div "How do you plan to open your session? What icebreaker will you facilitate to he…" at bounding box center [556, 238] width 639 height 32
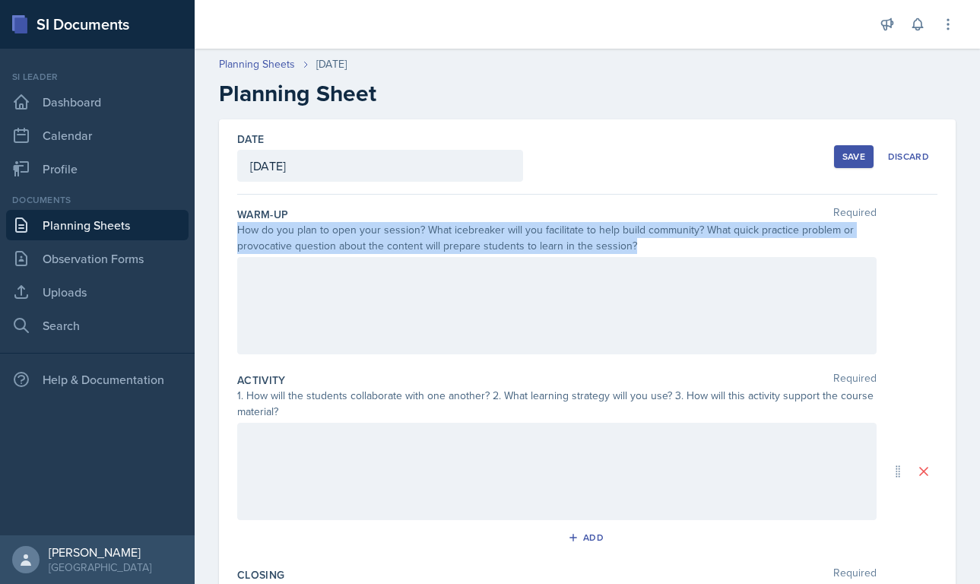
click at [272, 234] on div "How do you plan to open your session? What icebreaker will you facilitate to he…" at bounding box center [556, 238] width 639 height 32
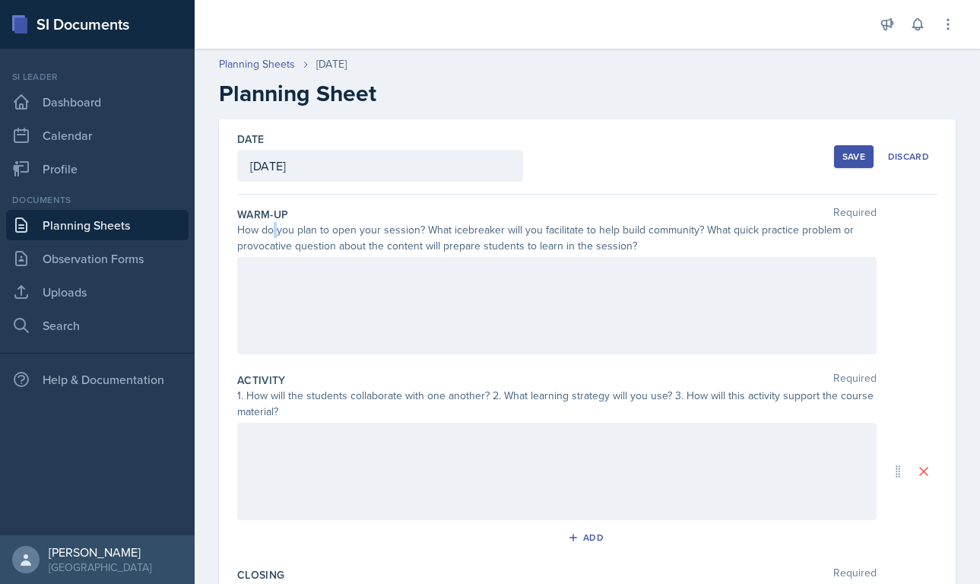
click at [272, 234] on div "How do you plan to open your session? What icebreaker will you facilitate to he…" at bounding box center [556, 238] width 639 height 32
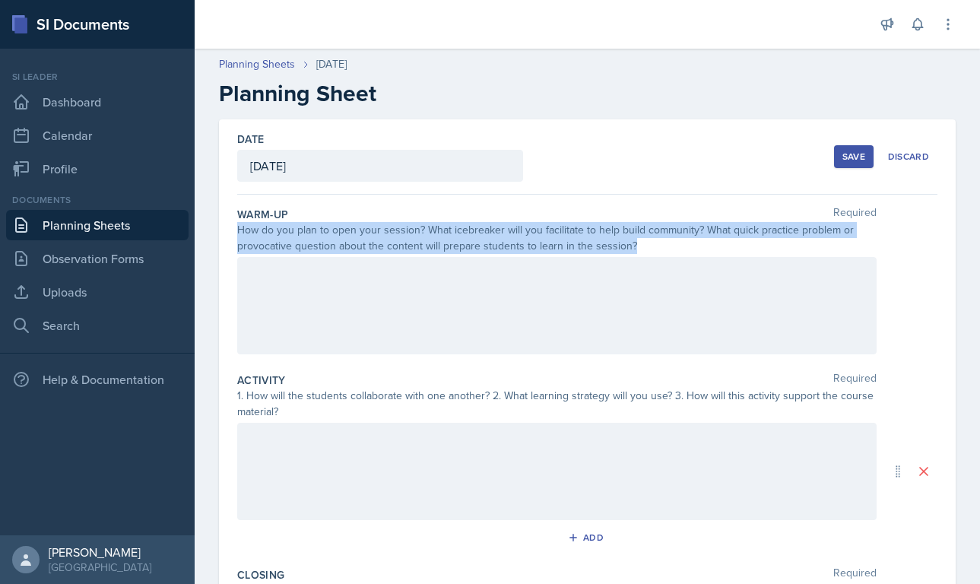
click at [272, 234] on div "How do you plan to open your session? What icebreaker will you facilitate to he…" at bounding box center [556, 238] width 639 height 32
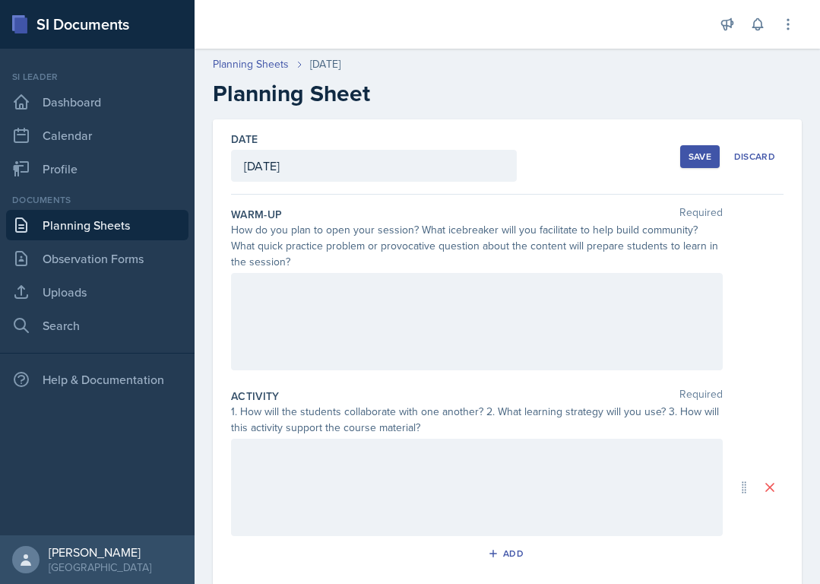
click at [325, 301] on div at bounding box center [477, 321] width 492 height 97
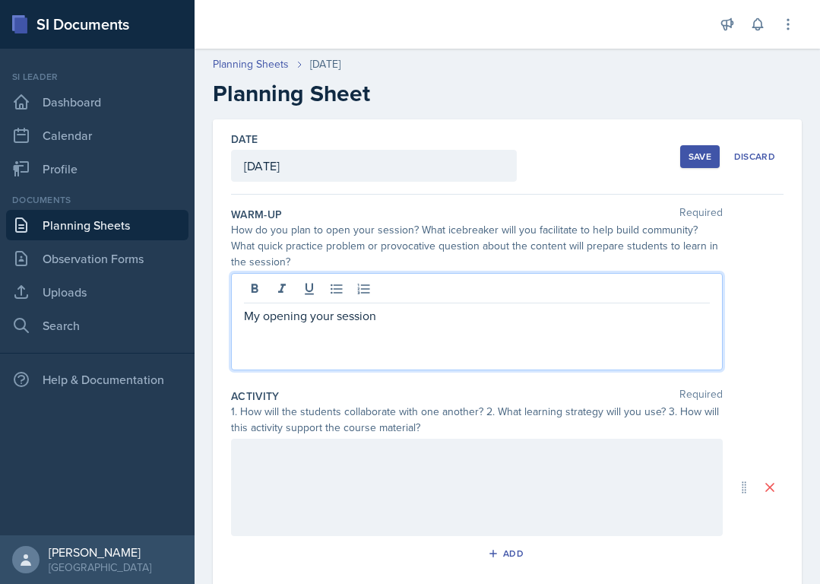
click at [320, 318] on p "My opening your session" at bounding box center [477, 315] width 466 height 18
click at [298, 306] on p "My opening session" at bounding box center [477, 315] width 466 height 18
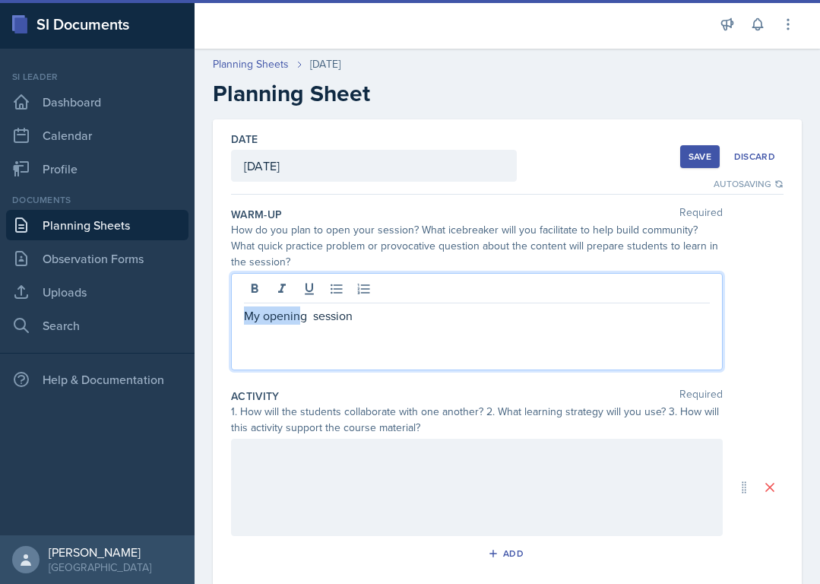
click at [298, 306] on p "My opening session" at bounding box center [477, 315] width 466 height 18
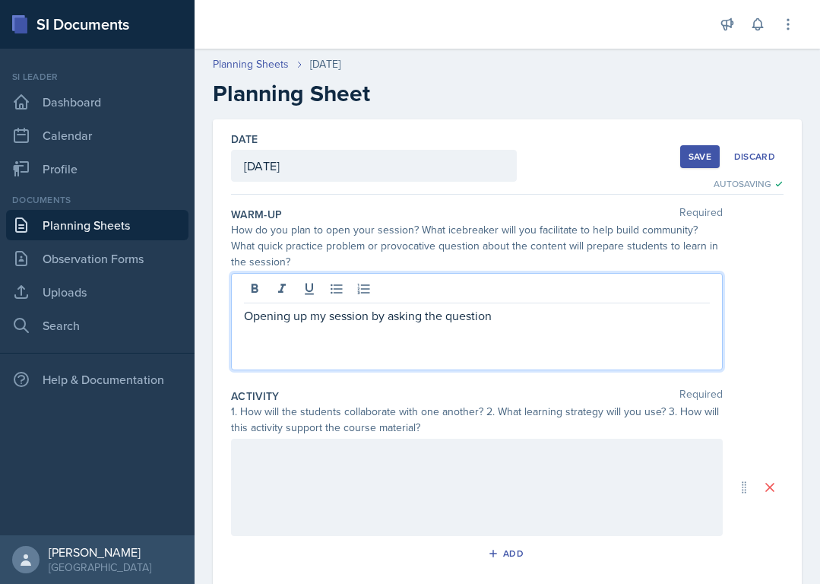
click at [3, 325] on nav "Si leader Dashboard Calendar Profile Documents Planning Sheets Observation Form…" at bounding box center [97, 292] width 195 height 487
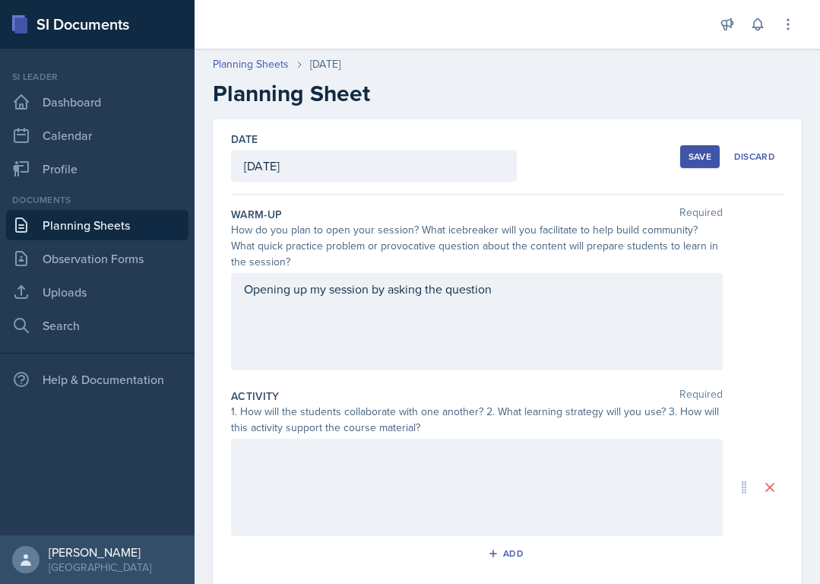
click at [499, 287] on div "Opening up my session by asking the question" at bounding box center [477, 321] width 492 height 97
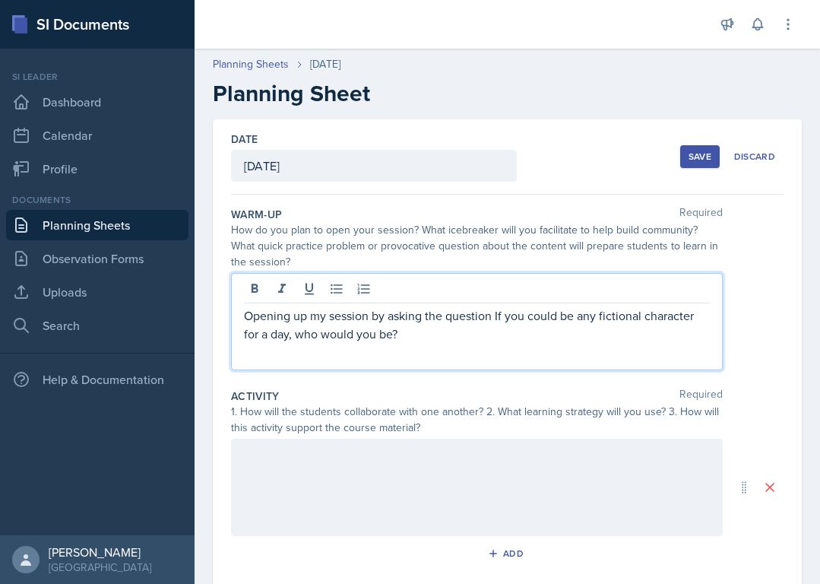
click at [296, 342] on p "Opening up my session by asking the question If you could be any fictional char…" at bounding box center [477, 324] width 466 height 36
click at [412, 336] on p "Opening up my session by asking the question If you could be any fictional char…" at bounding box center [477, 324] width 466 height 36
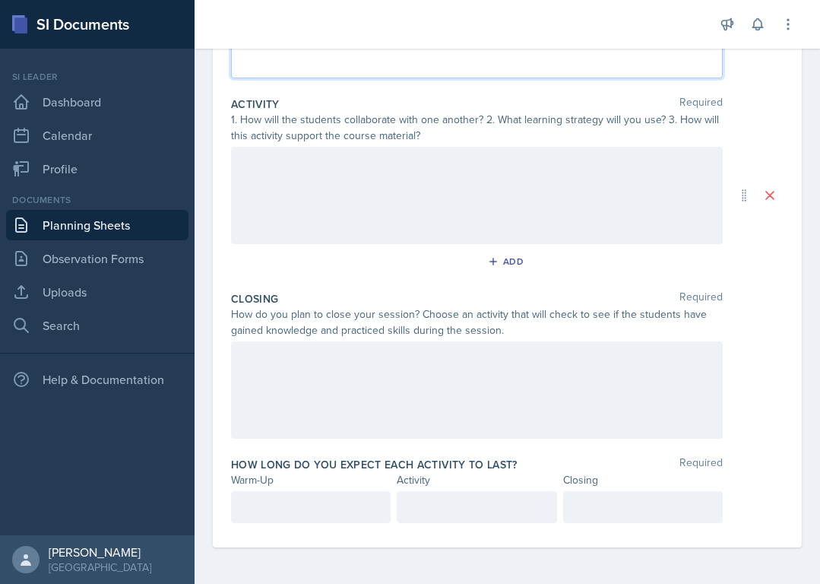
click at [272, 499] on p at bounding box center [311, 507] width 134 height 18
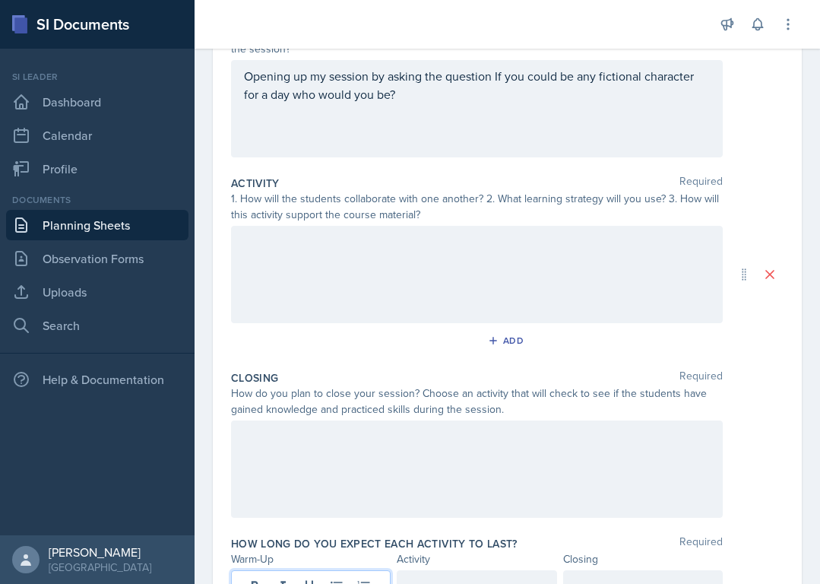
scroll to position [0, 0]
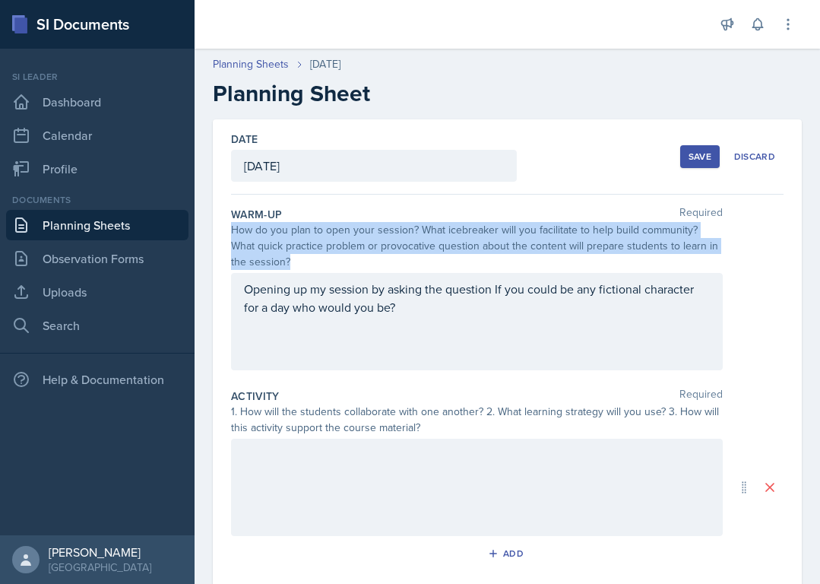
drag, startPoint x: 233, startPoint y: 230, endPoint x: 411, endPoint y: 314, distance: 196.9
click at [411, 314] on div "Warm-Up Required How do you plan to open your session? What icebreaker will you…" at bounding box center [507, 292] width 553 height 182
copy div "How do you plan to open your session? What icebreaker will you facilitate to he…"
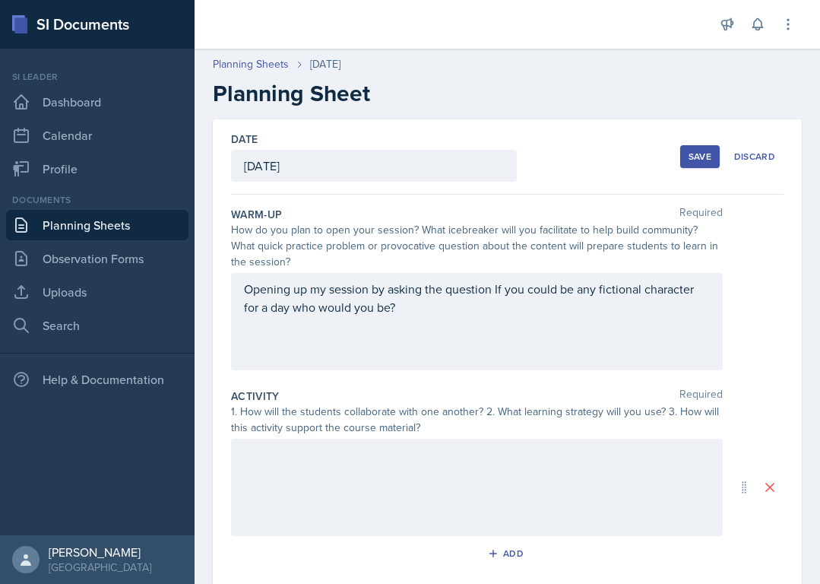
click at [279, 297] on div "Opening up my session by asking the question If you could be any fictional char…" at bounding box center [477, 321] width 492 height 97
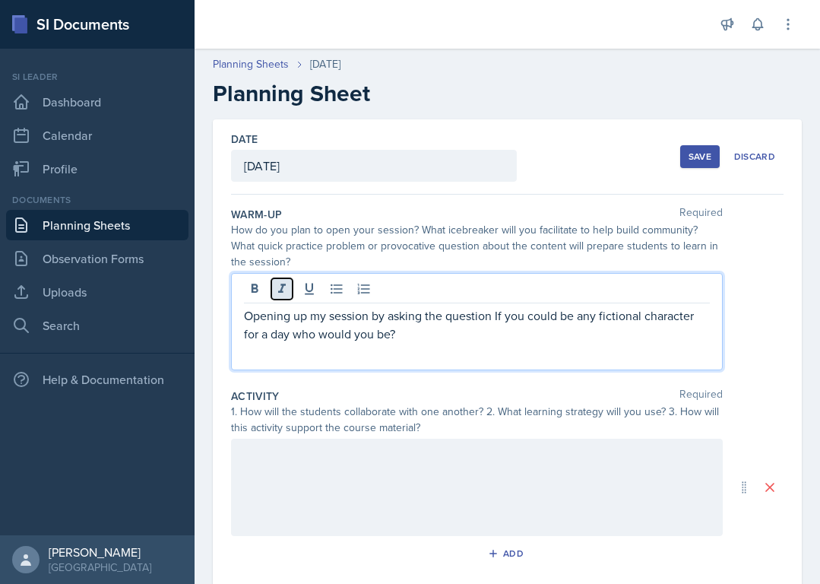
click at [279, 297] on button at bounding box center [281, 288] width 21 height 21
click at [278, 284] on icon at bounding box center [281, 288] width 15 height 15
click at [271, 323] on p "Opening up my session by asking the question If you could be any fictional char…" at bounding box center [477, 324] width 466 height 36
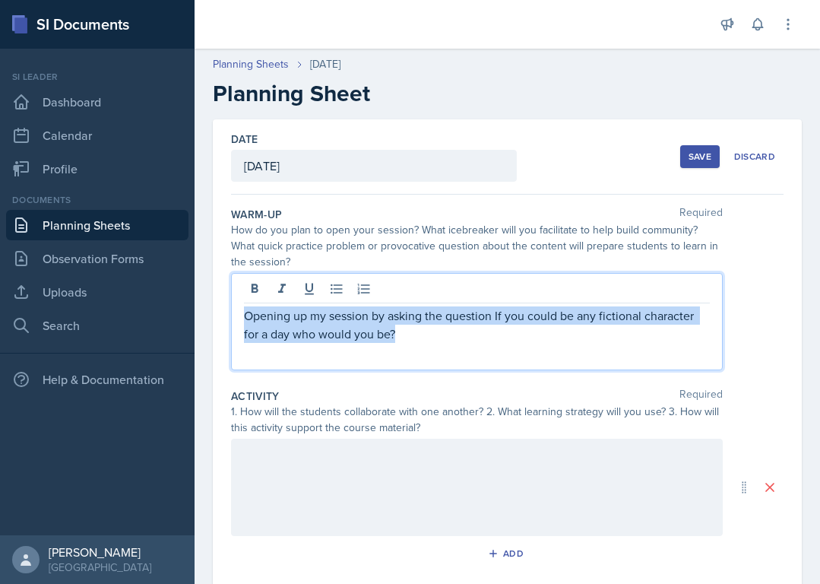
click at [271, 323] on p "Opening up my session by asking the question If you could be any fictional char…" at bounding box center [477, 324] width 466 height 36
copy p "Opening up my session by asking the question If you could be any fictional char…"
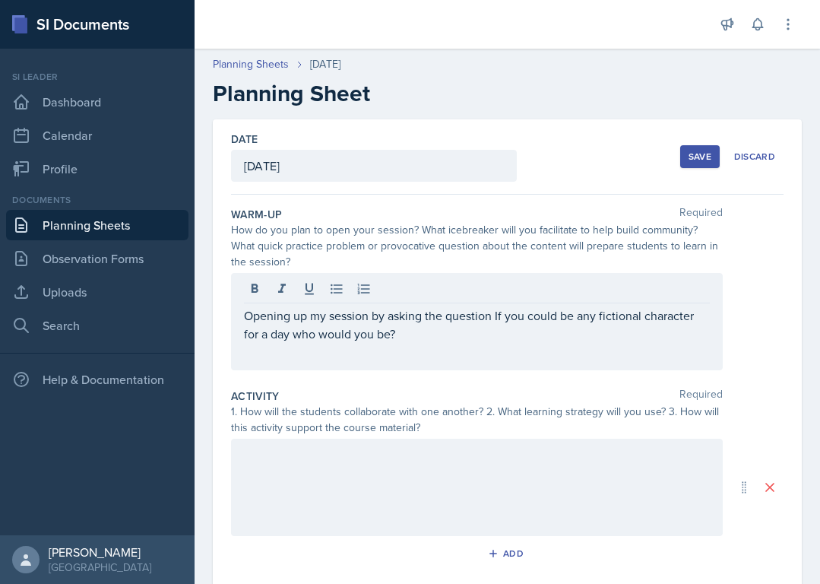
click at [400, 344] on div "Opening up my session by asking the question If you could be any fictional char…" at bounding box center [477, 321] width 492 height 97
click at [405, 344] on div "Opening up my session by asking the question If you could be any fictional char…" at bounding box center [477, 321] width 492 height 97
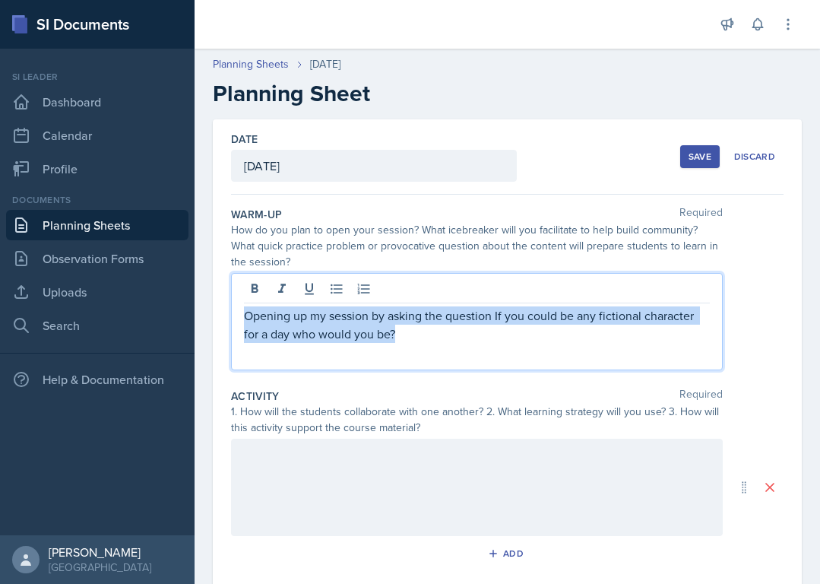
click at [405, 338] on p "Opening up my session by asking the question If you could be any fictional char…" at bounding box center [477, 324] width 466 height 36
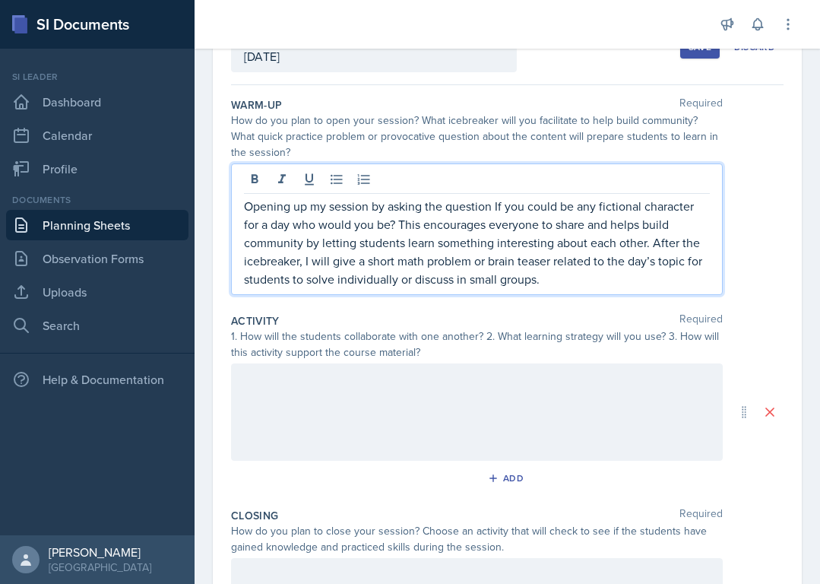
scroll to position [116, 0]
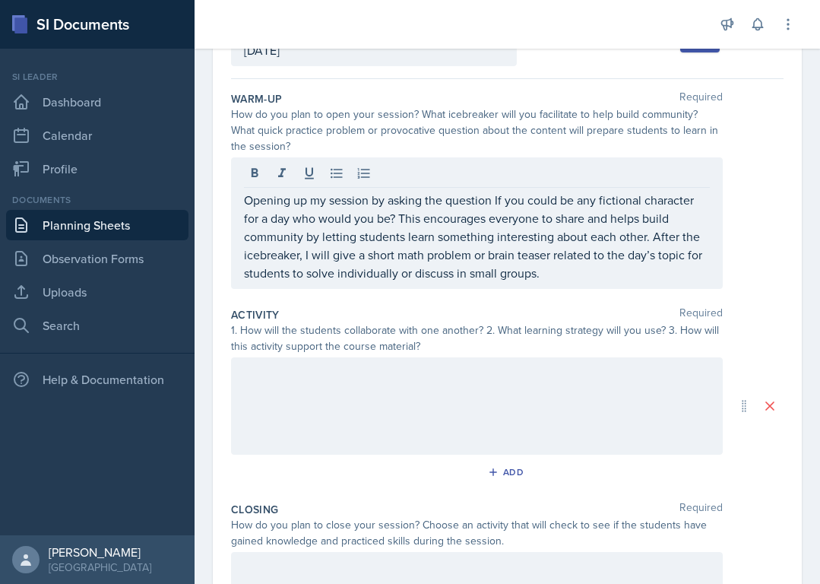
click at [326, 416] on div at bounding box center [477, 405] width 492 height 97
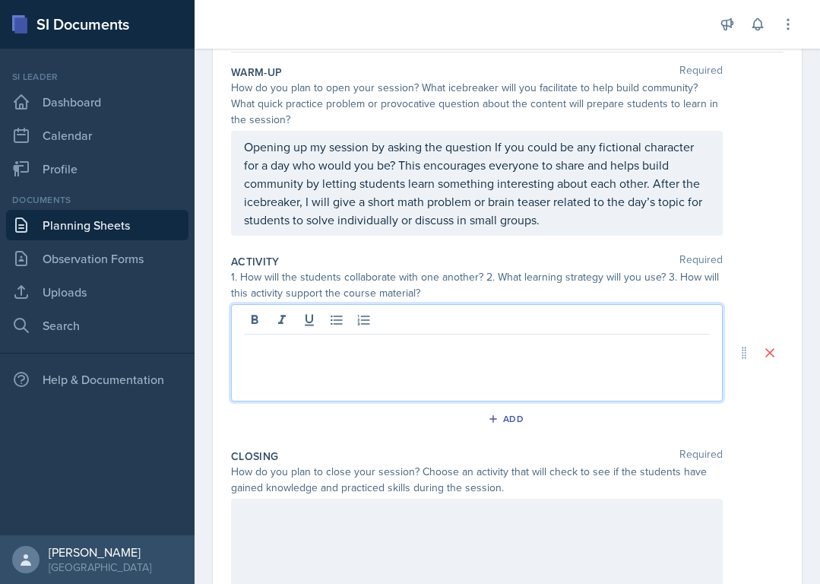
click at [381, 284] on div "1. How will the students collaborate with one another? 2. What learning strateg…" at bounding box center [477, 285] width 492 height 32
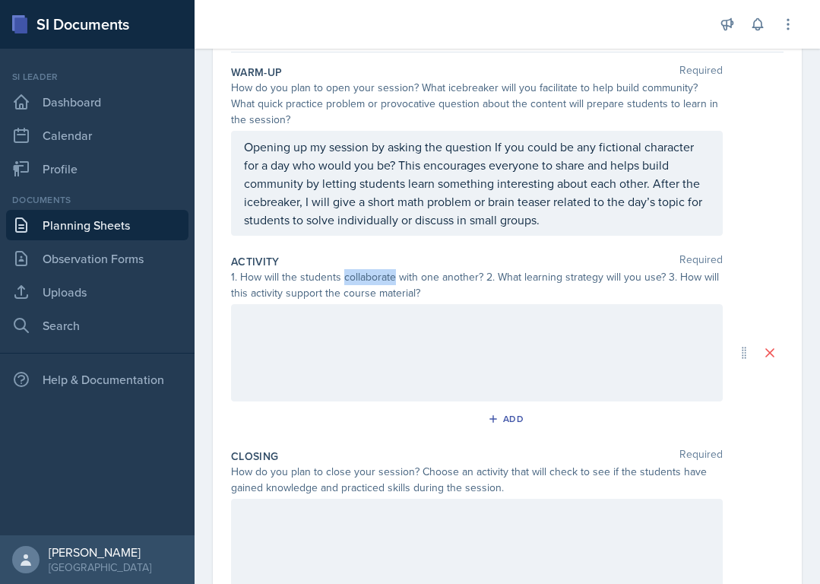
click at [381, 284] on div "1. How will the students collaborate with one another? 2. What learning strateg…" at bounding box center [477, 285] width 492 height 32
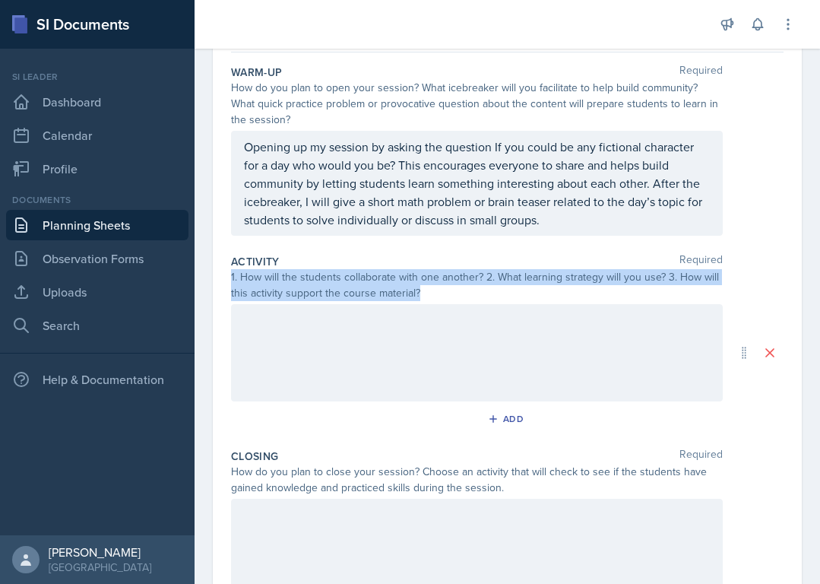
click at [381, 284] on div "1. How will the students collaborate with one another? 2. What learning strateg…" at bounding box center [477, 285] width 492 height 32
copy div "1. How will the students collaborate with one another? 2. What learning strateg…"
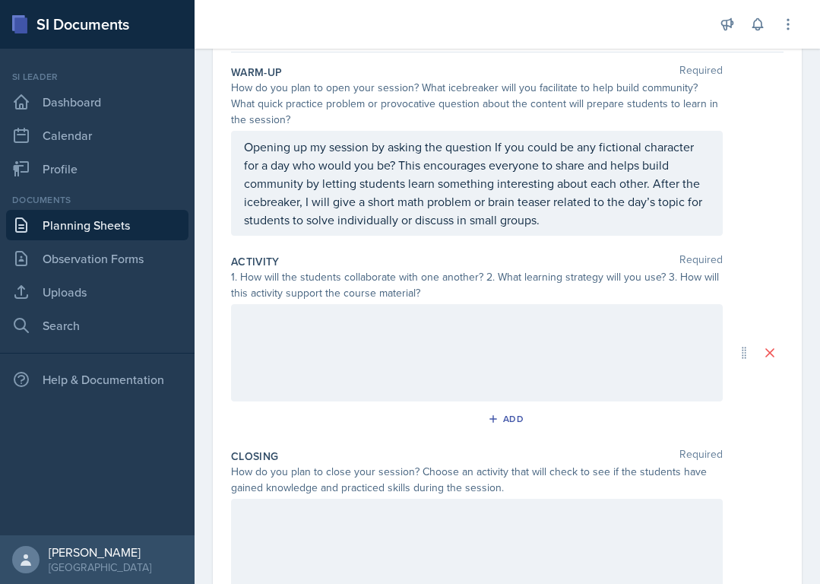
click at [277, 499] on div at bounding box center [477, 547] width 492 height 97
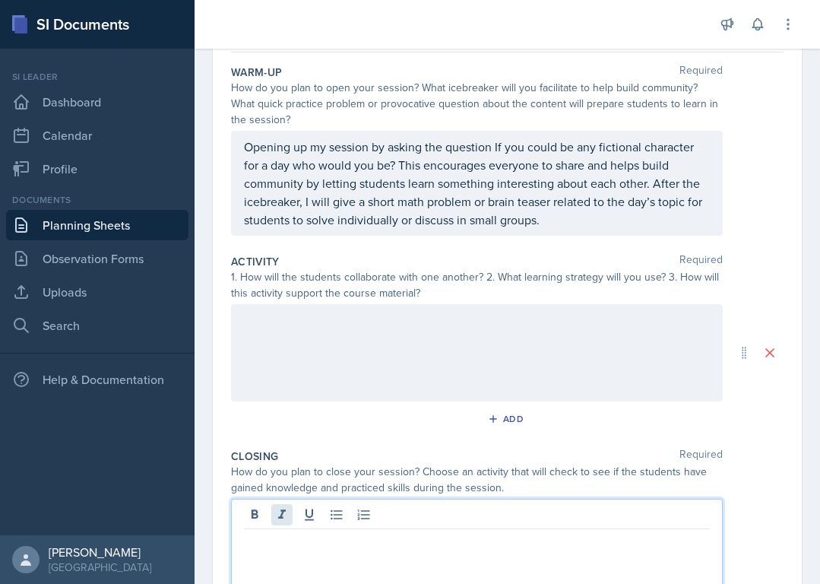
scroll to position [169, 0]
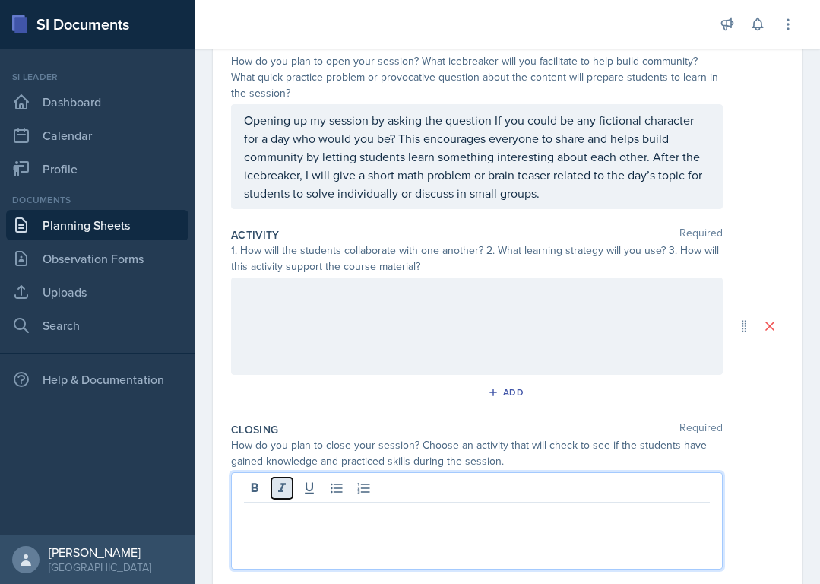
click at [277, 498] on button at bounding box center [281, 487] width 21 height 21
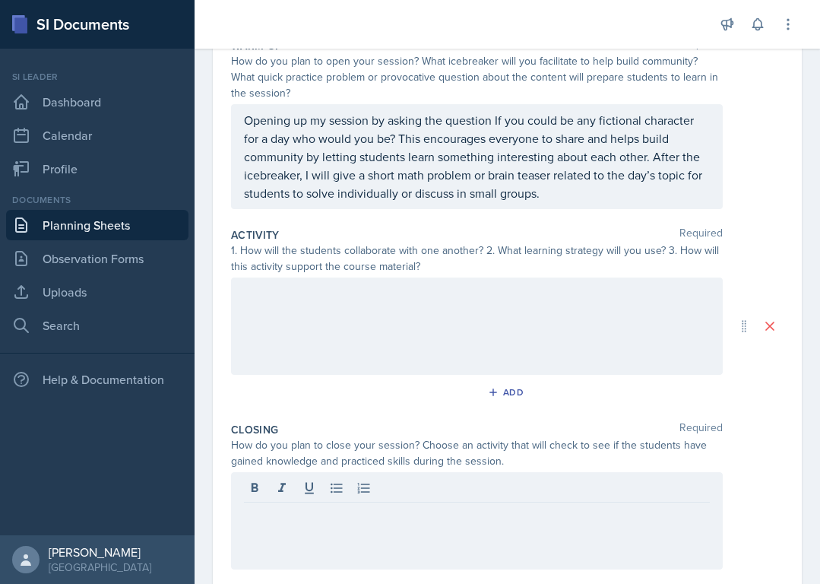
click at [262, 454] on div "How do you plan to close your session? Choose an activity that will check to se…" at bounding box center [477, 453] width 492 height 32
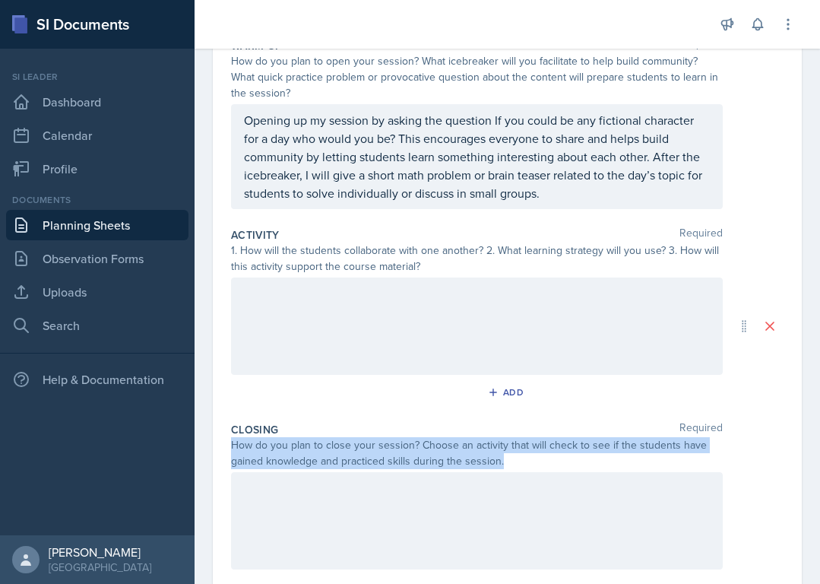
click at [262, 454] on div "How do you plan to close your session? Choose an activity that will check to se…" at bounding box center [477, 453] width 492 height 32
copy div "How do you plan to close your session? Choose an activity that will check to se…"
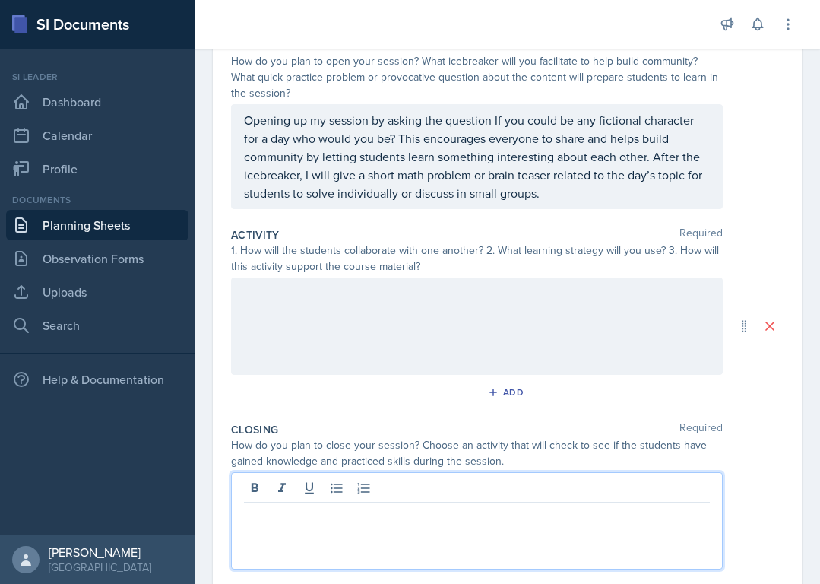
click at [337, 483] on div at bounding box center [477, 520] width 492 height 97
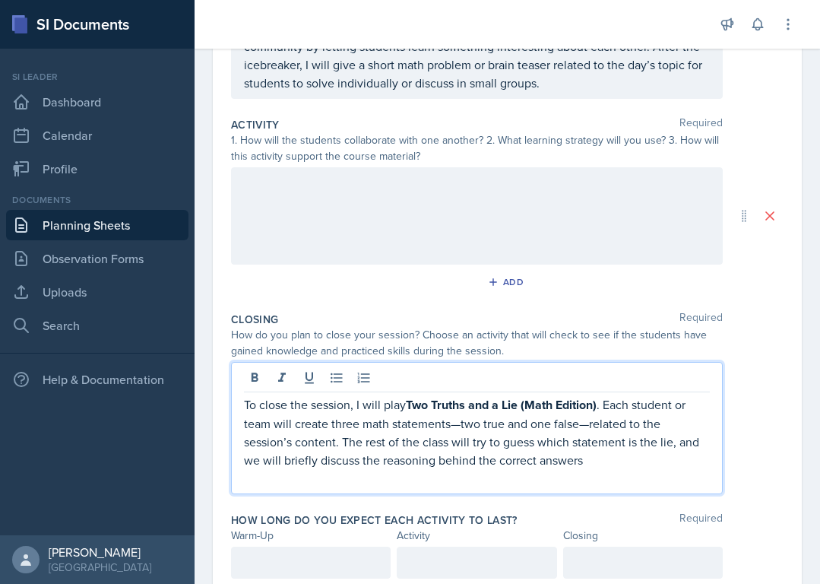
scroll to position [334, 0]
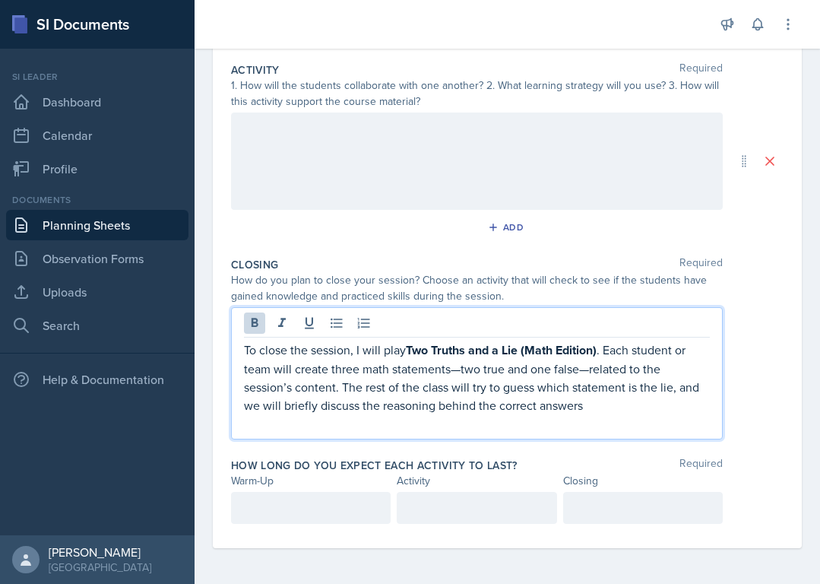
click at [530, 352] on strong "Two Truths and a Lie (Math Edition)" at bounding box center [501, 349] width 191 height 17
drag, startPoint x: 526, startPoint y: 353, endPoint x: 601, endPoint y: 347, distance: 75.5
click at [597, 347] on strong "Two Truths and a Lie (Math Edition)" at bounding box center [501, 349] width 191 height 17
click at [260, 322] on icon at bounding box center [254, 322] width 15 height 15
click at [596, 347] on p "To close the session, I will play Two Truths and a Lie (Math Edition). Each stu…" at bounding box center [477, 378] width 466 height 74
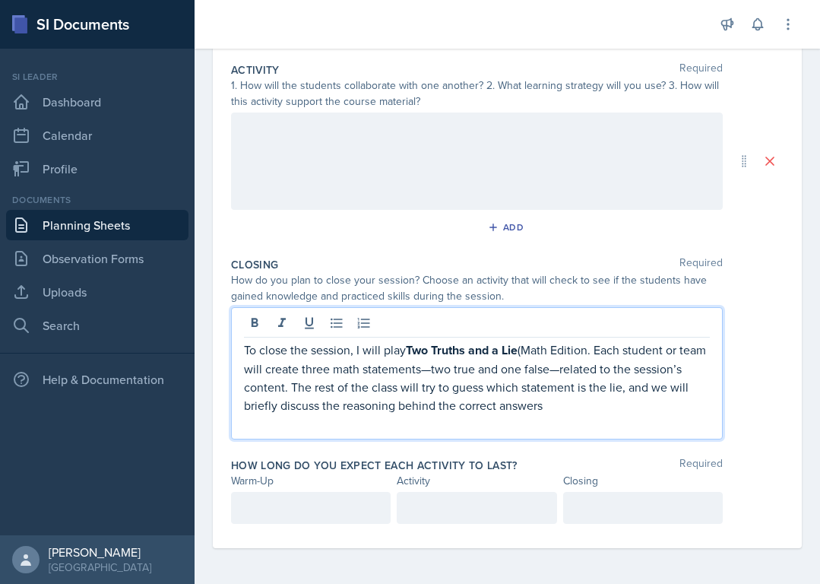
click at [529, 352] on p "To close the session, I will play Two Truths and a Lie (Math Edition. Each stud…" at bounding box center [477, 378] width 466 height 74
click at [460, 368] on p "To close the session, I will play Two Truths and a Lie Math Edition. Each stude…" at bounding box center [477, 378] width 466 height 74
click at [588, 373] on p "To close the session, I will play Two Truths and a Lie Math Edition. Each stude…" at bounding box center [477, 378] width 466 height 74
click at [289, 369] on p "To close the session, I will play Two Truths and a Lie Math Edition. Each stude…" at bounding box center [477, 378] width 466 height 74
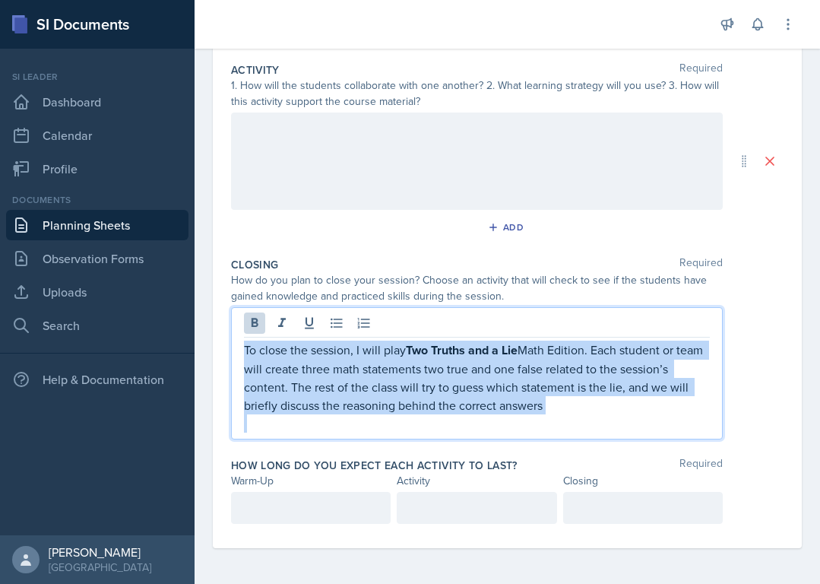
drag, startPoint x: 246, startPoint y: 354, endPoint x: 612, endPoint y: 420, distance: 372.3
click at [612, 423] on div "To close the session, I will play Two Truths and a Lie Math Edition. Each stude…" at bounding box center [477, 387] width 466 height 92
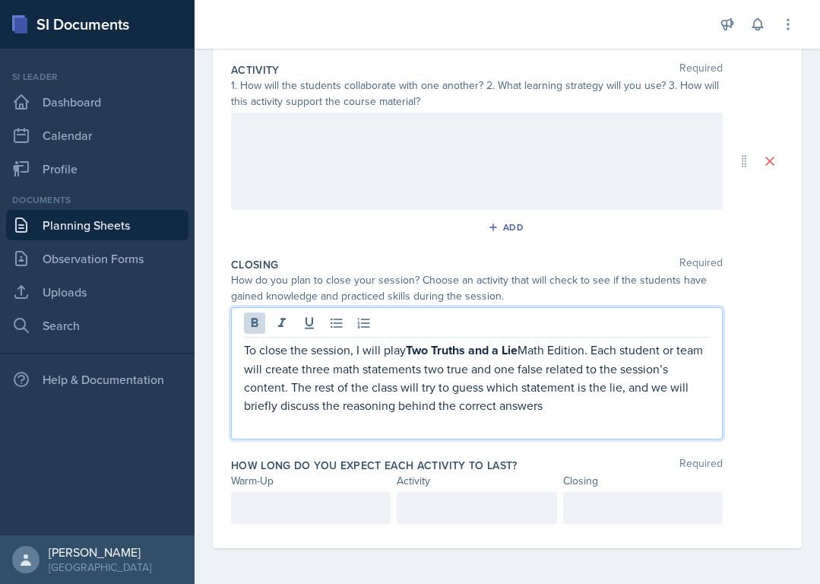
click at [392, 403] on p "To close the session, I will play Two Truths and a Lie Math Edition. Each stude…" at bounding box center [477, 378] width 466 height 74
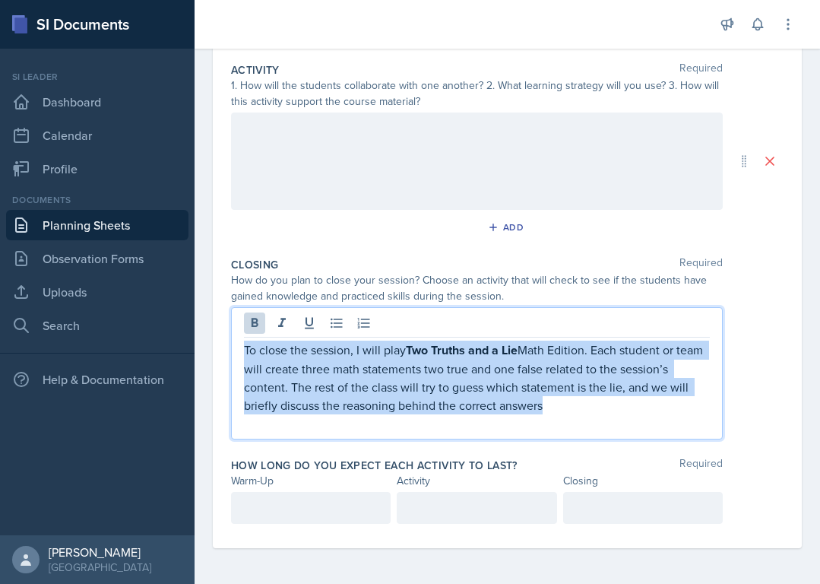
click at [392, 403] on p "To close the session, I will play Two Truths and a Lie Math Edition. Each stude…" at bounding box center [477, 378] width 466 height 74
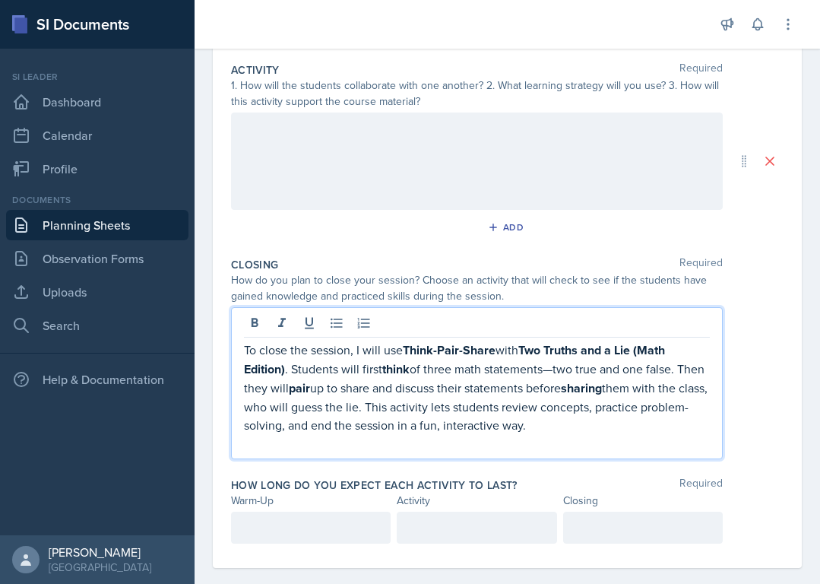
click at [415, 358] on strong "Think-Pair-Share" at bounding box center [449, 349] width 93 height 17
click at [434, 360] on p "To close the session, I will use Think-Pair-Share with Two Truths and a Lie (Ma…" at bounding box center [477, 388] width 466 height 94
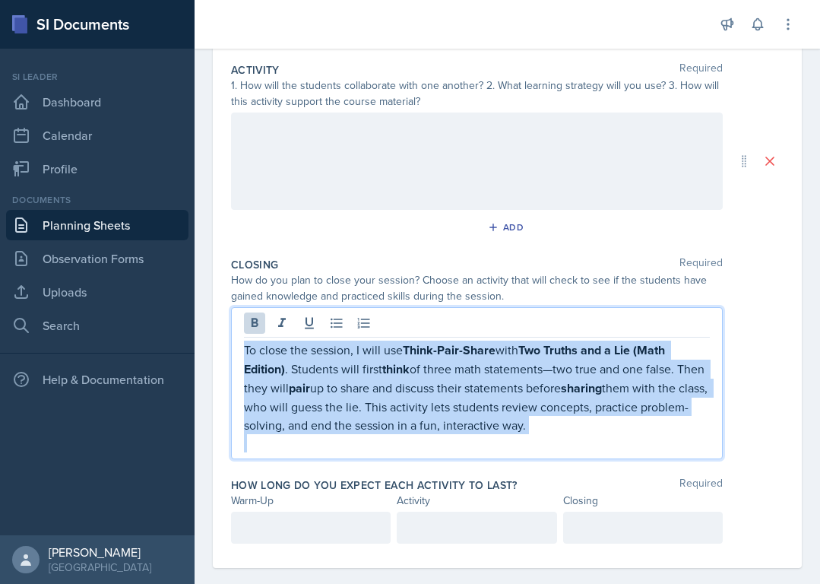
drag, startPoint x: 246, startPoint y: 346, endPoint x: 801, endPoint y: 445, distance: 563.8
click at [677, 445] on div "Date [DATE] [DATE] 27 28 29 30 31 1 2 3 4 5 6 7 8 9 10 11 12 13 14 15 16 17 18 …" at bounding box center [507, 177] width 589 height 782
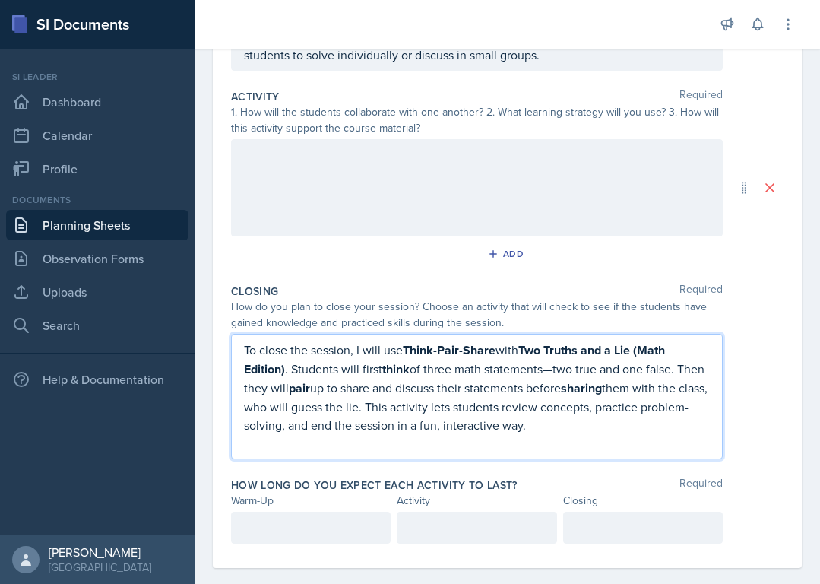
click at [490, 442] on p at bounding box center [477, 443] width 466 height 18
click at [652, 331] on div "Closing Required How do you plan to close your session? Choose an activity that…" at bounding box center [507, 374] width 553 height 194
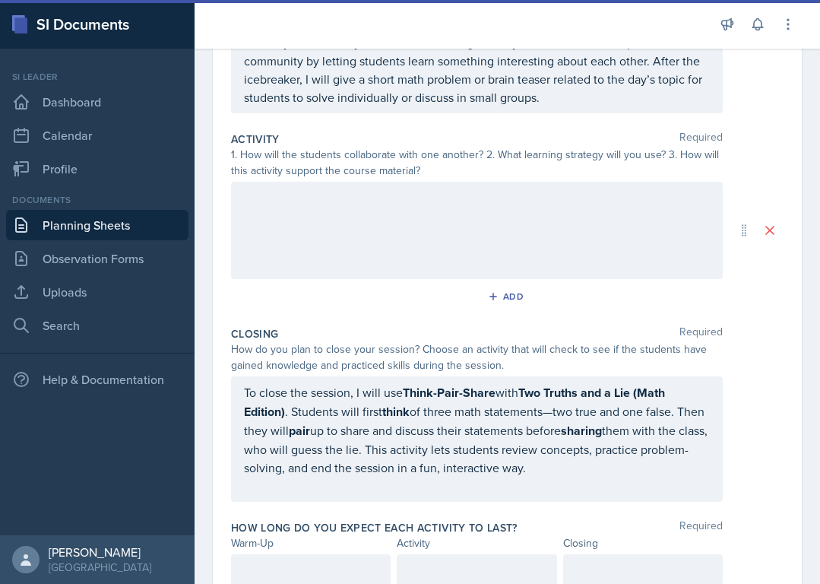
scroll to position [242, 0]
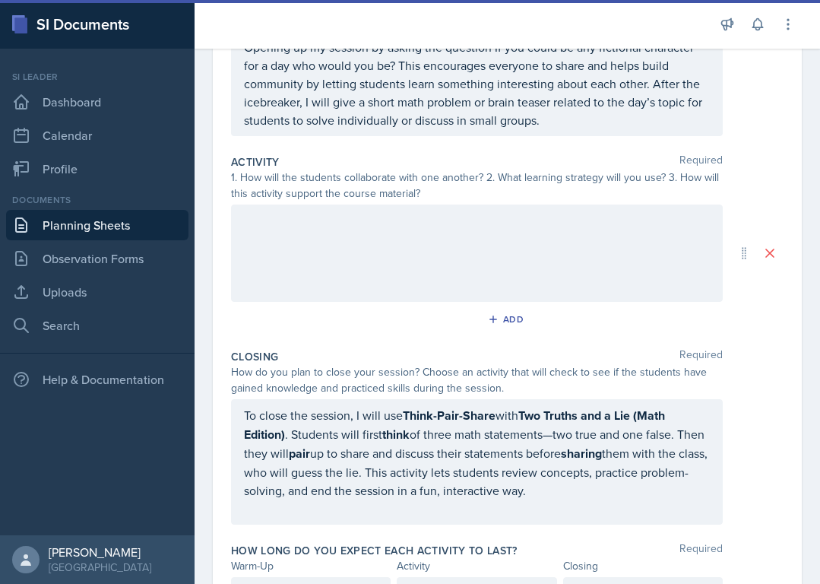
click at [248, 369] on div "How do you plan to close your session? Choose an activity that will check to se…" at bounding box center [477, 380] width 492 height 32
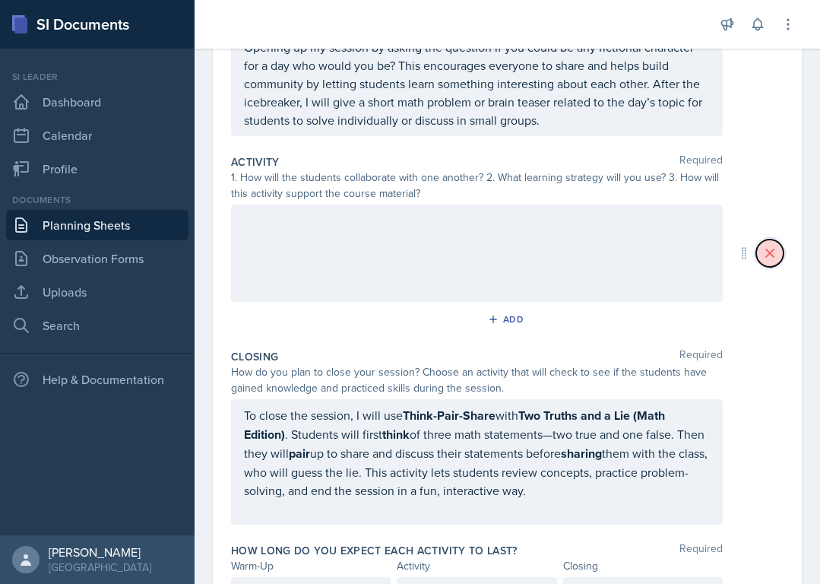
click at [677, 255] on icon at bounding box center [770, 253] width 8 height 8
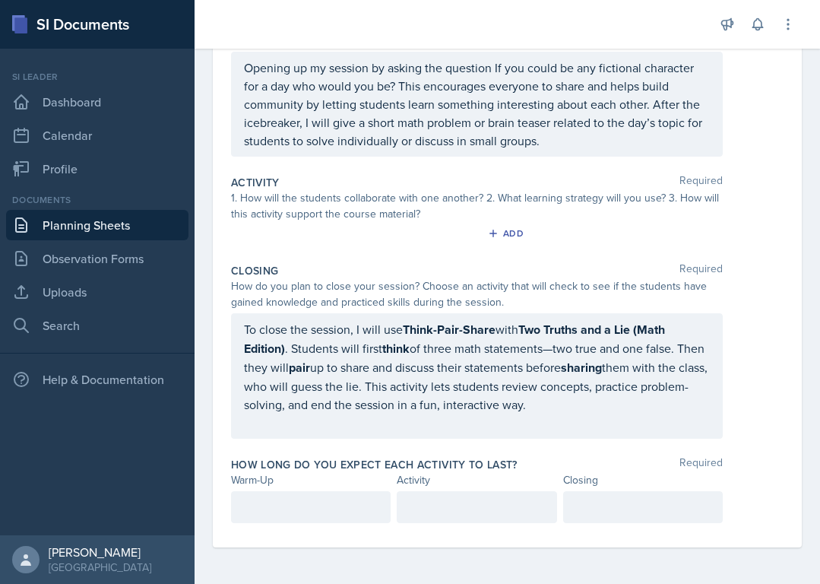
scroll to position [220, 0]
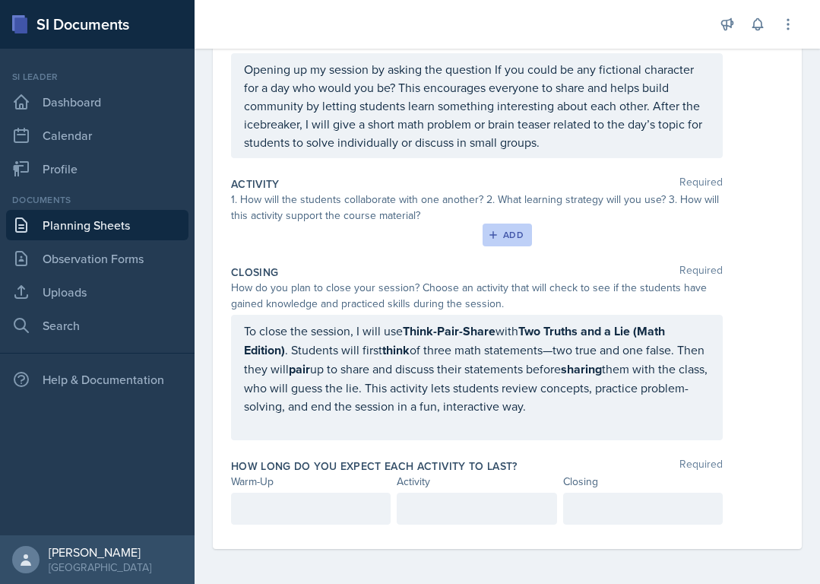
click at [492, 224] on button "Add" at bounding box center [507, 235] width 49 height 23
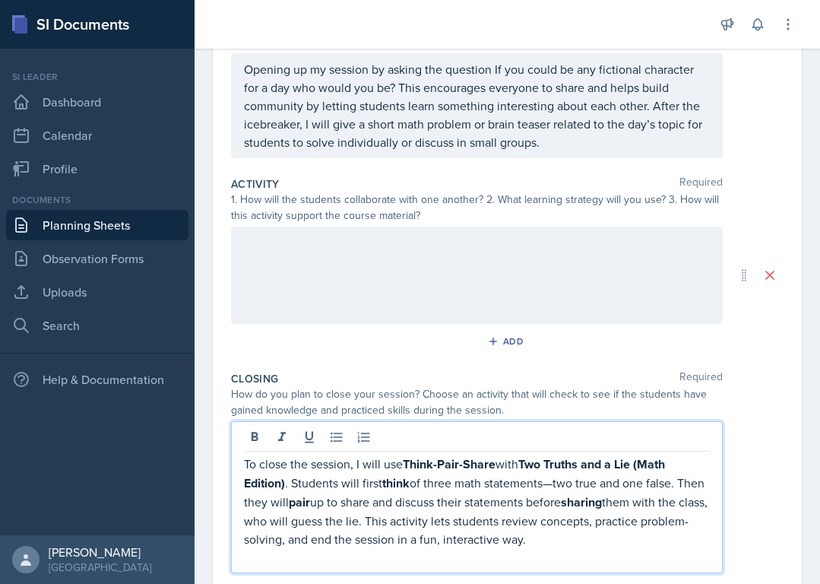
click at [496, 488] on p "To close the session, I will use Think-Pair-Share with Two Truths and a Lie (Ma…" at bounding box center [477, 502] width 466 height 94
click at [493, 490] on p "To close the session, I will use Think-Pair-Share with Two Truths and a Lie (Ma…" at bounding box center [477, 502] width 466 height 94
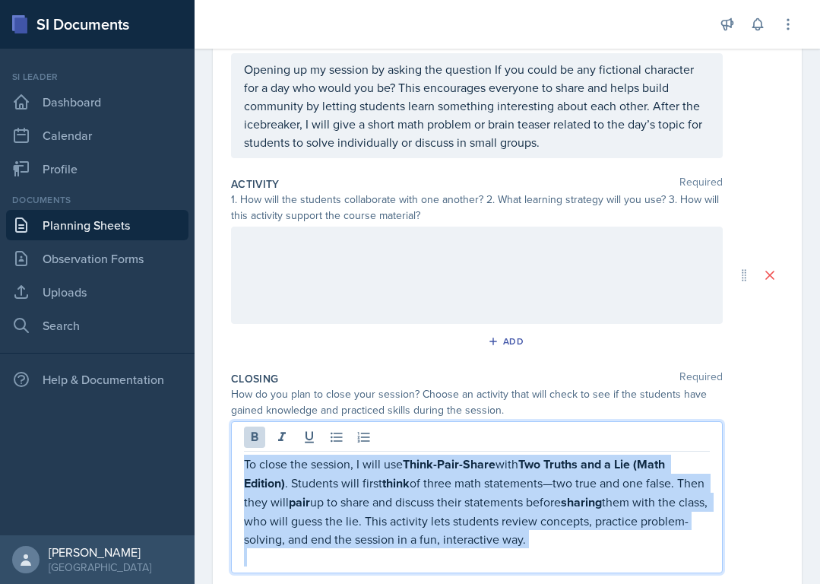
click at [493, 490] on p "To close the session, I will use Think-Pair-Share with Two Truths and a Lie (Ma…" at bounding box center [477, 502] width 466 height 94
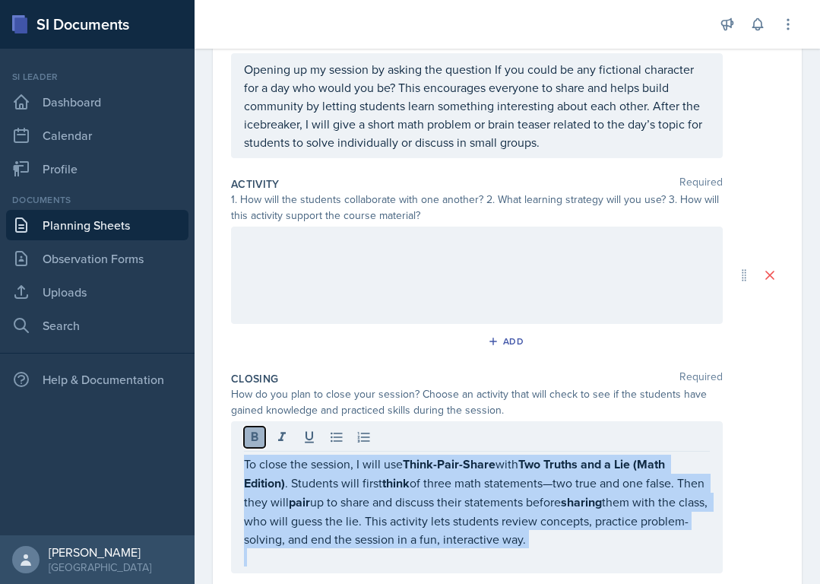
click at [263, 439] on button at bounding box center [254, 436] width 21 height 21
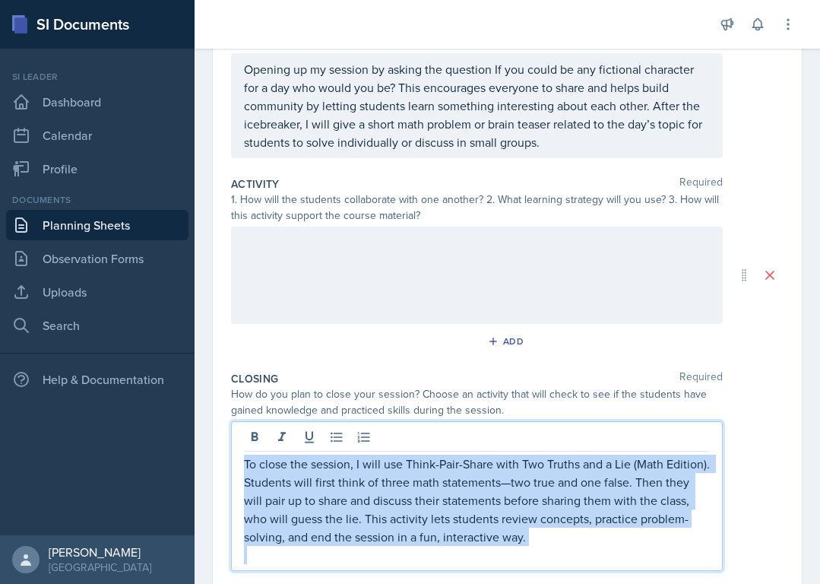
click at [512, 483] on p "To close the session, I will use Think-Pair-Share with Two Truths and a Lie (Ma…" at bounding box center [477, 500] width 466 height 91
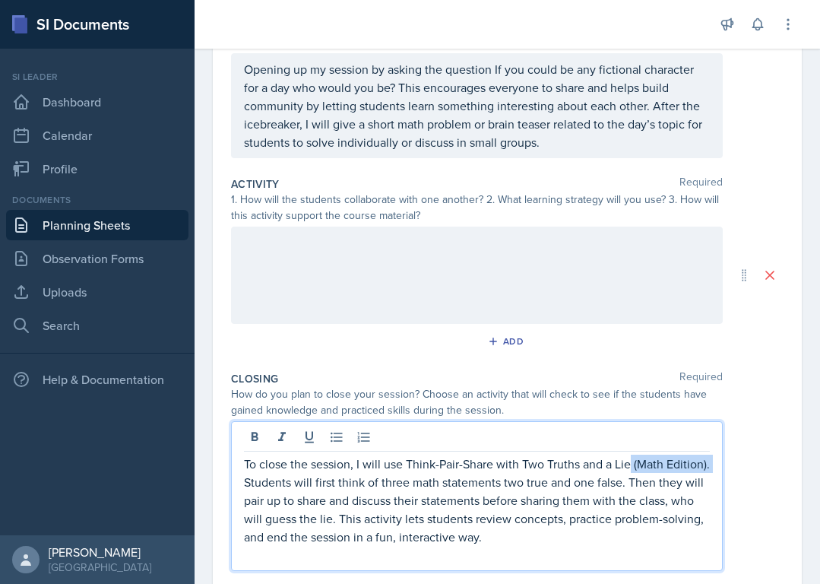
drag, startPoint x: 633, startPoint y: 466, endPoint x: 727, endPoint y: 461, distance: 94.4
click at [677, 461] on div "To close the session, I will use Think-Pair-Share with Two Truths and a Lie (Ma…" at bounding box center [507, 496] width 553 height 150
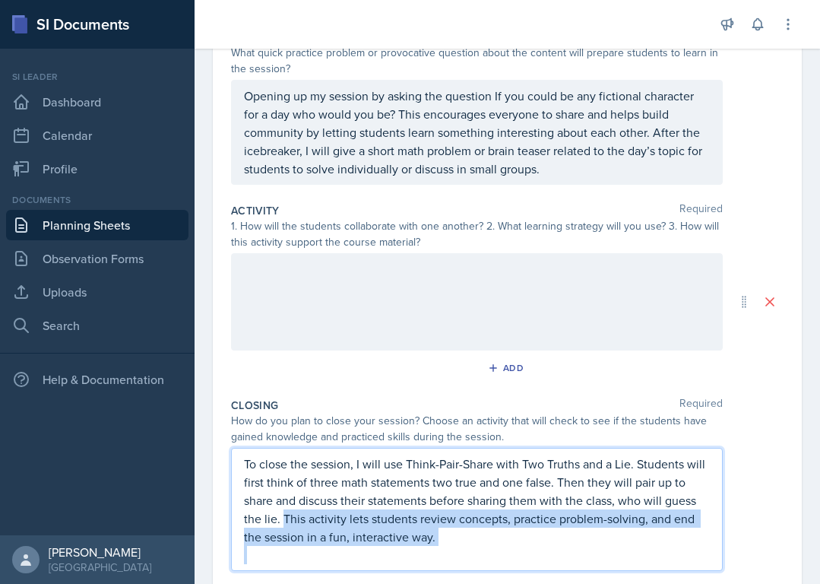
drag, startPoint x: 282, startPoint y: 518, endPoint x: 591, endPoint y: 556, distance: 311.0
click at [591, 556] on div "To close the session, I will use Think-Pair-Share with Two Truths and a Lie. St…" at bounding box center [477, 509] width 466 height 109
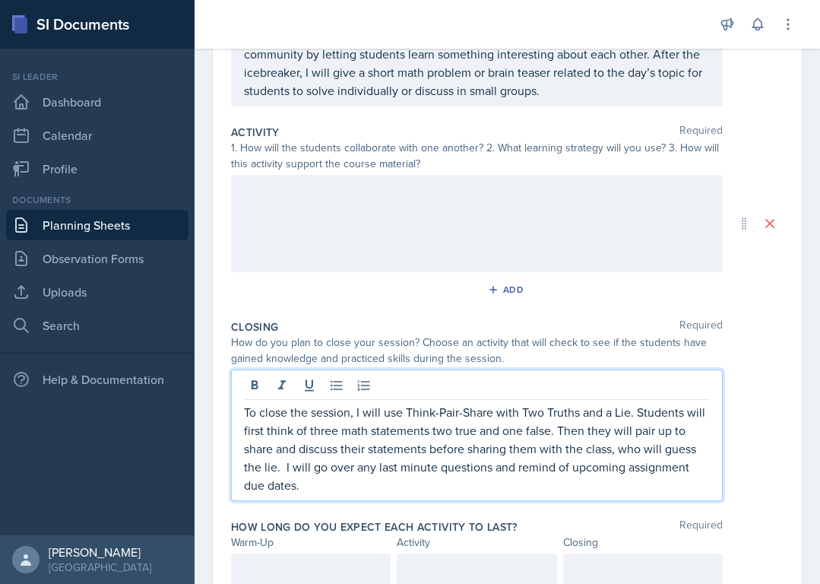
scroll to position [296, 0]
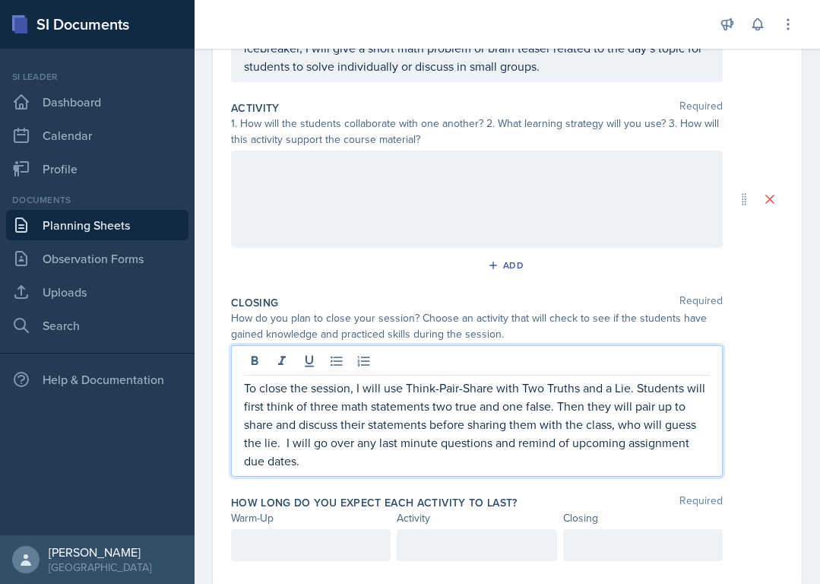
click at [287, 444] on p "To close the session, I will use Think-Pair-Share with Two Truths and a Lie. St…" at bounding box center [477, 424] width 466 height 91
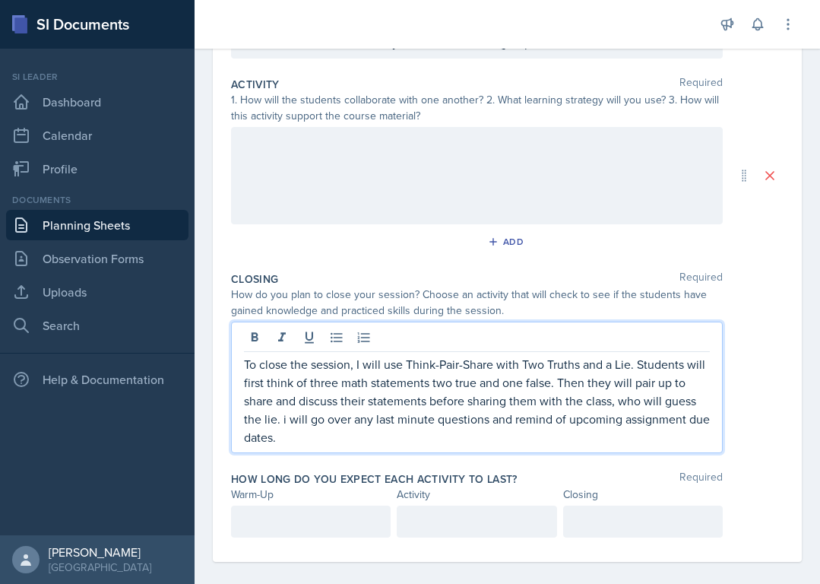
scroll to position [334, 0]
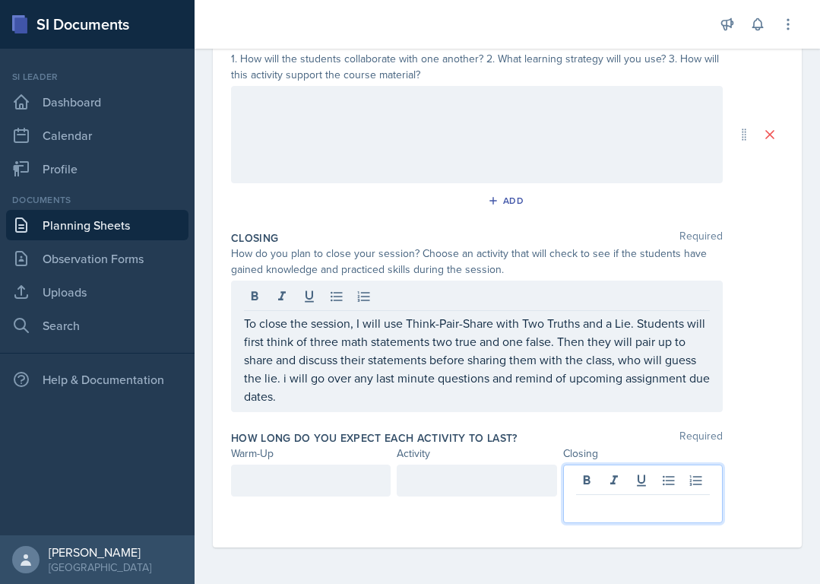
click at [608, 509] on p at bounding box center [643, 507] width 134 height 18
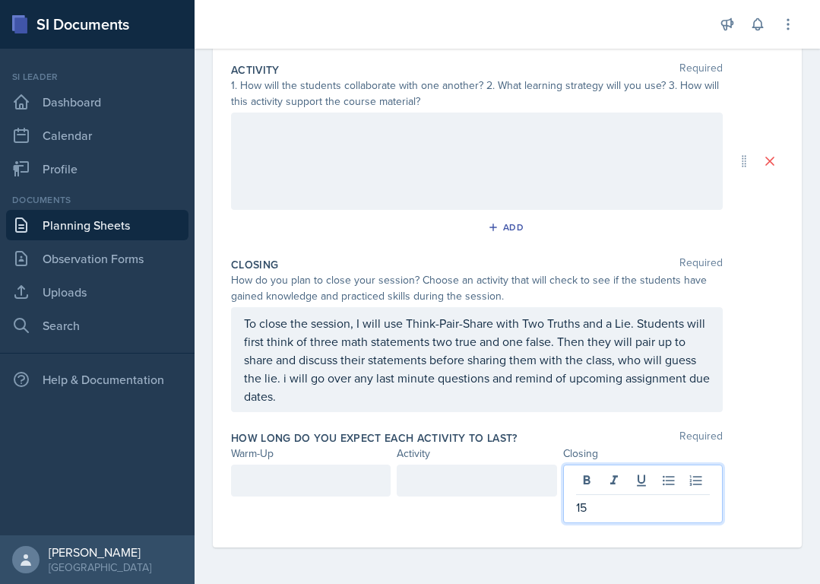
click at [320, 484] on div at bounding box center [311, 480] width 160 height 32
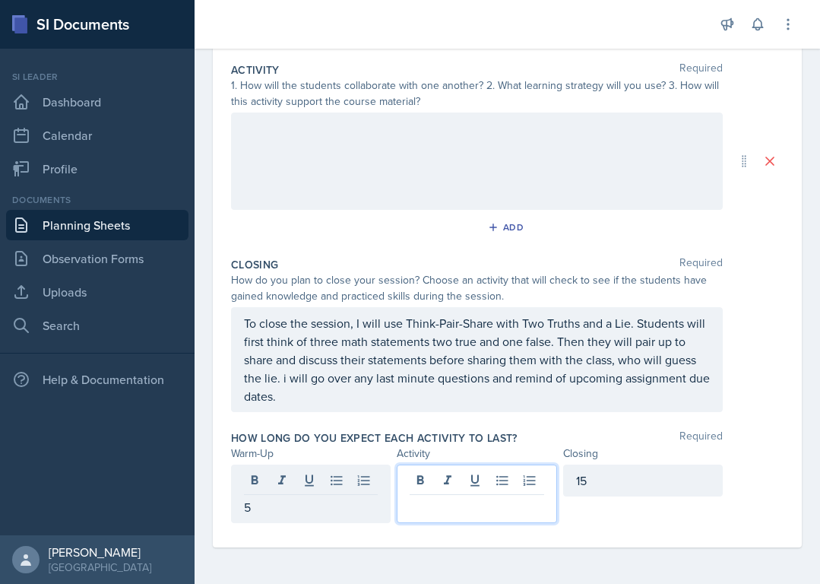
click at [431, 473] on div at bounding box center [477, 493] width 160 height 59
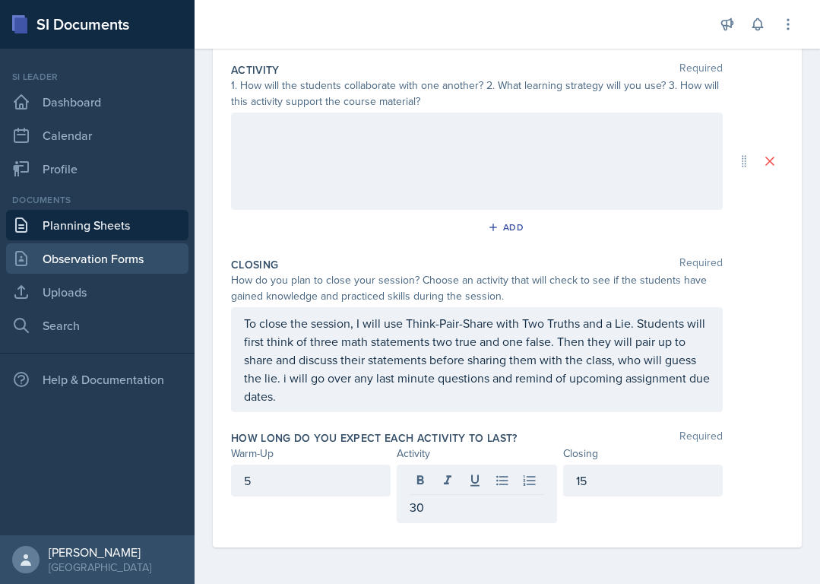
click at [12, 266] on icon at bounding box center [21, 258] width 18 height 18
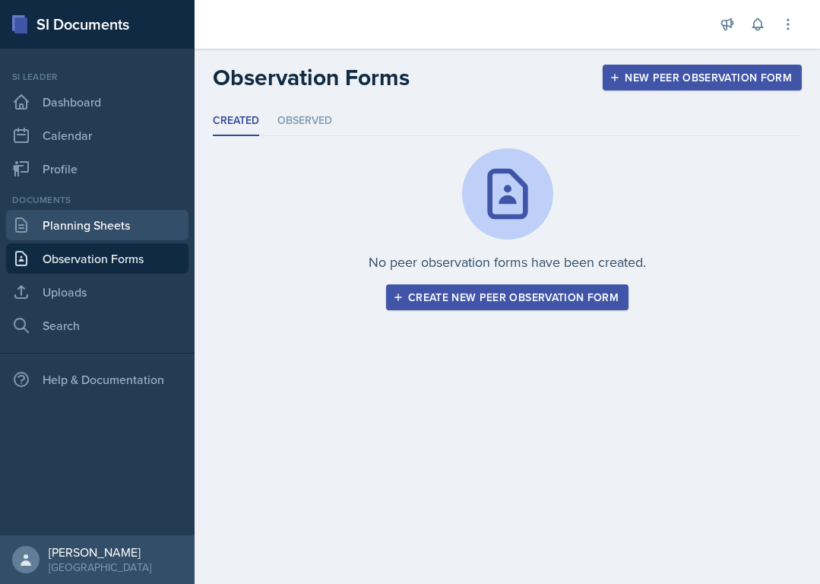
click at [62, 227] on link "Planning Sheets" at bounding box center [97, 225] width 182 height 30
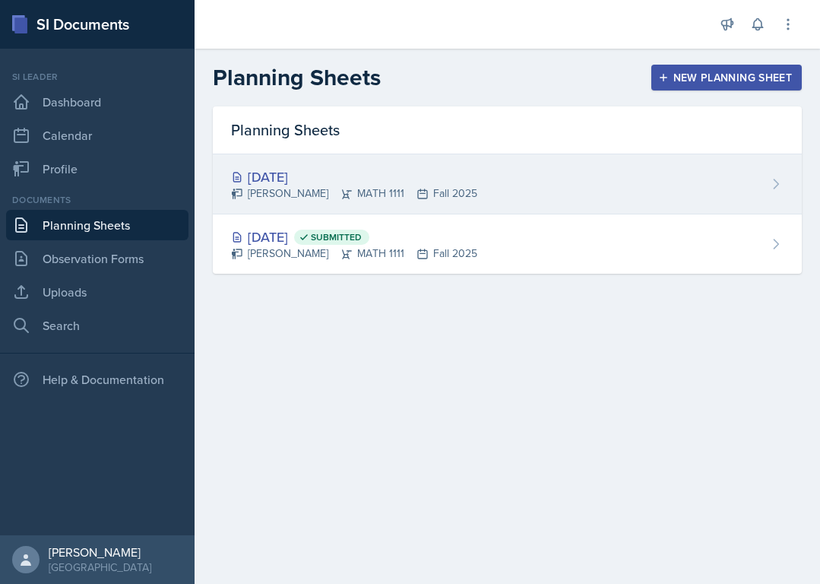
click at [313, 188] on div "[PERSON_NAME] MATH 1111 Fall 2025" at bounding box center [354, 193] width 246 height 16
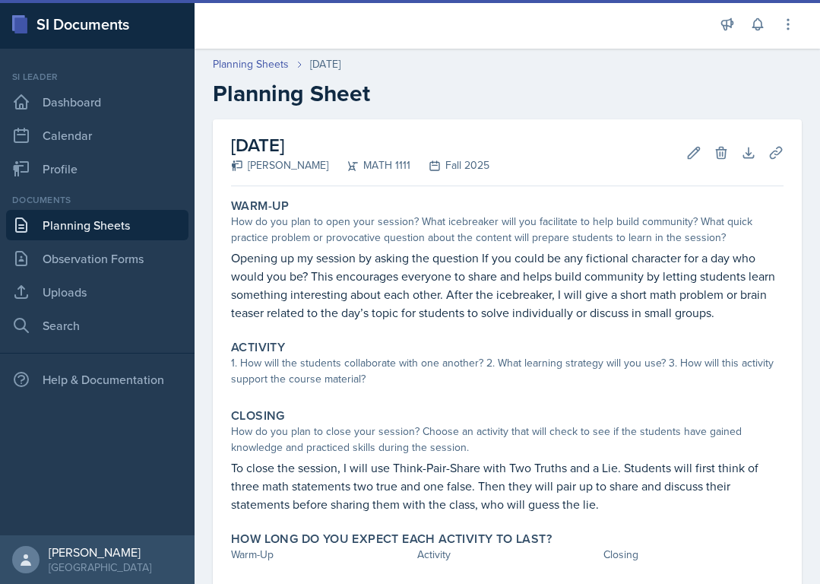
scroll to position [87, 0]
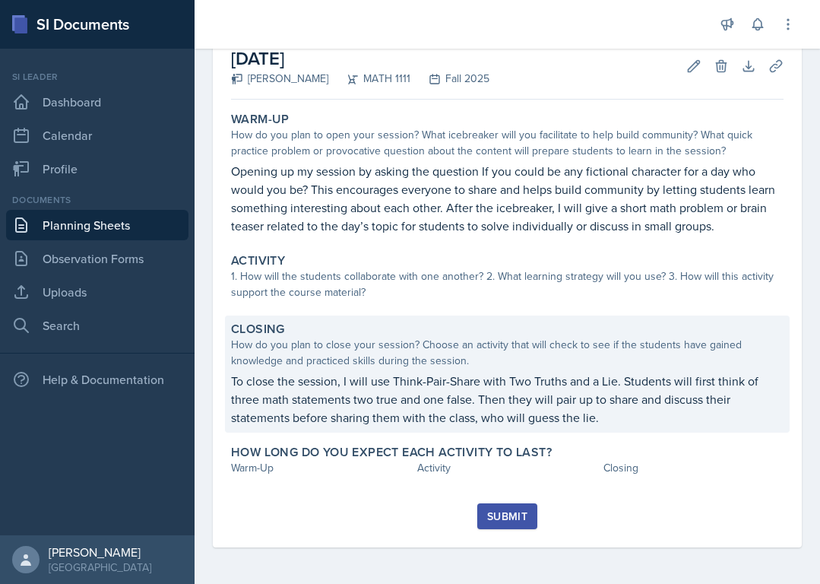
click at [677, 376] on p "To close the session, I will use Think-Pair-Share with Two Truths and a Lie. St…" at bounding box center [507, 399] width 553 height 55
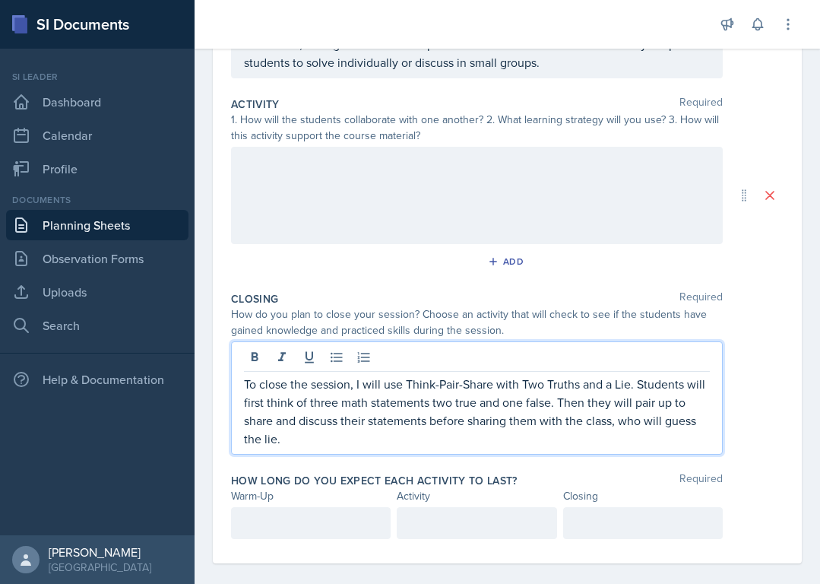
scroll to position [315, 0]
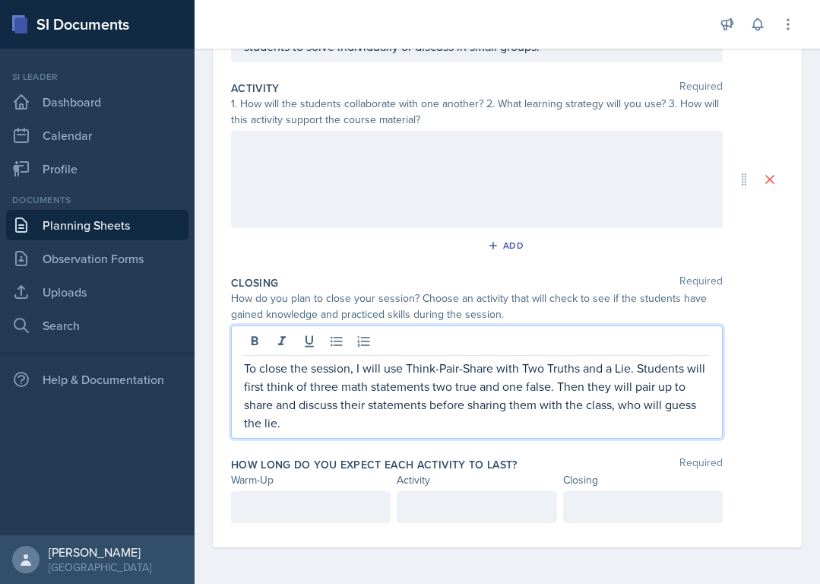
click at [617, 398] on p "To close the session, I will use Think-Pair-Share with Two Truths and a Lie. St…" at bounding box center [477, 395] width 466 height 73
click at [373, 413] on p "To close the session, I will use Think-Pair-Share with Two Truths and a Lie. St…" at bounding box center [477, 395] width 466 height 73
click at [358, 427] on p "To close the session, I will use Think-Pair-Share with Two Truths and a Lie. St…" at bounding box center [477, 395] width 466 height 73
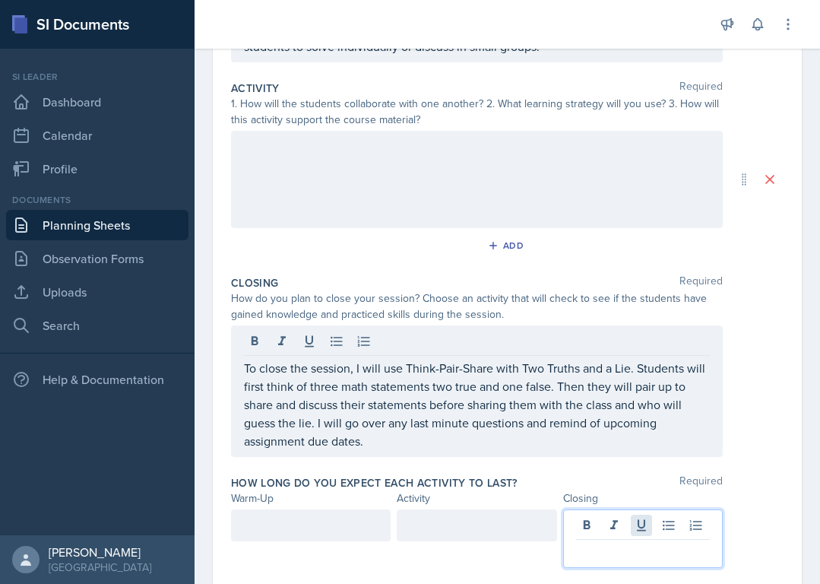
click at [636, 520] on div at bounding box center [643, 538] width 160 height 59
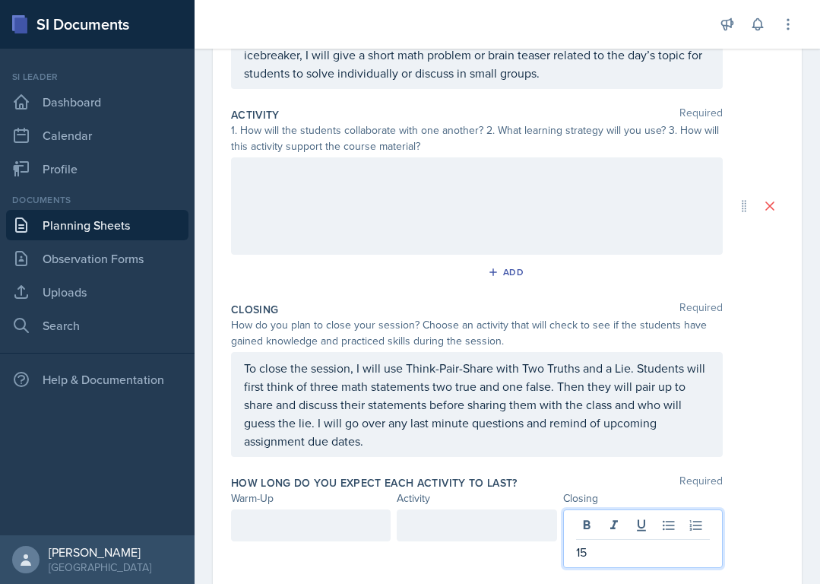
click at [341, 526] on div at bounding box center [311, 525] width 160 height 32
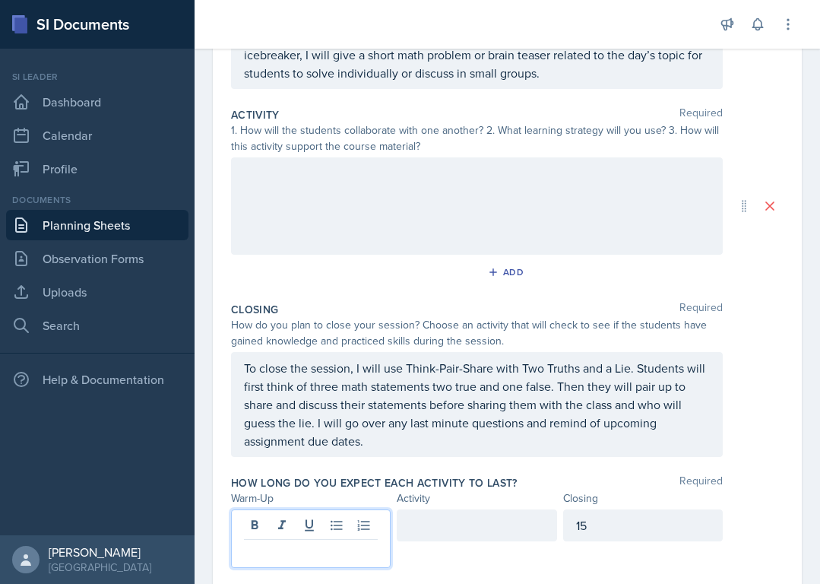
click at [431, 525] on div at bounding box center [477, 525] width 160 height 32
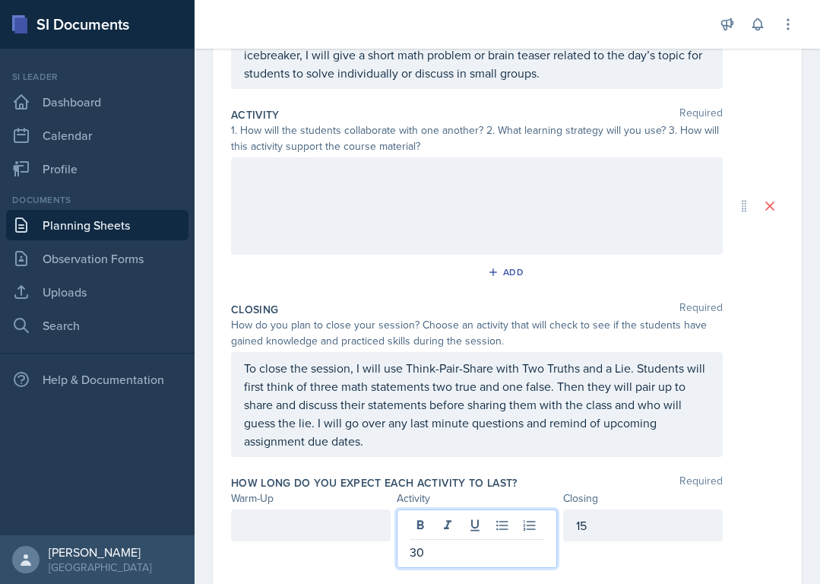
click at [268, 529] on div at bounding box center [311, 525] width 160 height 32
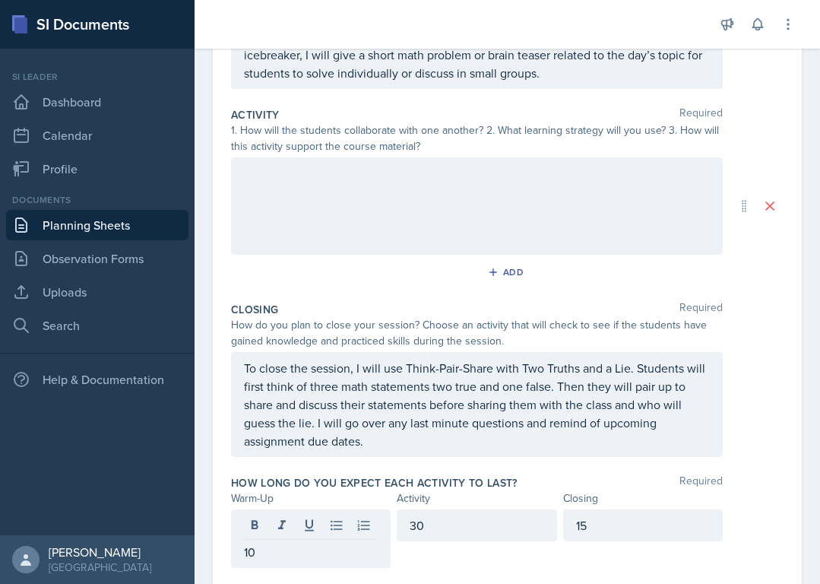
click at [420, 286] on div "Add" at bounding box center [507, 275] width 553 height 29
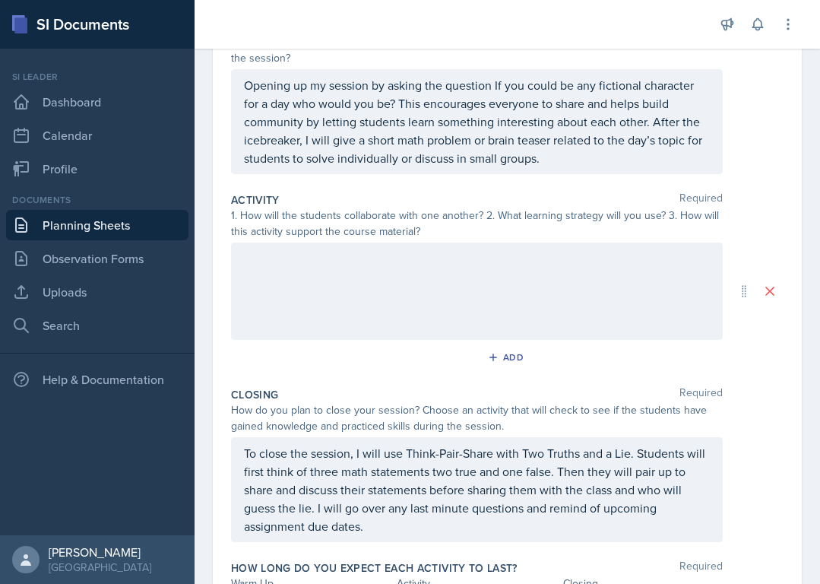
click at [408, 277] on div at bounding box center [477, 291] width 492 height 97
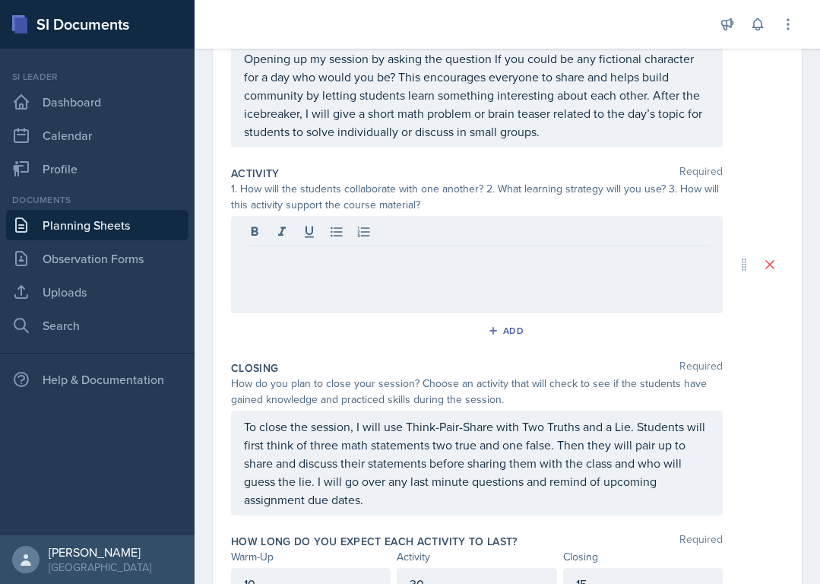
click at [258, 188] on div "1. How will the students collaborate with one another? 2. What learning strateg…" at bounding box center [477, 197] width 492 height 32
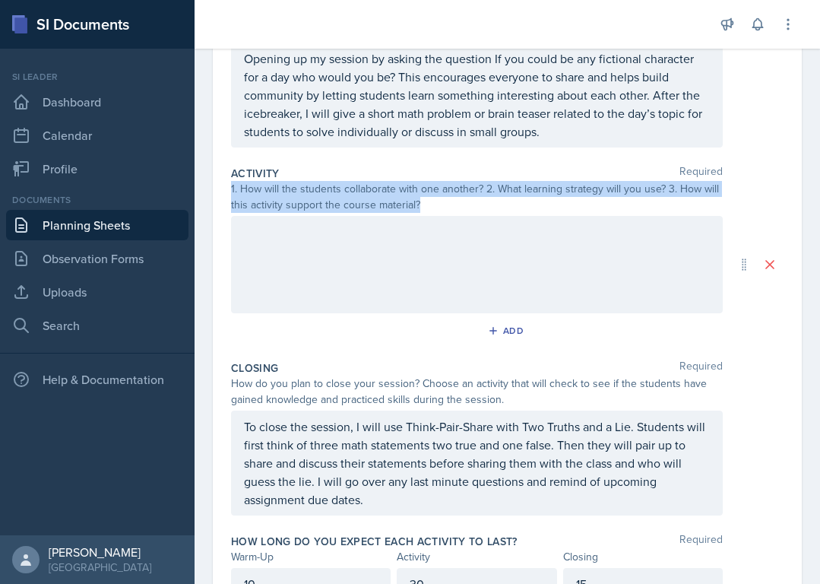
click at [258, 188] on div "1. How will the students collaborate with one another? 2. What learning strateg…" at bounding box center [477, 197] width 492 height 32
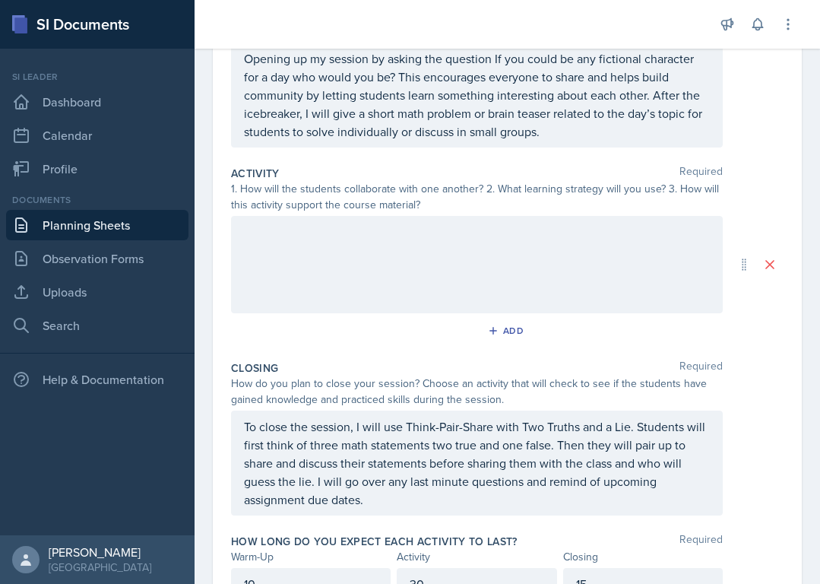
click at [303, 233] on div at bounding box center [477, 264] width 492 height 97
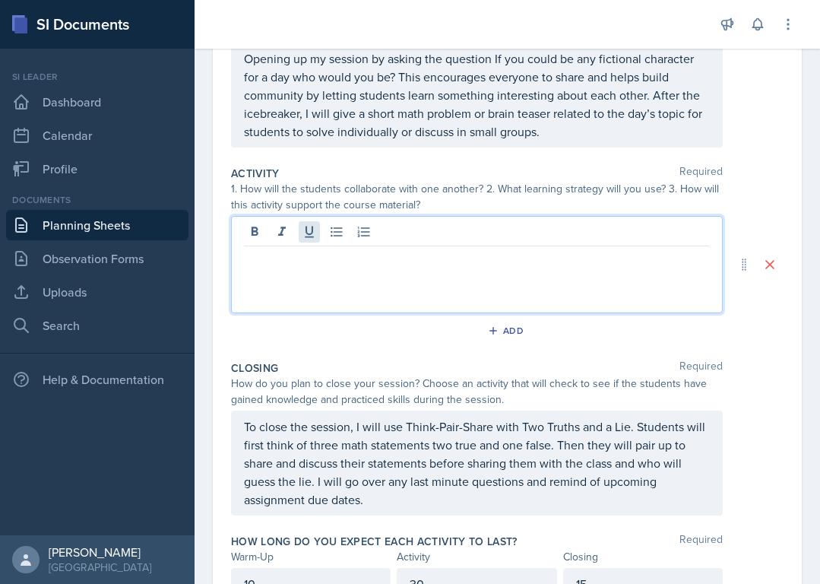
paste div
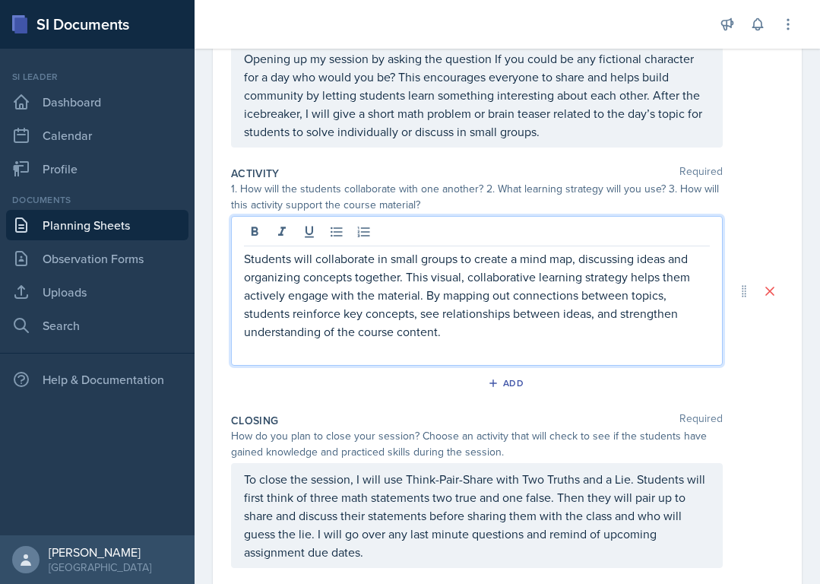
click at [464, 284] on p "Students will collaborate in small groups to create a mind map, discussing idea…" at bounding box center [477, 294] width 466 height 91
click at [666, 302] on p "Students will collaborate in small groups to create a mind map, discussing idea…" at bounding box center [477, 294] width 466 height 91
click at [417, 316] on p "Students will collaborate in small groups to create a mind map, discussing idea…" at bounding box center [477, 294] width 466 height 91
click at [439, 330] on p "Students will collaborate in small groups to create a mind map, discussing idea…" at bounding box center [477, 294] width 466 height 91
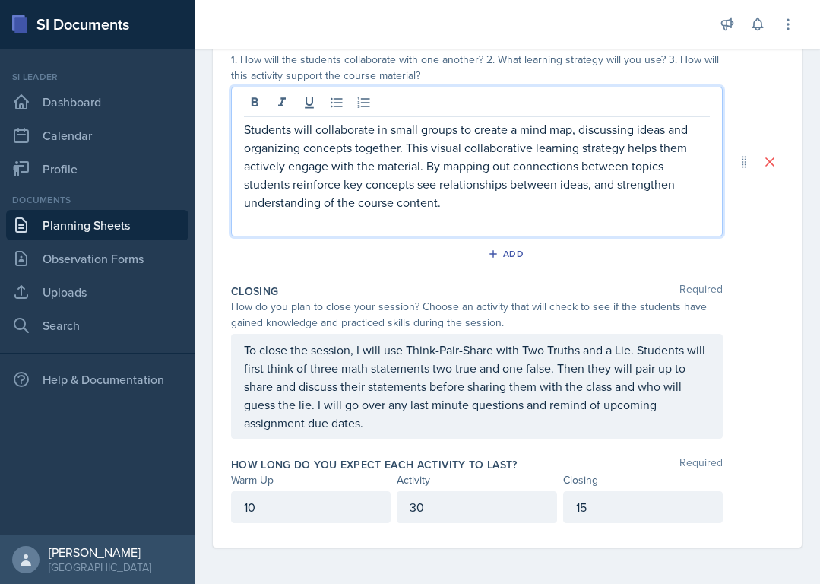
scroll to position [0, 0]
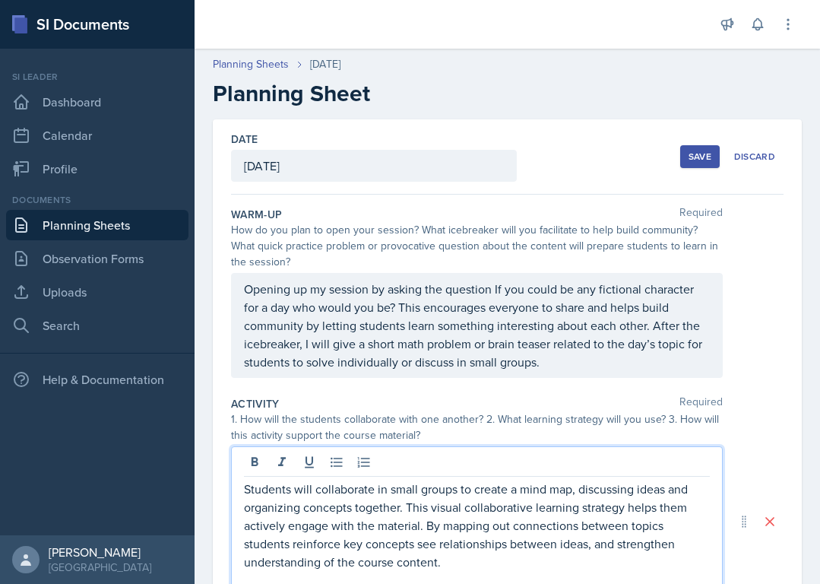
click at [480, 313] on p "Opening up my session by asking the question If you could be any fictional char…" at bounding box center [477, 325] width 466 height 91
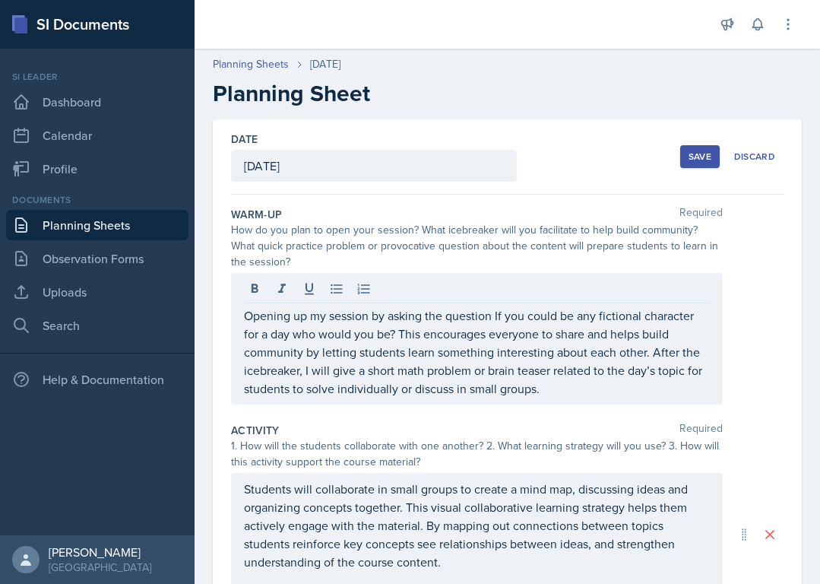
click at [677, 164] on button "Save" at bounding box center [700, 156] width 40 height 23
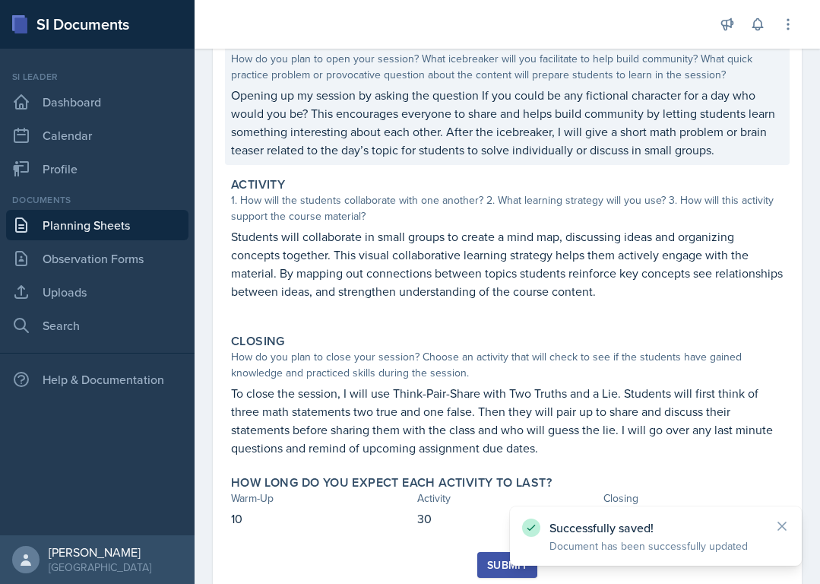
scroll to position [211, 0]
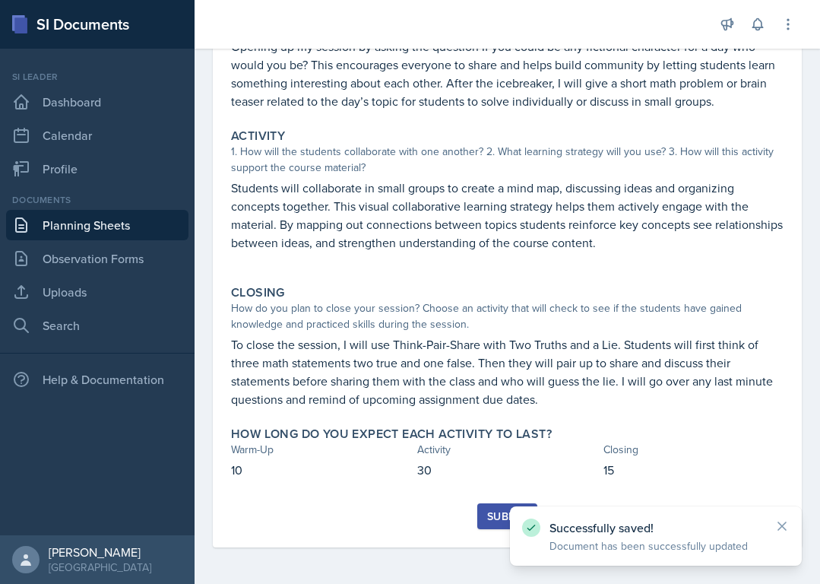
click at [487, 515] on div "Submit" at bounding box center [507, 516] width 40 height 12
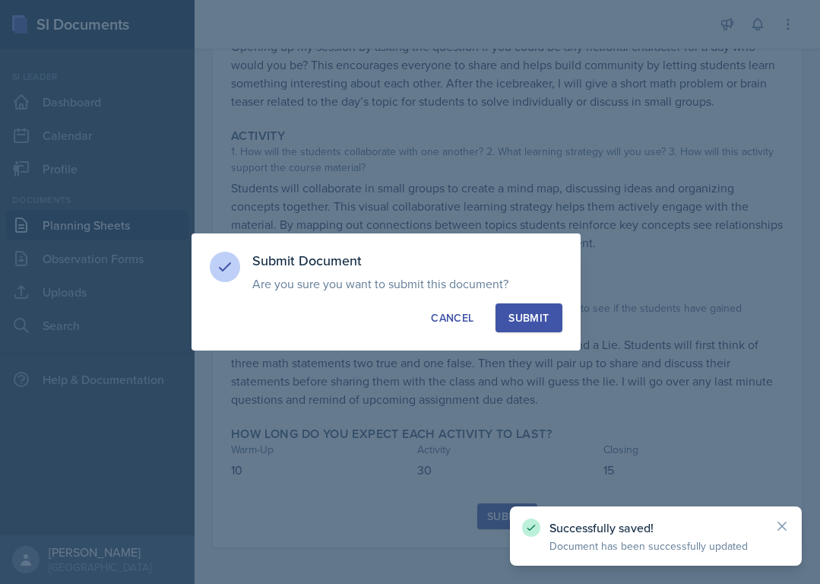
click at [547, 319] on div "Submit" at bounding box center [529, 317] width 40 height 15
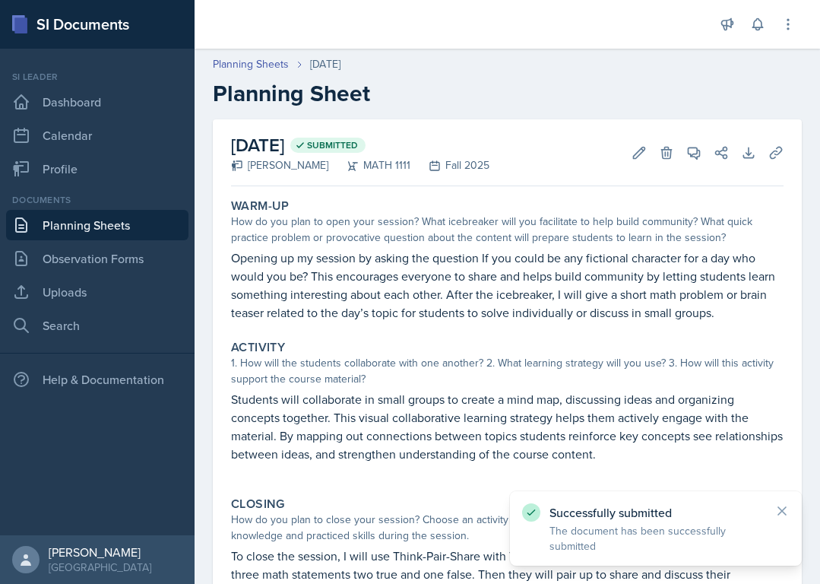
scroll to position [167, 0]
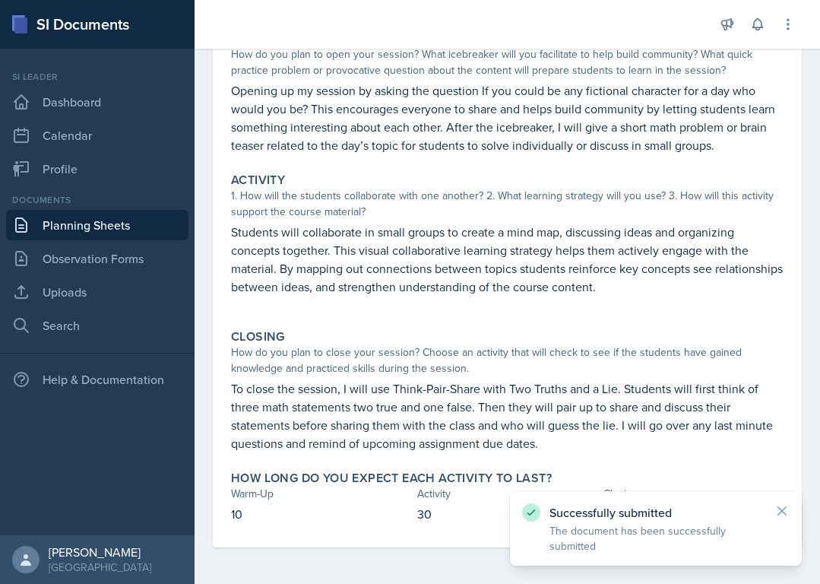
click at [73, 228] on link "Planning Sheets" at bounding box center [97, 225] width 182 height 30
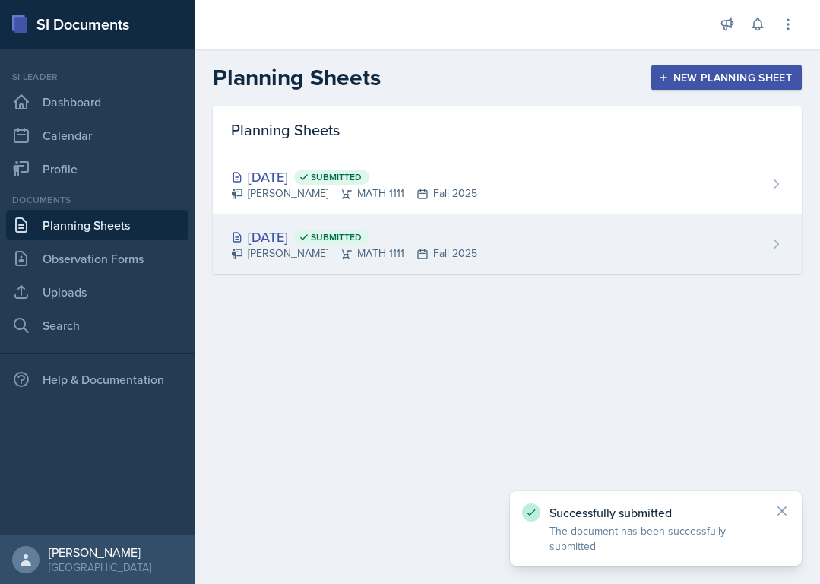
click at [265, 243] on div "[DATE] Submitted" at bounding box center [354, 237] width 246 height 21
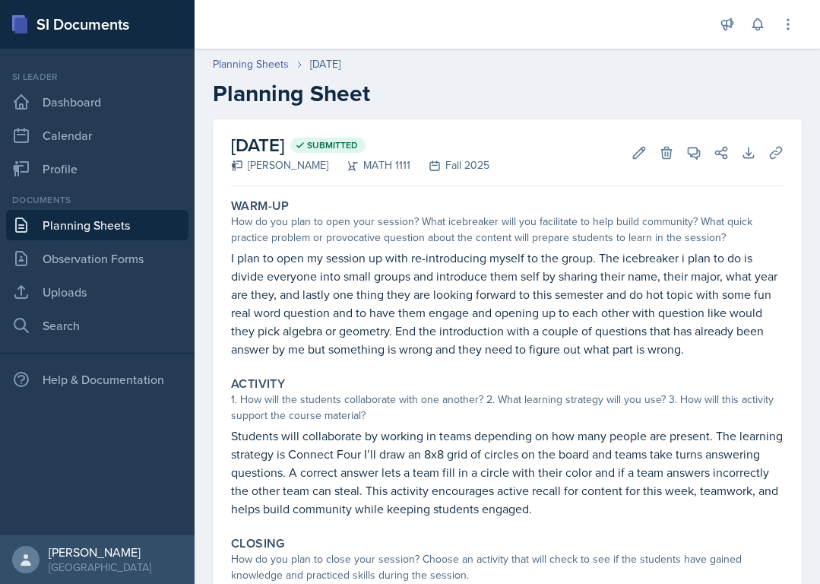
scroll to position [222, 0]
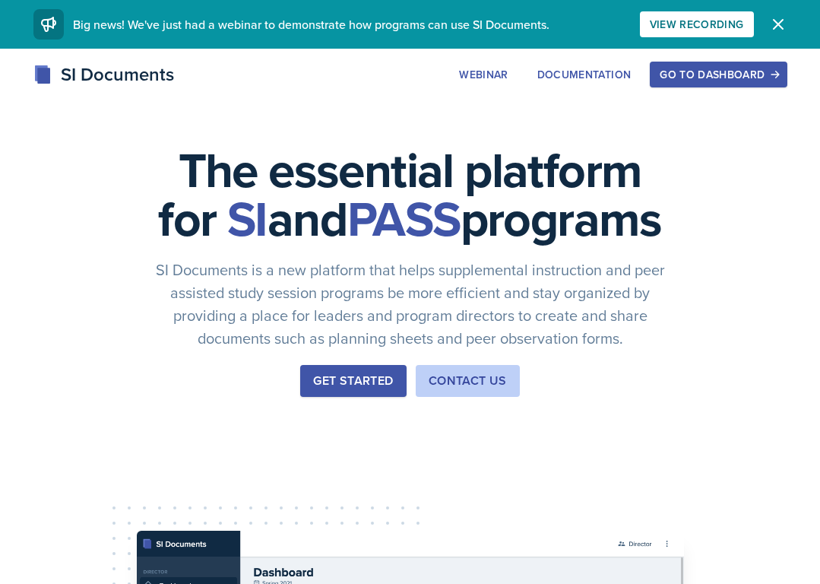
click at [689, 71] on div "Go to Dashboard" at bounding box center [718, 74] width 117 height 12
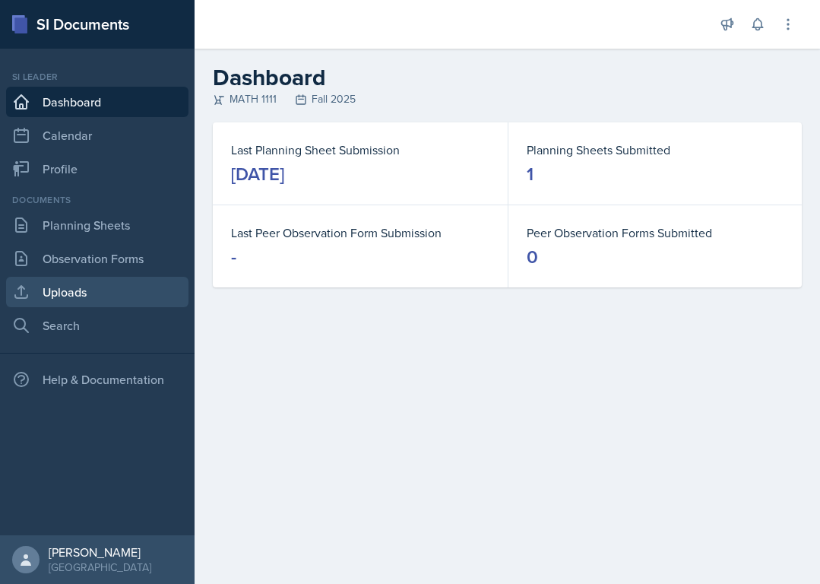
click at [46, 284] on link "Uploads" at bounding box center [97, 292] width 182 height 30
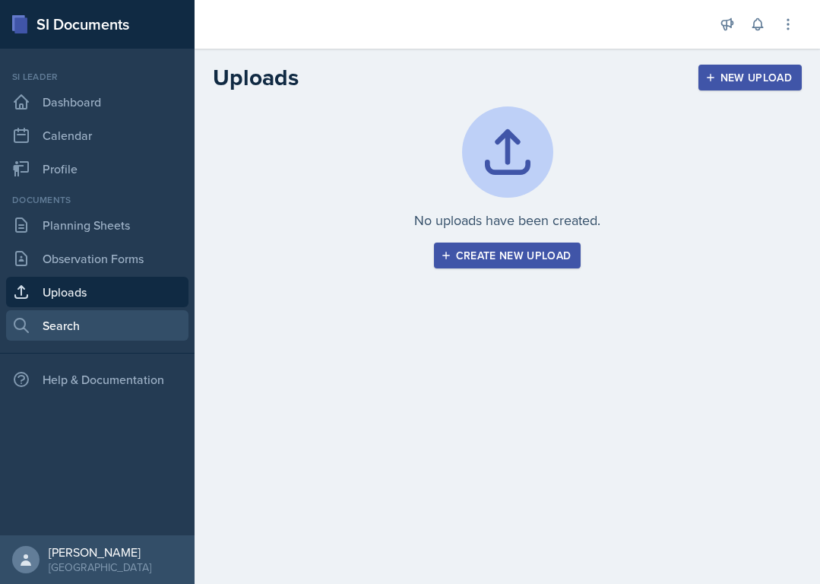
click at [106, 328] on link "Search" at bounding box center [97, 325] width 182 height 30
select select "all"
select select "1"
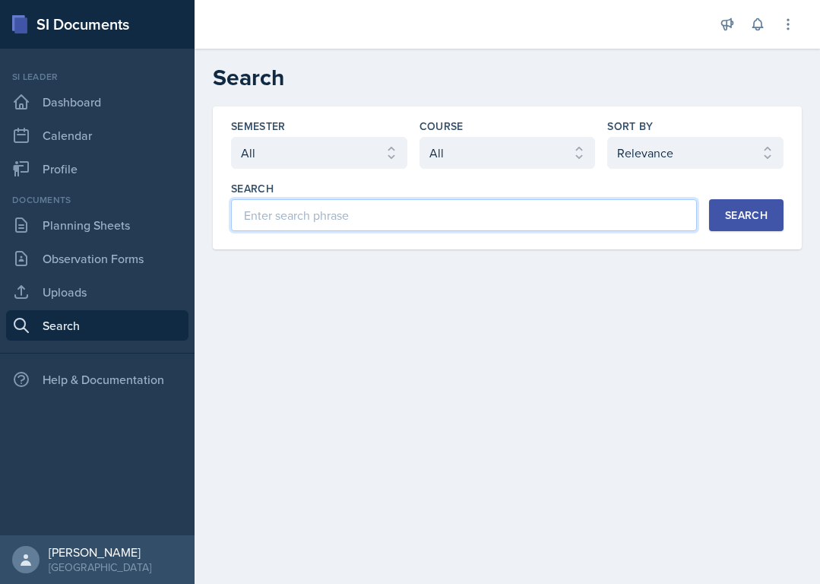
click at [335, 208] on input at bounding box center [464, 215] width 466 height 32
type input "math 1111"
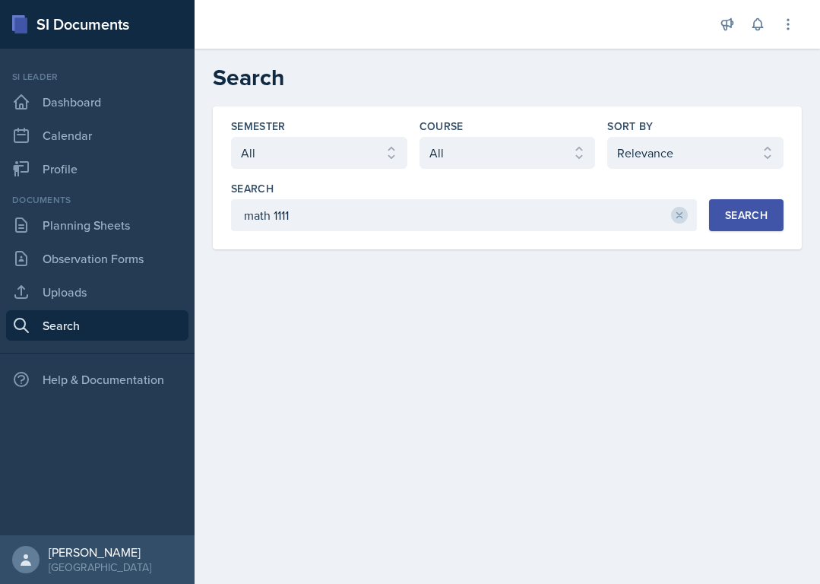
click at [471, 172] on div "Semester Select semester All Fall 2025 Summer 2025 Spring 2025 Fall 2024 Summer…" at bounding box center [507, 175] width 553 height 113
click at [471, 160] on select "Select course All ACCT 2101 ACCT 2102 ACCT 4050 ANTH 1102 ANTH 3301 ARCH 1000 A…" at bounding box center [508, 153] width 176 height 32
select select "5bfde3fe-6375-4519-a868-95dd30d0bb1b"
click at [420, 137] on select "Select course All ACCT 2101 ACCT 2102 ACCT 4050 ANTH 1102 ANTH 3301 ARCH 1000 A…" at bounding box center [508, 153] width 176 height 32
click at [630, 144] on select "Select sort by Relevance Document Date (Asc) Document Date (Desc)" at bounding box center [695, 153] width 176 height 32
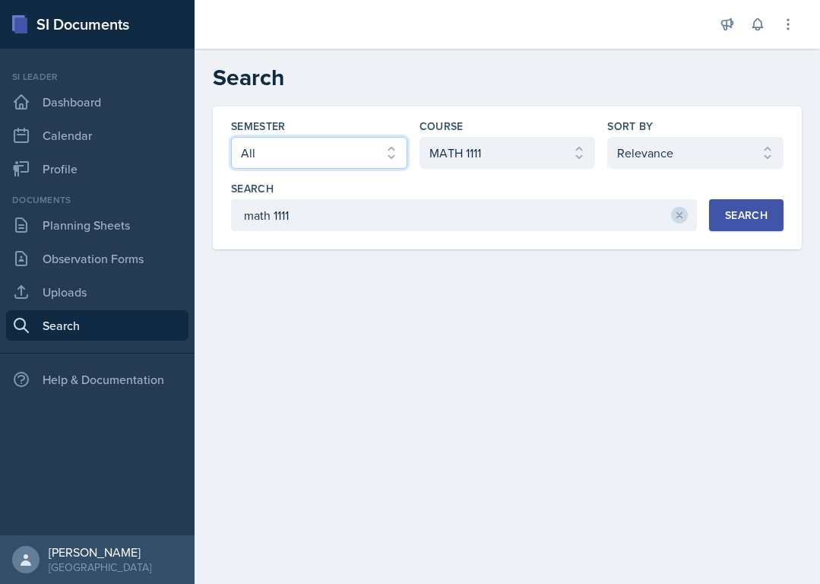
click at [328, 164] on select "Select semester All Fall 2025 Summer 2025 Spring 2025 Fall 2024 Summer 2024 Spr…" at bounding box center [319, 153] width 176 height 32
click at [759, 228] on button "Search" at bounding box center [746, 215] width 75 height 32
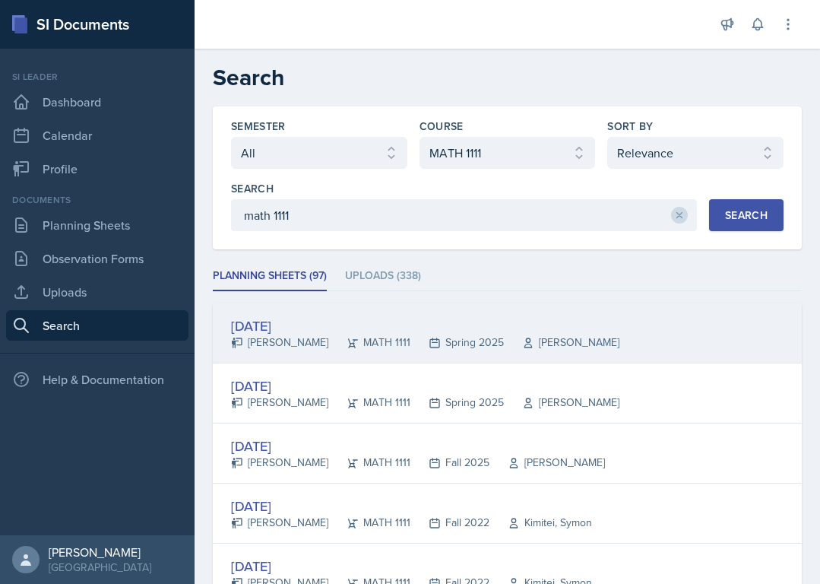
click at [287, 329] on div "[DATE]" at bounding box center [425, 325] width 388 height 21
click at [0, 0] on div at bounding box center [0, 0] width 0 height 0
click at [287, 329] on div "[DATE]" at bounding box center [425, 325] width 388 height 21
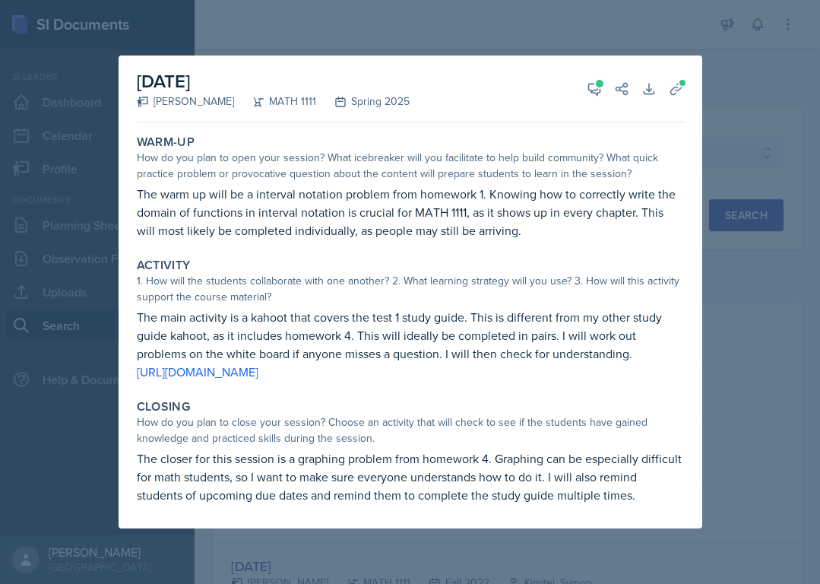
click at [574, 29] on div at bounding box center [410, 292] width 820 height 584
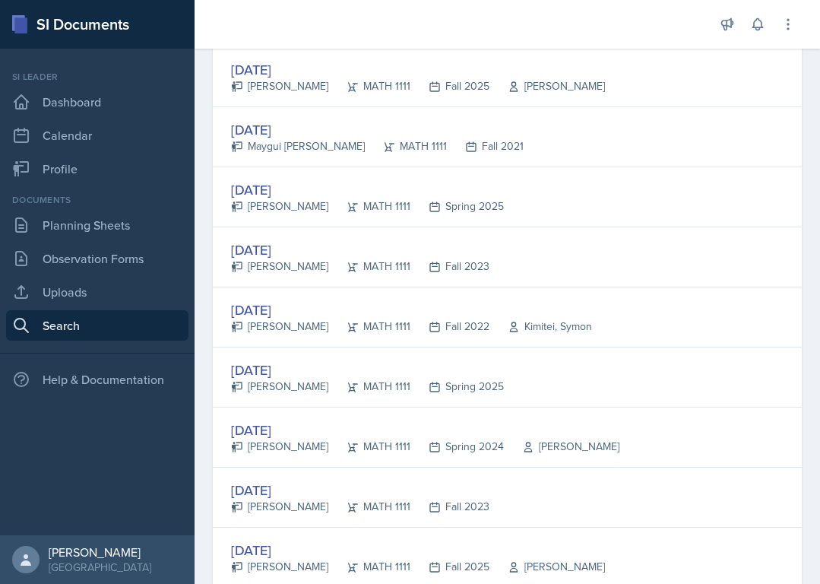
scroll to position [2818, 0]
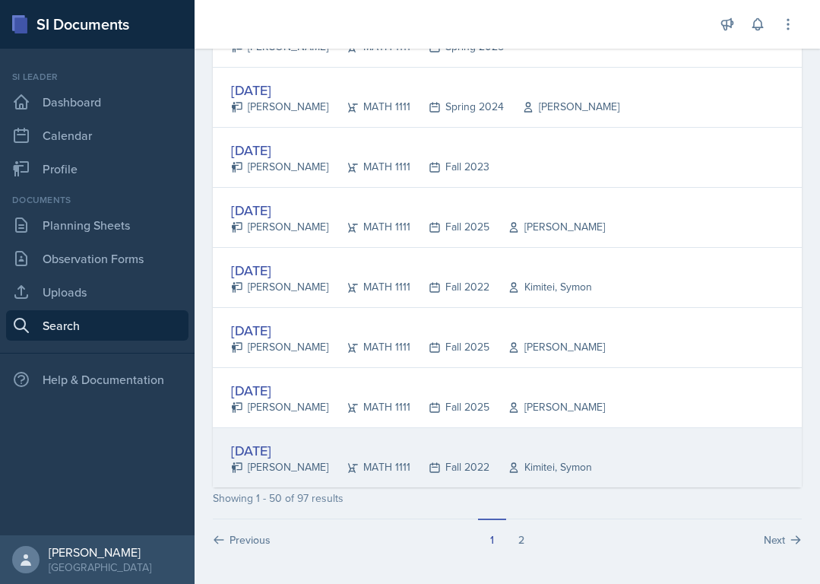
click at [268, 478] on div "Aug 25th, 2022 Zaynab Musa MATH 1111 Fall 2022 Kimitei, Symon" at bounding box center [507, 457] width 589 height 59
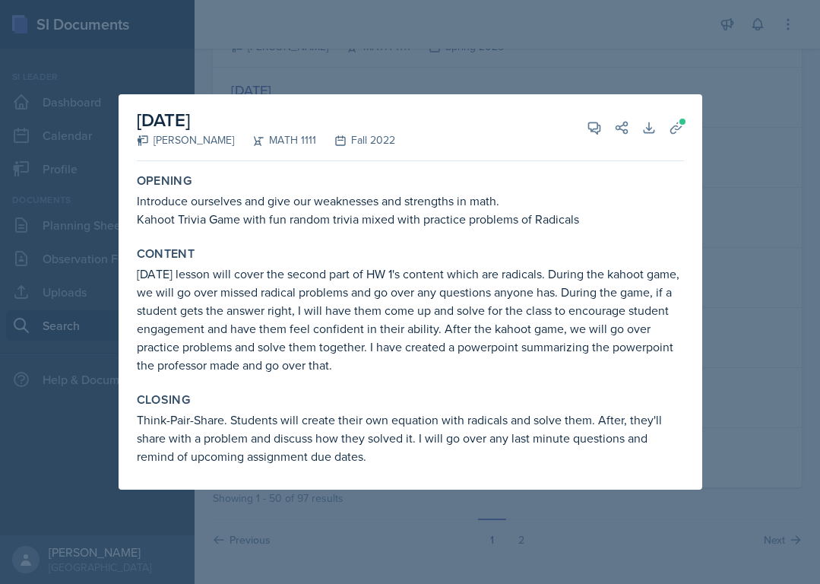
click at [192, 202] on p "Introduce ourselves and give our weaknesses and strengths in math." at bounding box center [410, 201] width 547 height 18
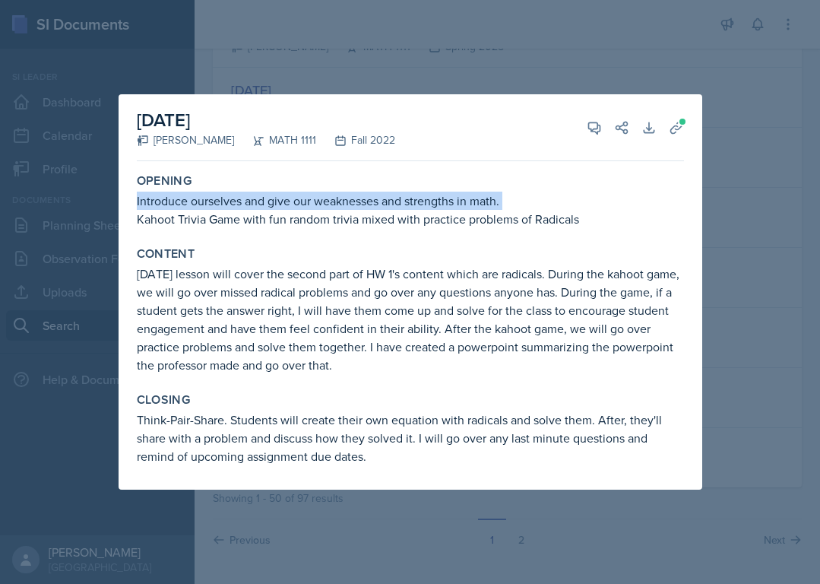
click at [192, 202] on p "Introduce ourselves and give our weaknesses and strengths in math." at bounding box center [410, 201] width 547 height 18
copy p "Introduce ourselves and give our weaknesses and strengths in math."
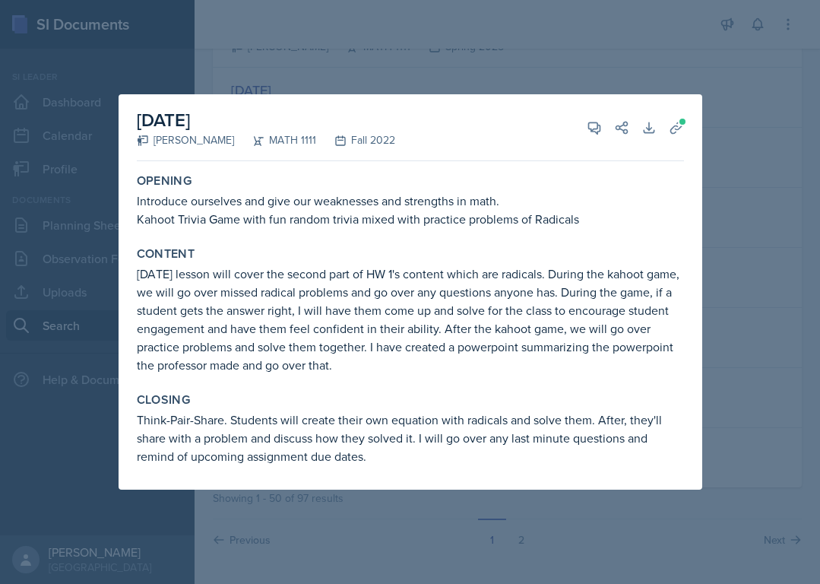
click at [595, 60] on div at bounding box center [410, 292] width 820 height 584
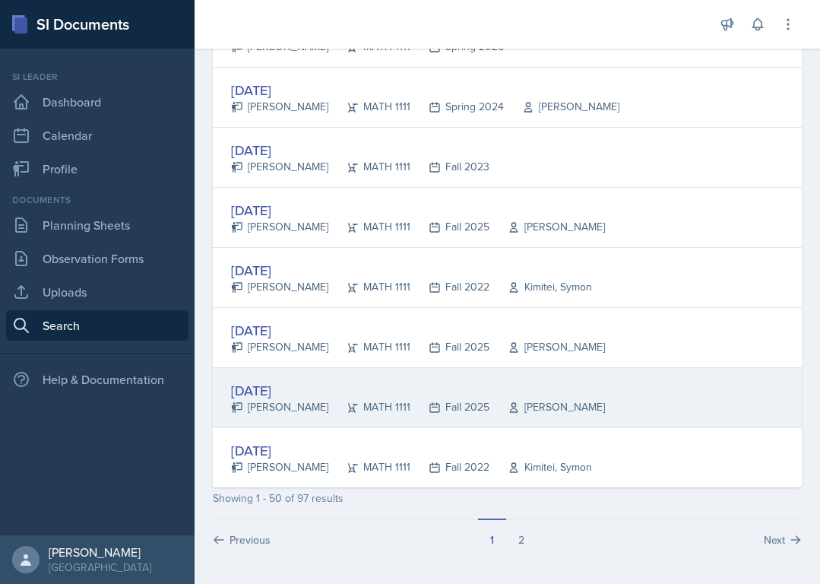
click at [282, 411] on div "[PERSON_NAME]" at bounding box center [279, 407] width 97 height 16
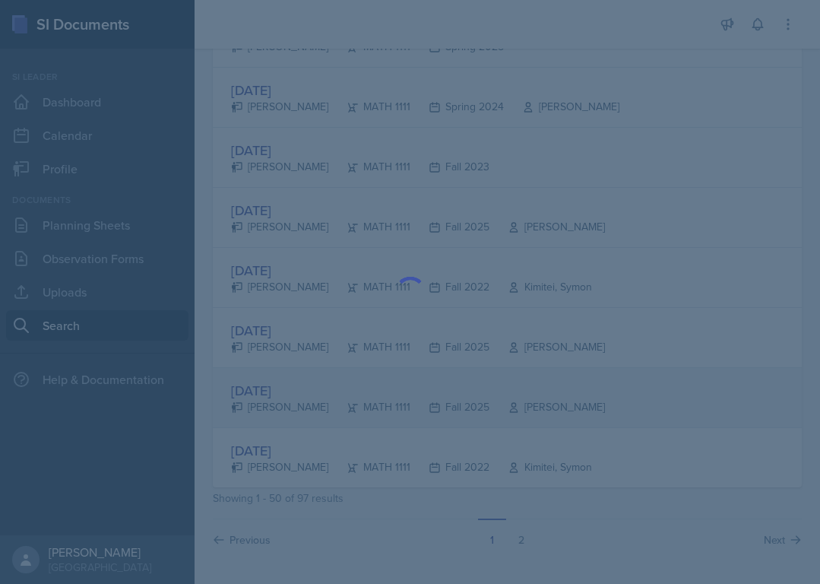
click at [282, 411] on div at bounding box center [410, 292] width 820 height 584
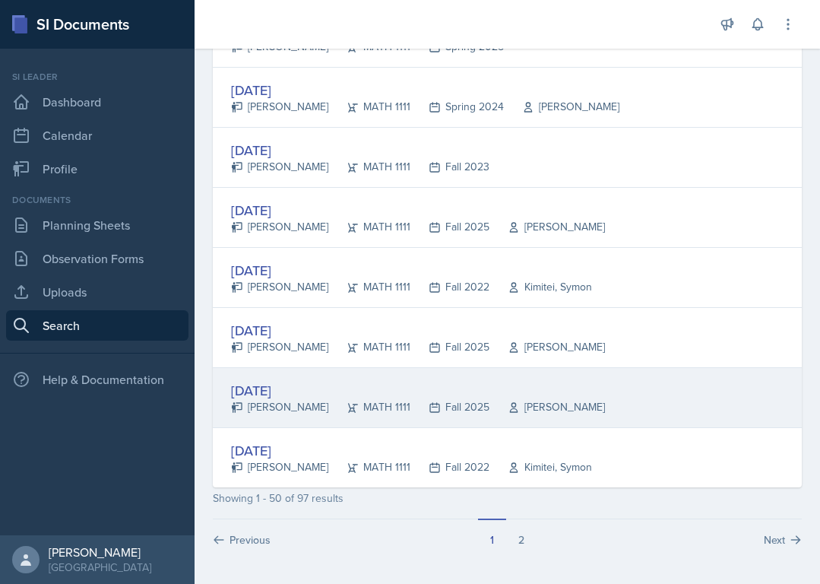
click at [282, 411] on div "[PERSON_NAME]" at bounding box center [279, 407] width 97 height 16
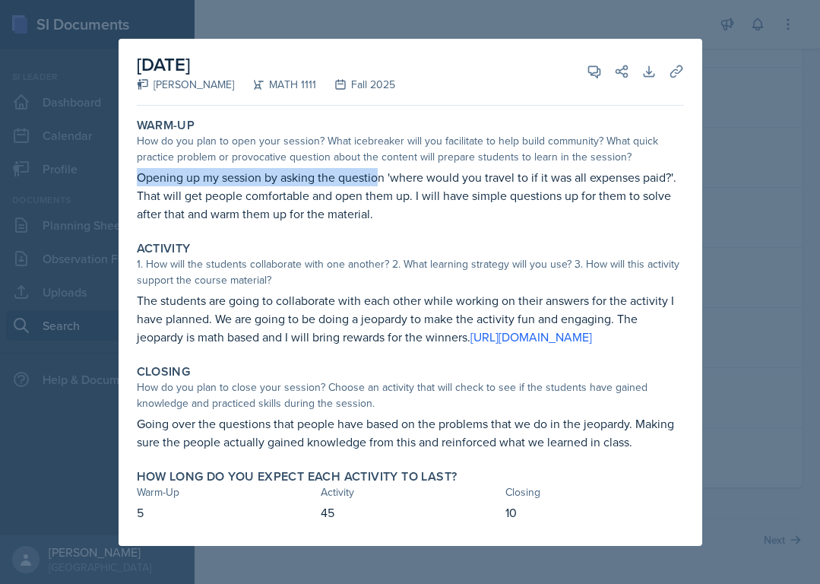
drag, startPoint x: 137, startPoint y: 166, endPoint x: 376, endPoint y: 166, distance: 238.7
click at [376, 168] on p "Opening up my session by asking the question 'where would you travel to if it w…" at bounding box center [410, 195] width 547 height 55
copy p "Opening up my session by asking the questio"
click at [433, 191] on p "Opening up my session by asking the question 'where would you travel to if it w…" at bounding box center [410, 195] width 547 height 55
click at [794, 114] on div at bounding box center [410, 292] width 820 height 584
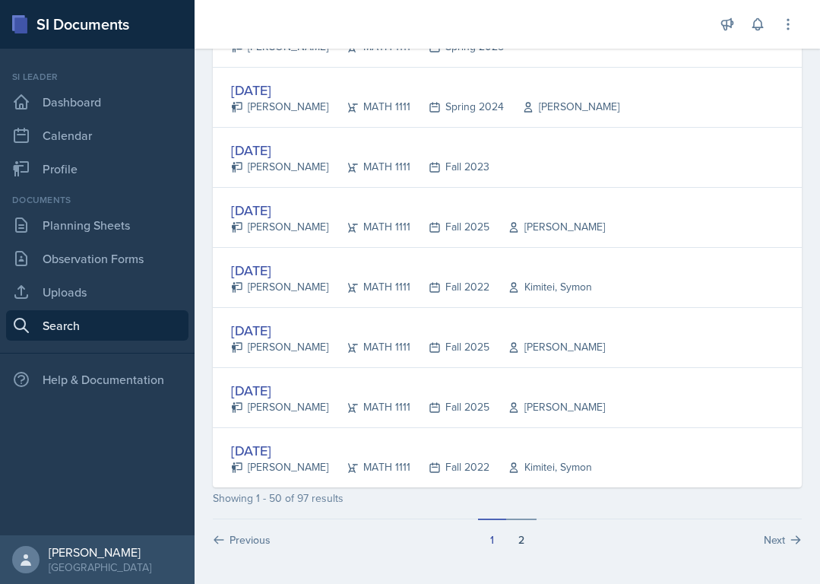
click at [520, 531] on button "2" at bounding box center [521, 532] width 30 height 29
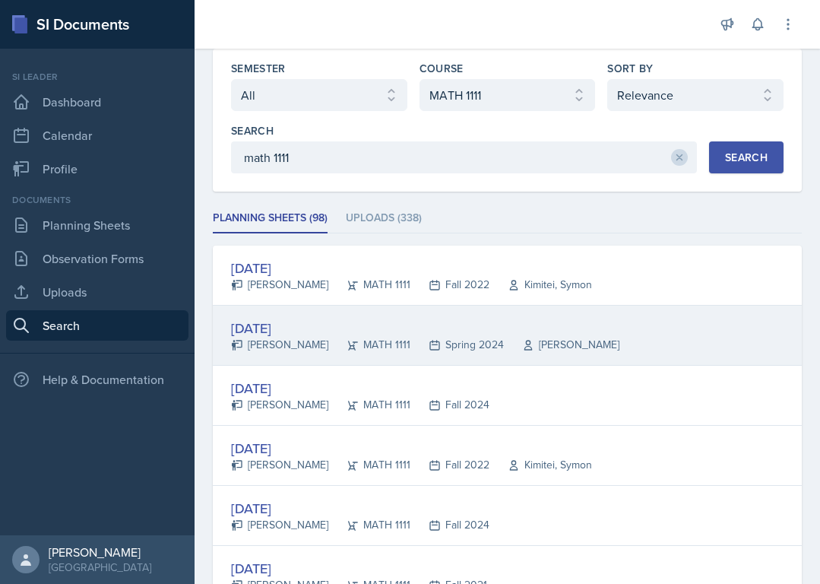
scroll to position [60, 0]
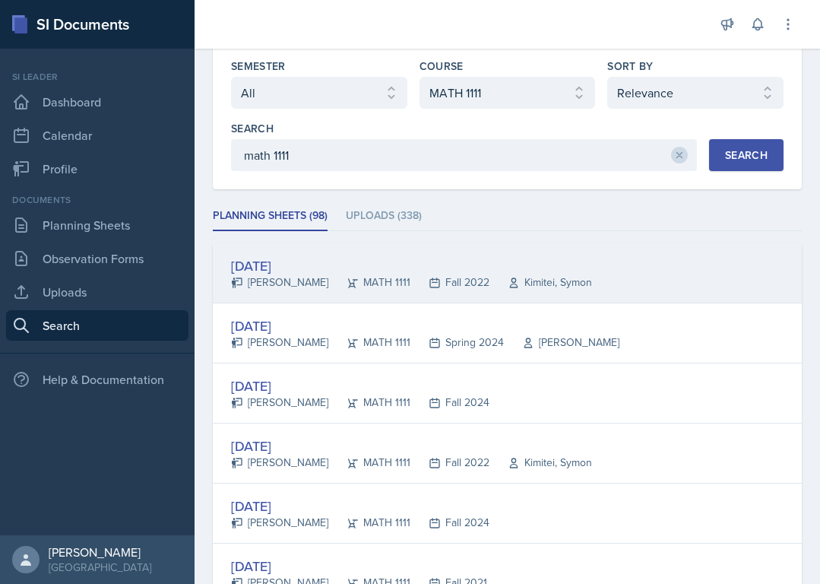
click at [295, 269] on div "Aug 25th, 2022" at bounding box center [411, 265] width 361 height 21
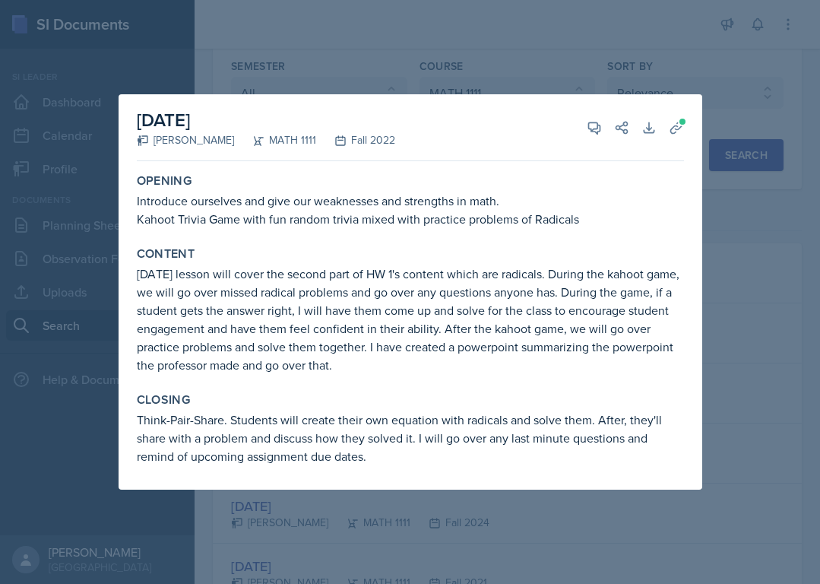
click at [717, 80] on div at bounding box center [410, 292] width 820 height 584
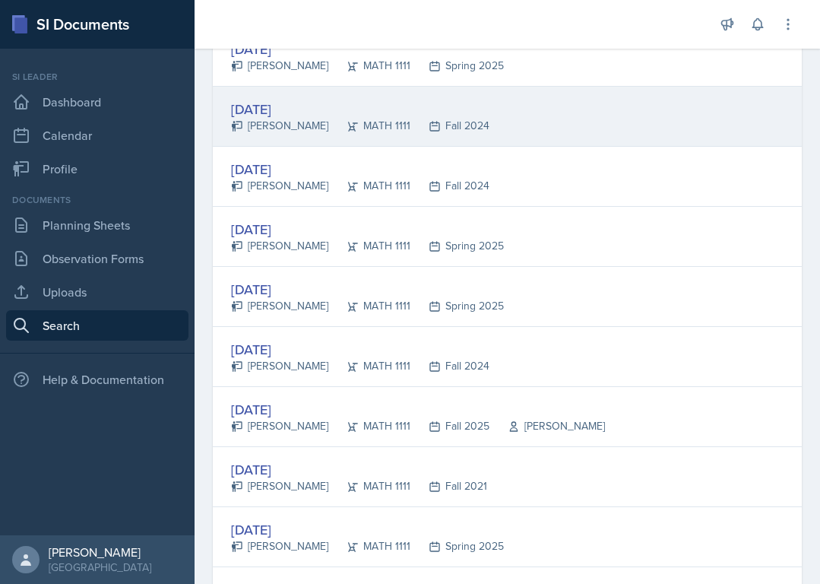
scroll to position [2698, 0]
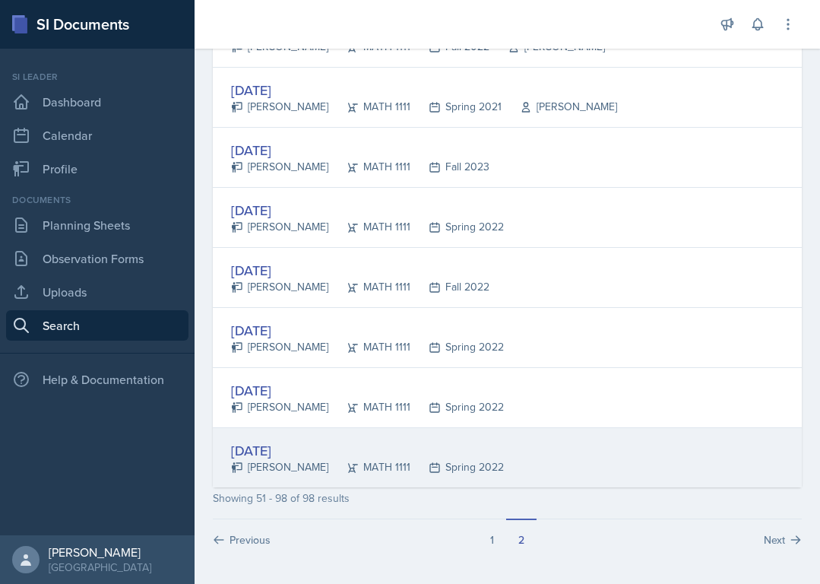
click at [286, 464] on div "Kyleigh Mitchell" at bounding box center [279, 467] width 97 height 16
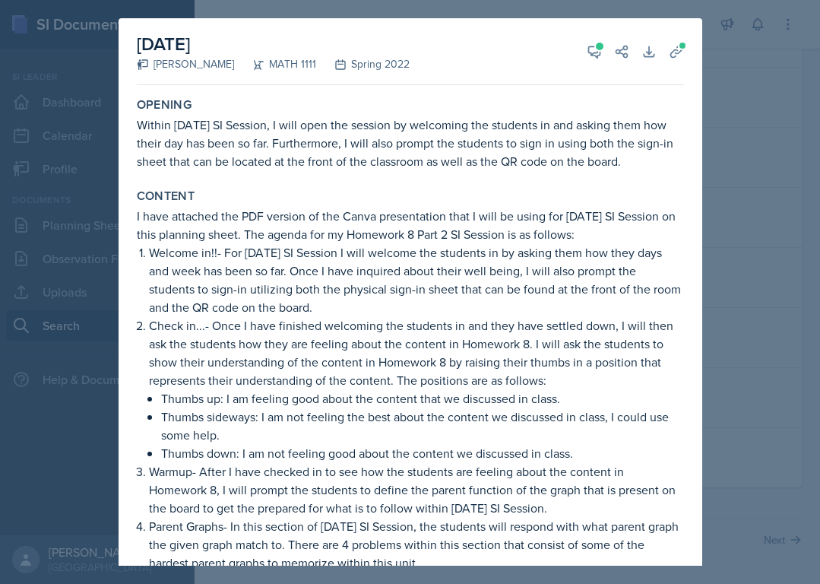
click at [753, 276] on div at bounding box center [410, 292] width 820 height 584
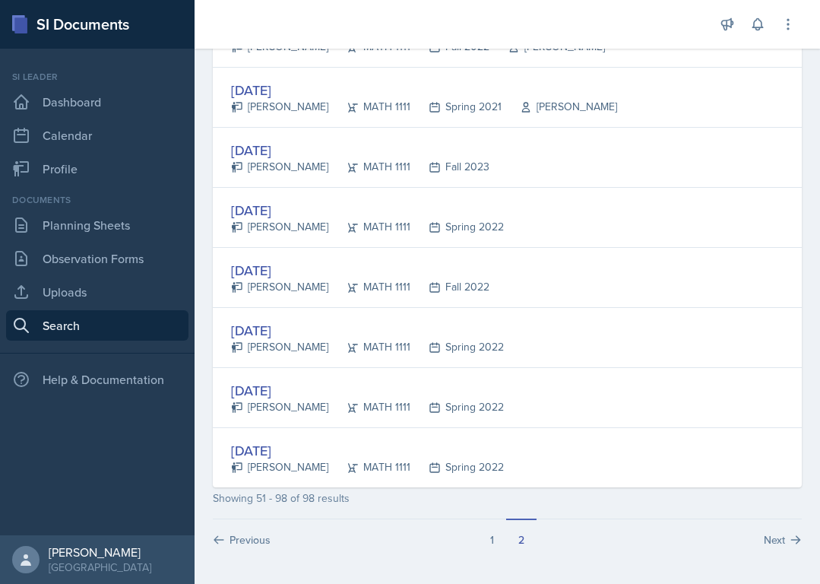
click at [497, 542] on button "1" at bounding box center [492, 532] width 28 height 29
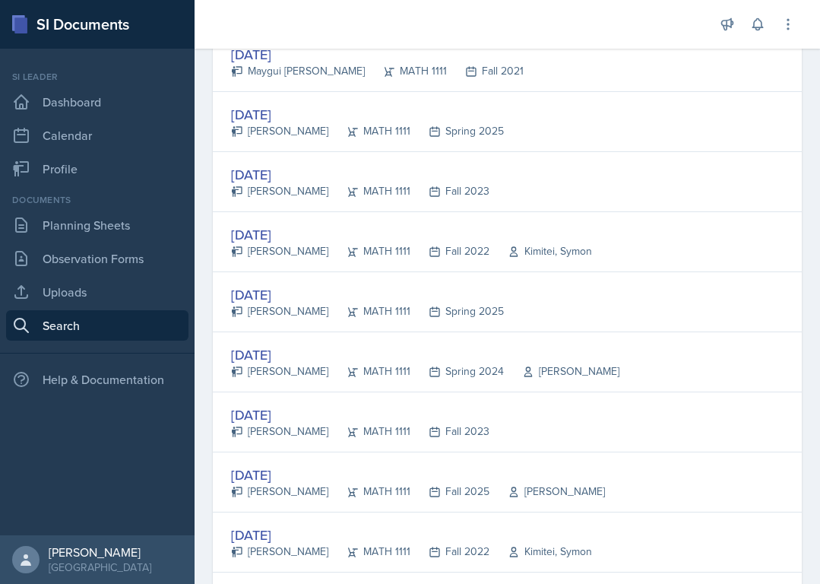
scroll to position [2818, 0]
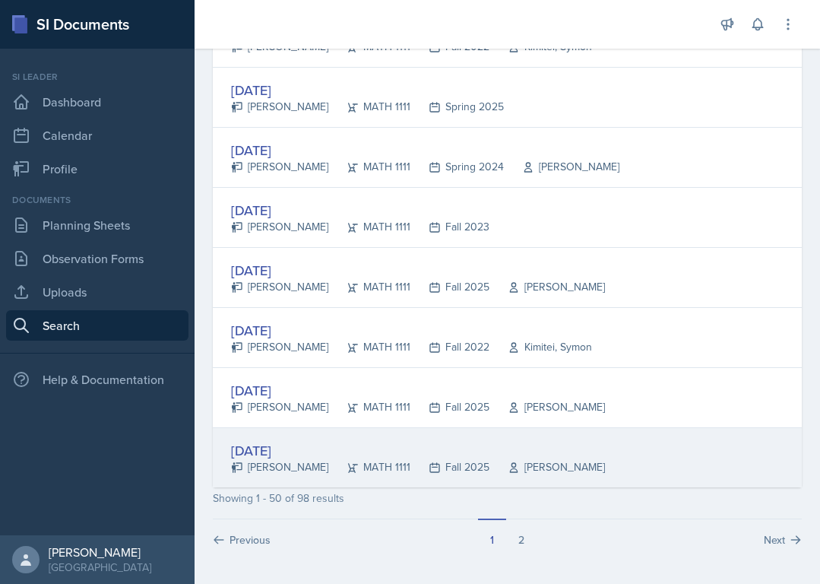
click at [424, 452] on div "[DATE]" at bounding box center [418, 450] width 374 height 21
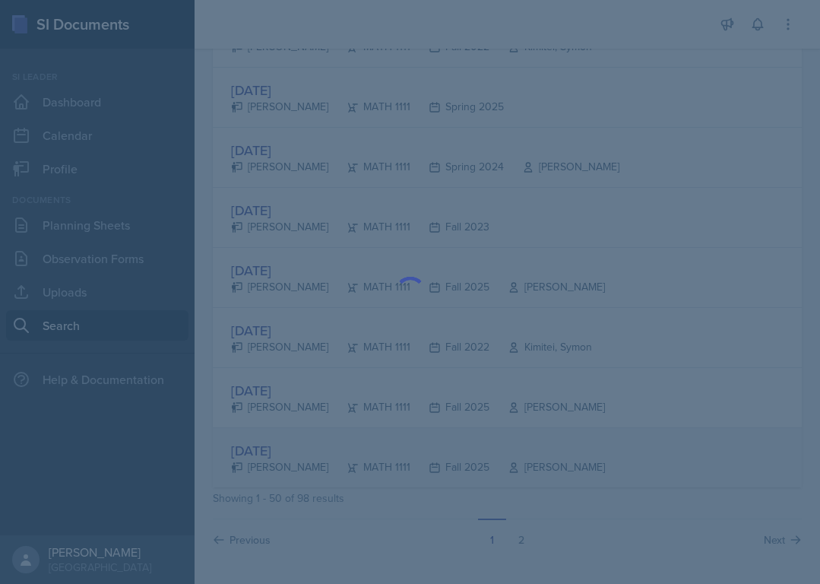
click at [424, 452] on div at bounding box center [410, 292] width 820 height 584
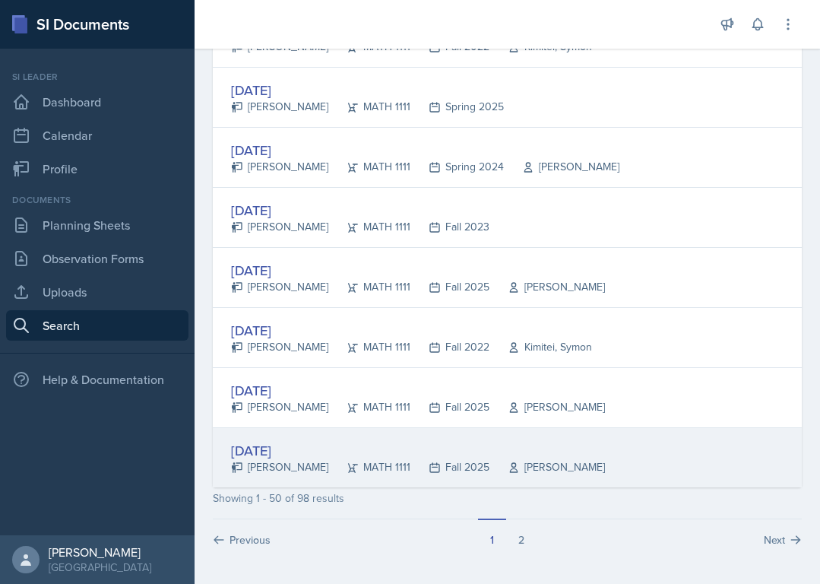
click at [426, 441] on div "[DATE]" at bounding box center [418, 450] width 374 height 21
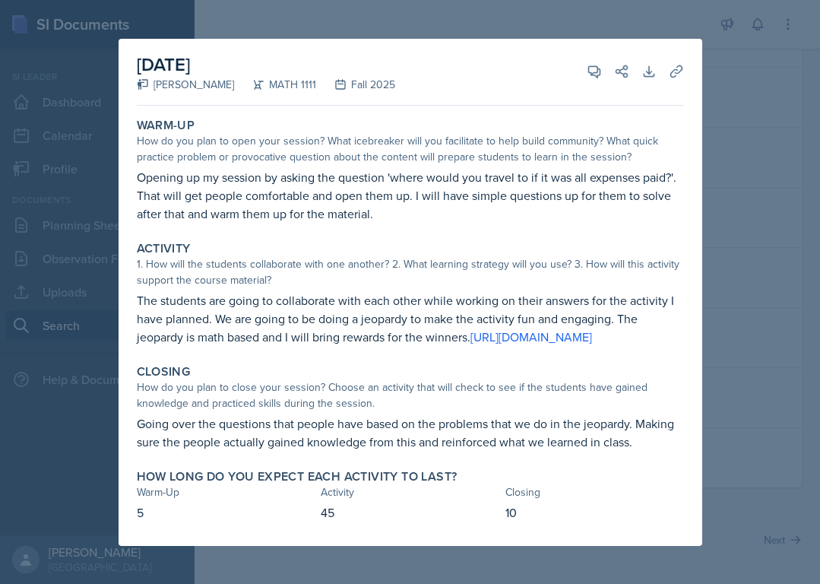
click at [758, 58] on div at bounding box center [410, 292] width 820 height 584
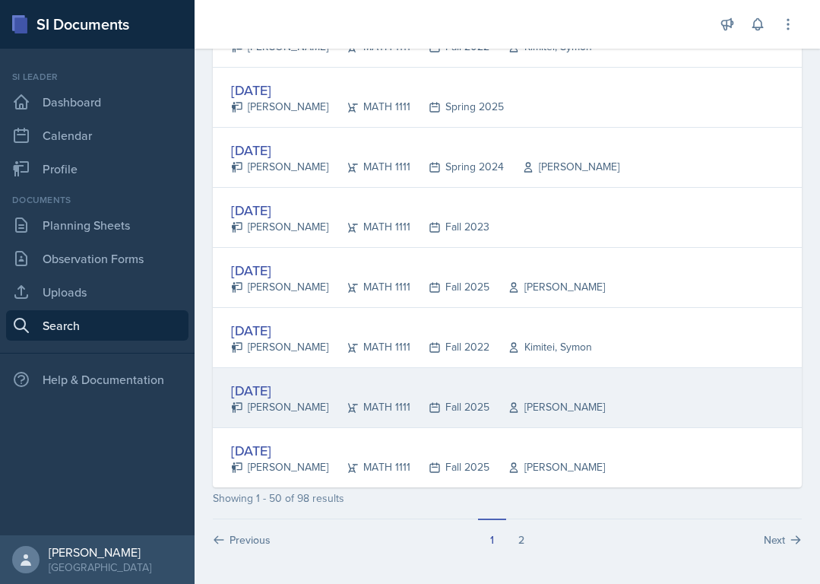
click at [299, 411] on div "Anna Bintliff" at bounding box center [279, 407] width 97 height 16
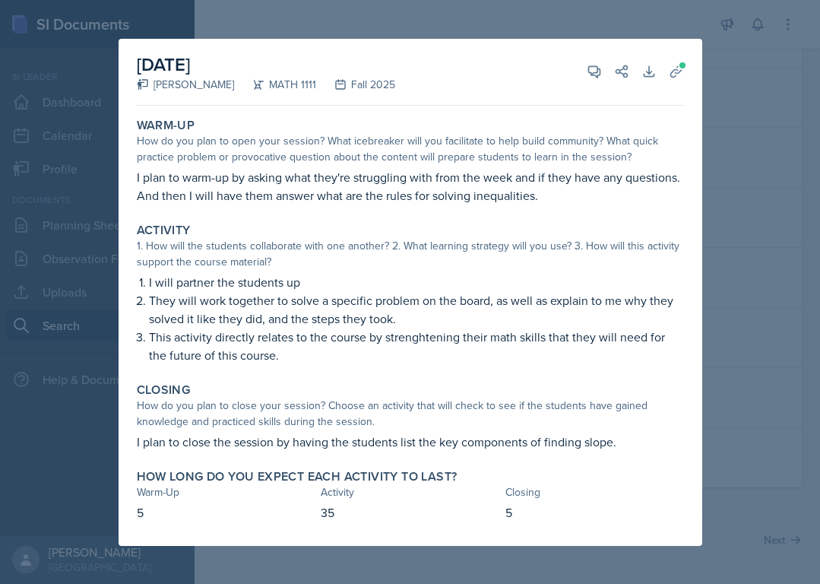
click at [463, 30] on div at bounding box center [410, 292] width 820 height 584
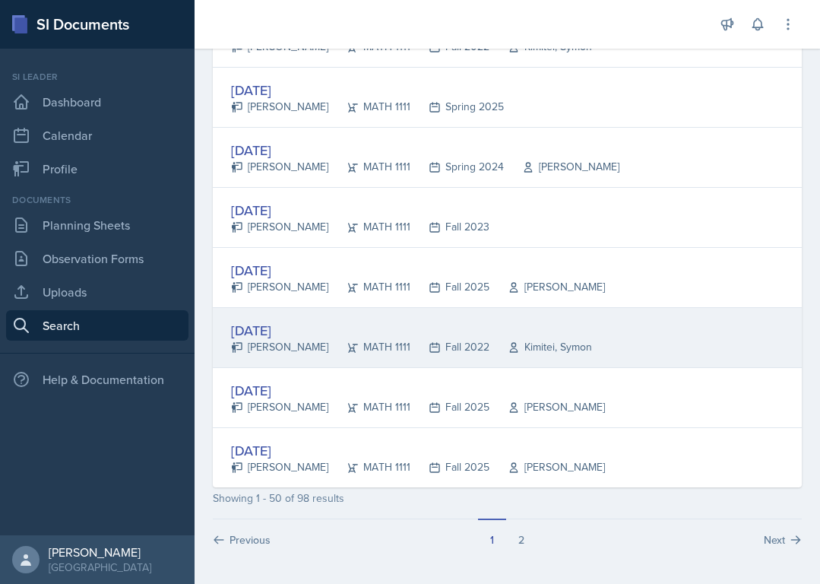
click at [288, 344] on div "Zaynab Musa" at bounding box center [279, 347] width 97 height 16
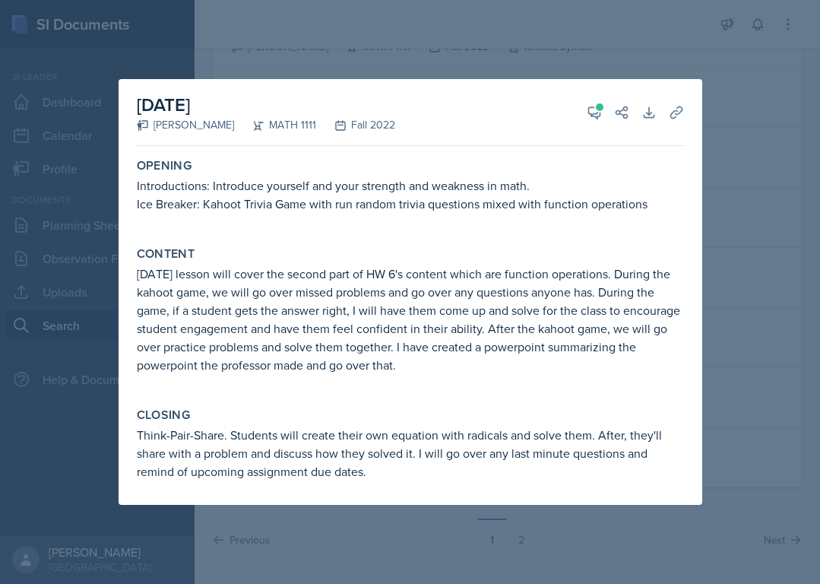
click at [449, 59] on div at bounding box center [410, 292] width 820 height 584
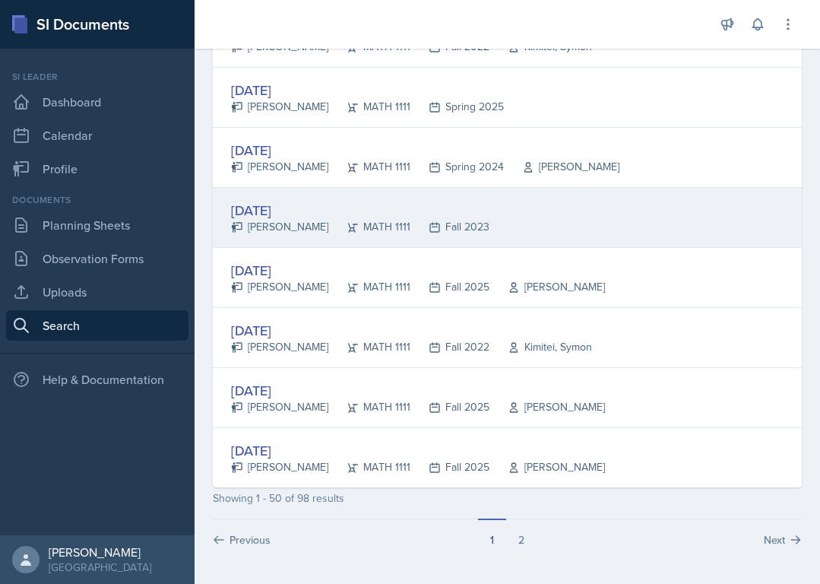
click at [280, 202] on div "Sep 7th, 2023" at bounding box center [360, 210] width 258 height 21
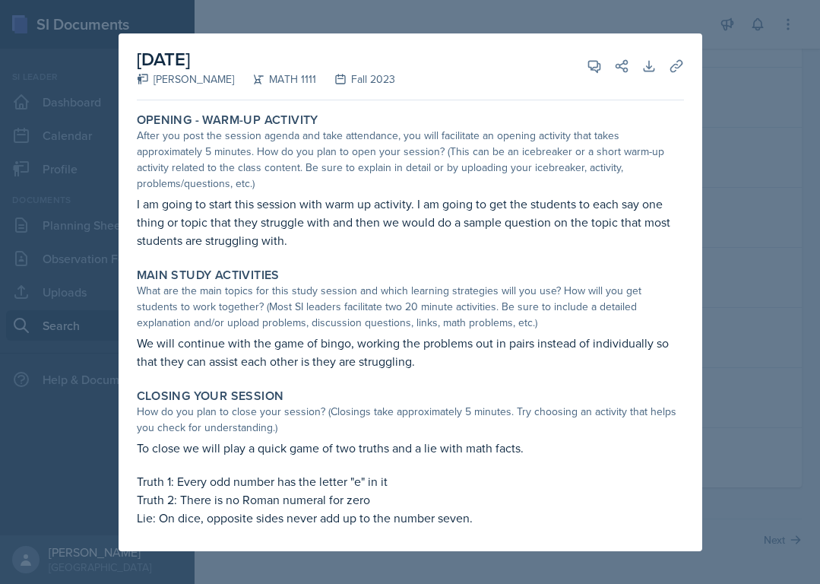
click at [578, 24] on div at bounding box center [410, 292] width 820 height 584
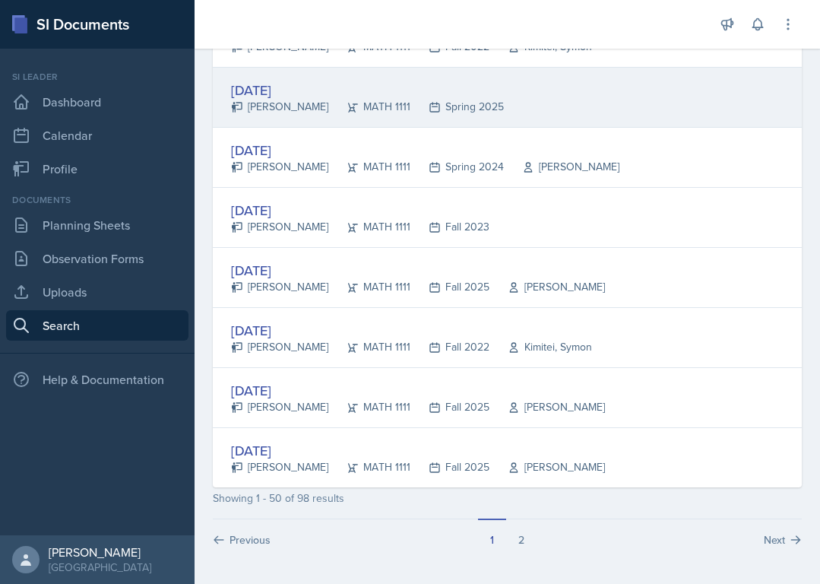
click at [307, 100] on div "[PERSON_NAME]" at bounding box center [279, 107] width 97 height 16
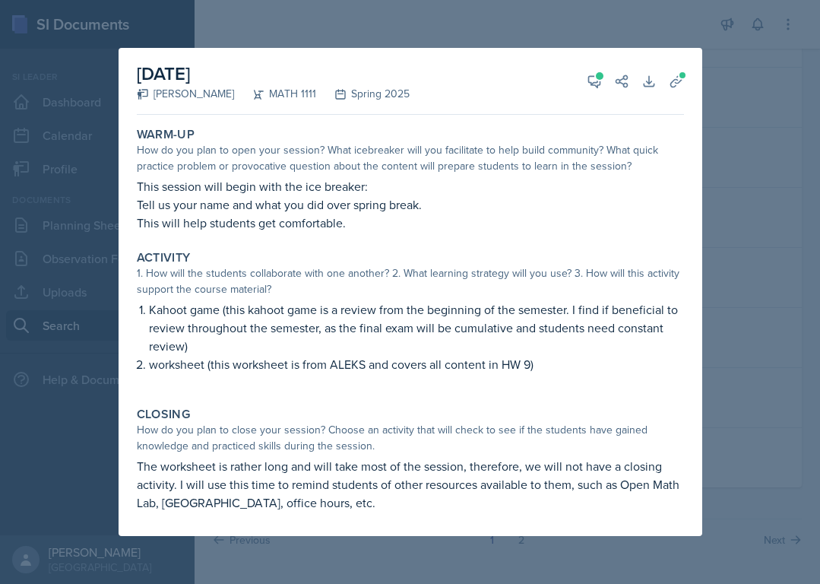
click at [475, 29] on div at bounding box center [410, 292] width 820 height 584
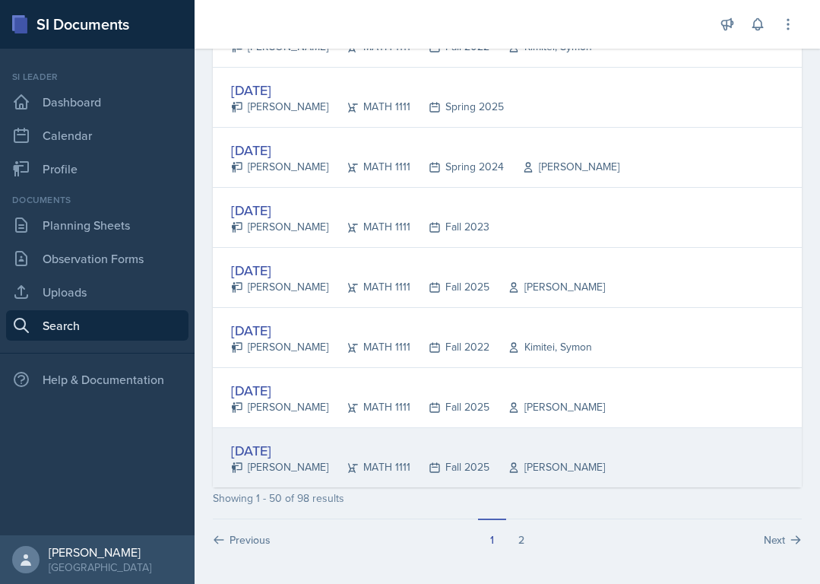
click at [239, 456] on div "[DATE]" at bounding box center [418, 450] width 374 height 21
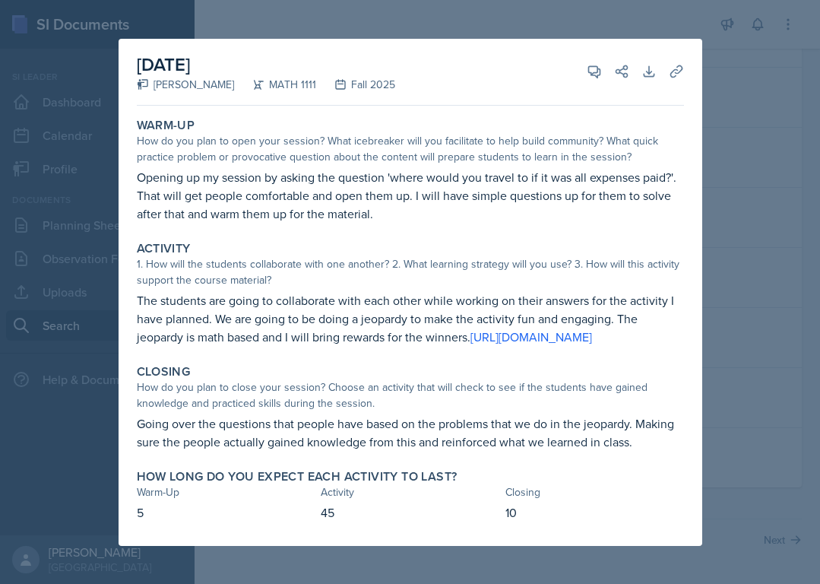
click at [737, 115] on div at bounding box center [410, 292] width 820 height 584
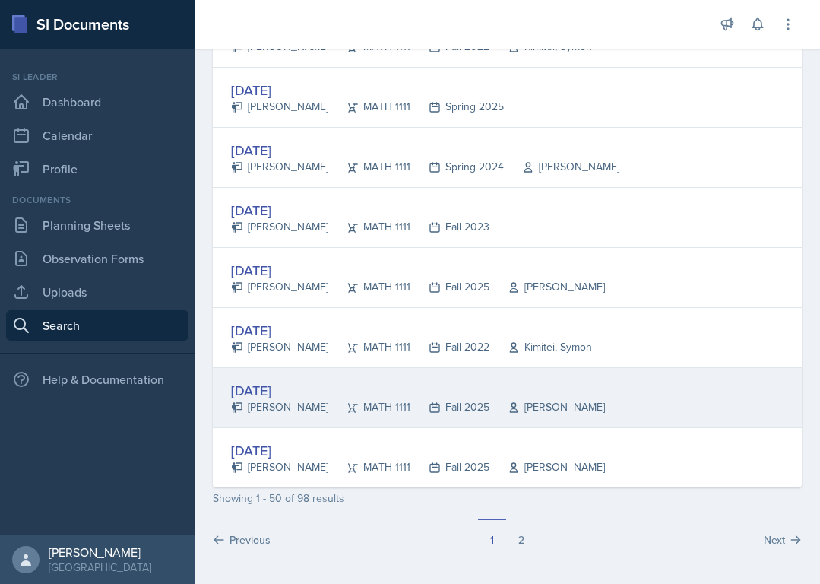
click at [338, 411] on div "MATH 1111" at bounding box center [369, 407] width 82 height 16
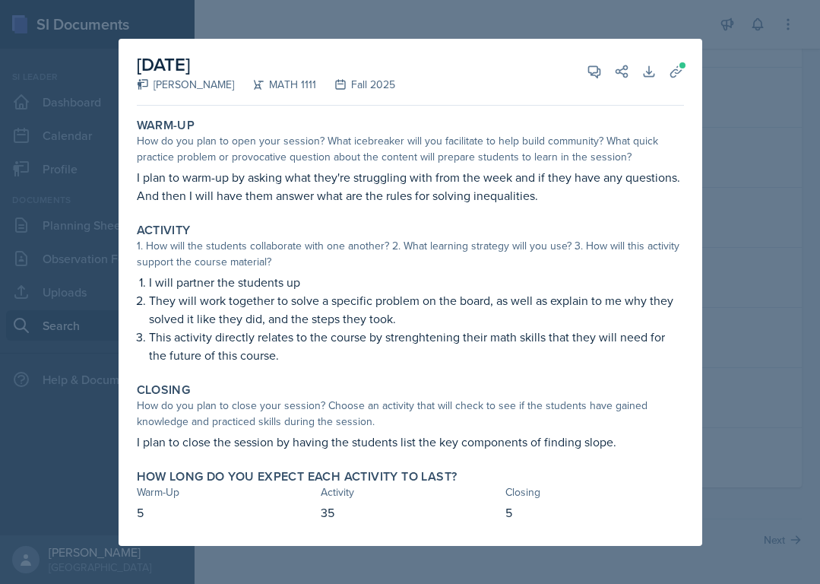
click at [789, 401] on div at bounding box center [410, 292] width 820 height 584
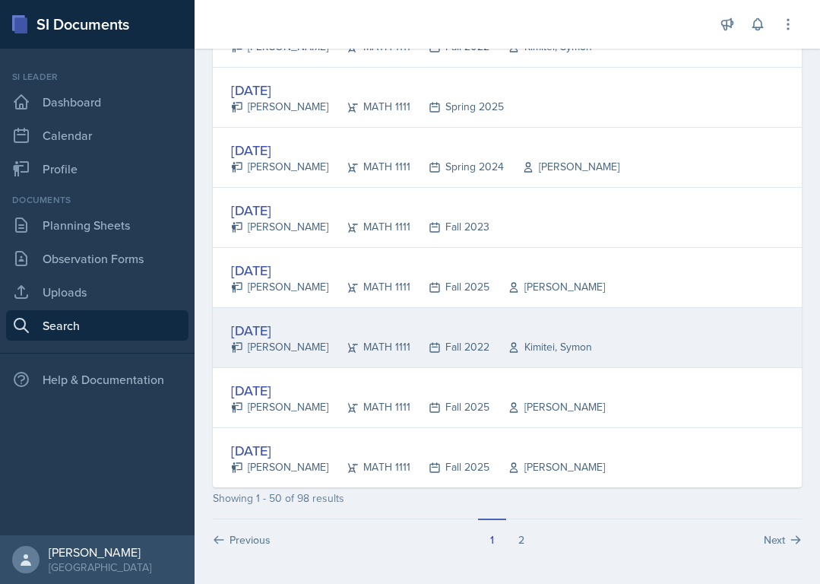
click at [411, 347] on div "Fall 2022" at bounding box center [450, 347] width 79 height 16
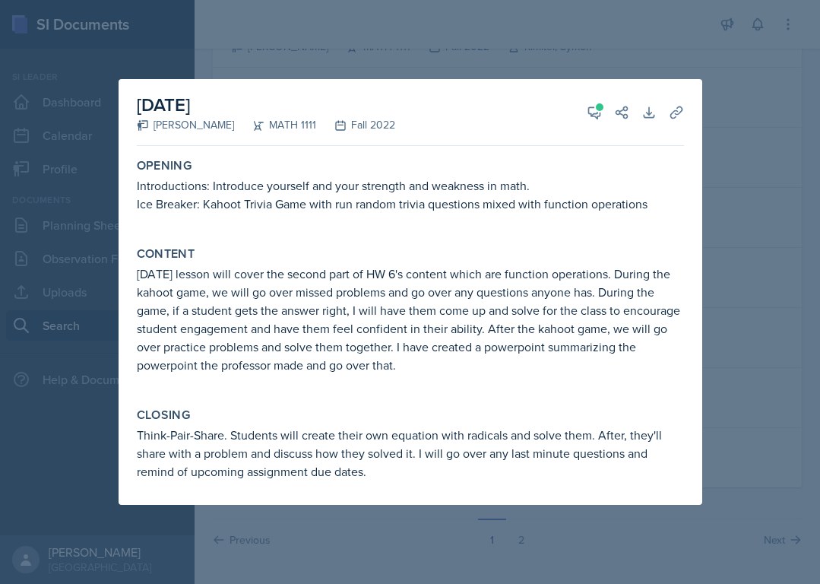
click at [174, 431] on p "Think-Pair-Share. Students will create their own equation with radicals and sol…" at bounding box center [410, 453] width 547 height 55
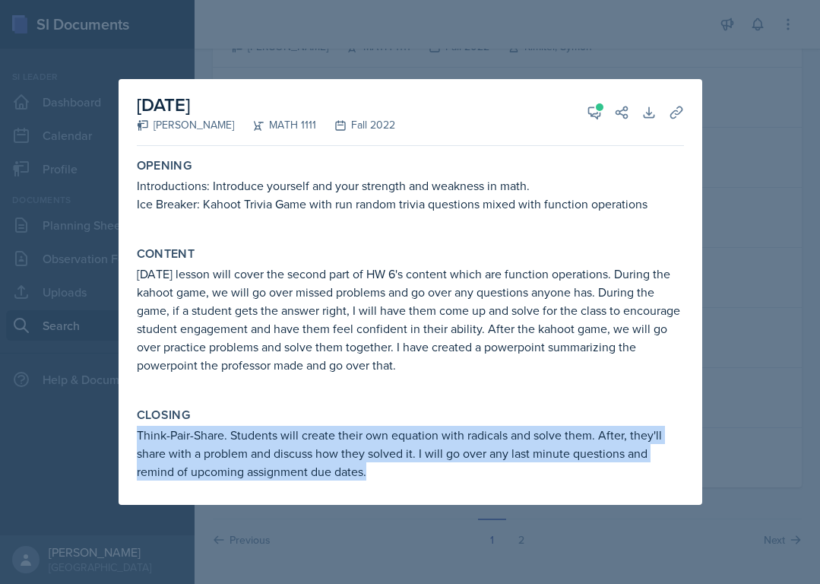
click at [174, 431] on p "Think-Pair-Share. Students will create their own equation with radicals and sol…" at bounding box center [410, 453] width 547 height 55
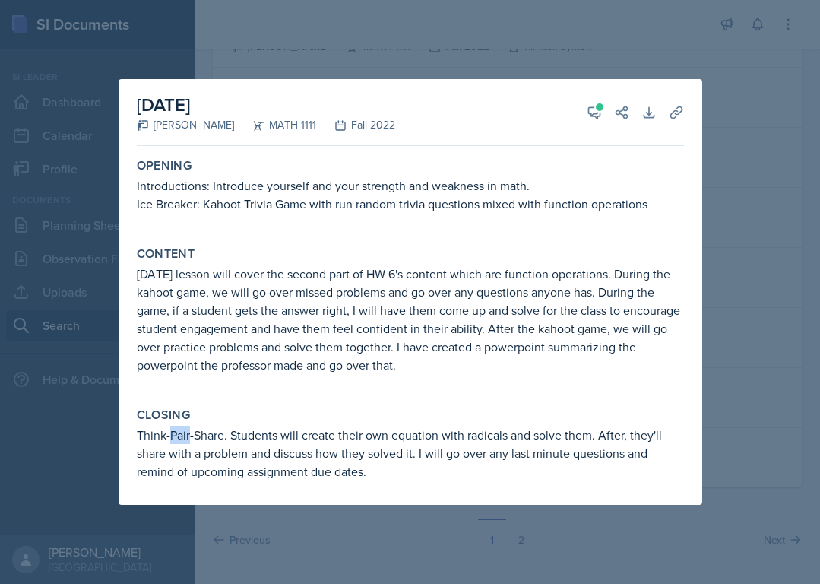
click at [174, 431] on p "Think-Pair-Share. Students will create their own equation with radicals and sol…" at bounding box center [410, 453] width 547 height 55
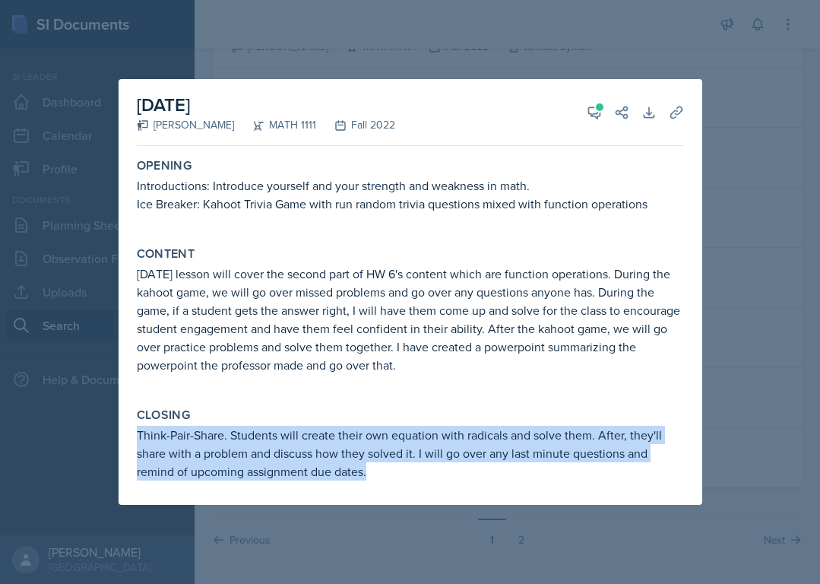
click at [174, 431] on p "Think-Pair-Share. Students will create their own equation with radicals and sol…" at bounding box center [410, 453] width 547 height 55
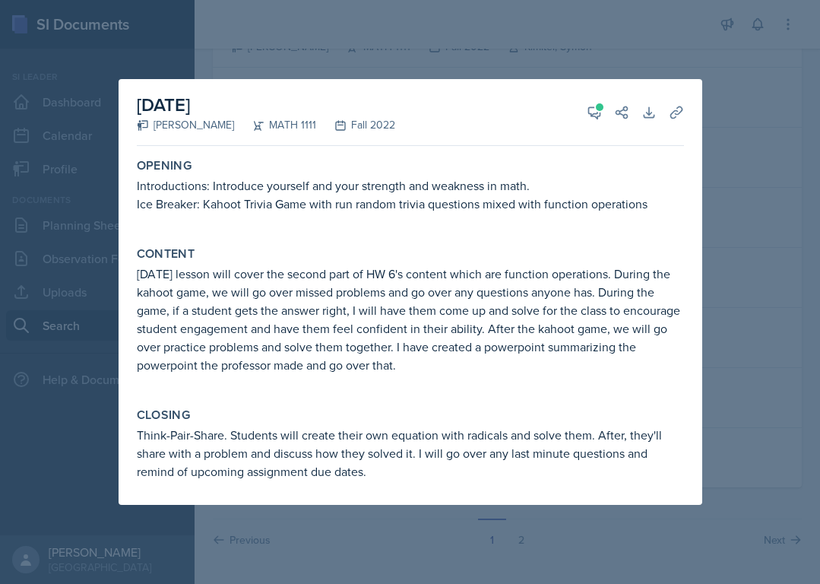
click at [189, 434] on p "Think-Pair-Share. Students will create their own equation with radicals and sol…" at bounding box center [410, 453] width 547 height 55
drag, startPoint x: 221, startPoint y: 434, endPoint x: 137, endPoint y: 432, distance: 84.4
click at [138, 433] on p "Think-Pair-Share. Students will create their own equation with radicals and sol…" at bounding box center [410, 453] width 547 height 55
copy p "Think-Pair-Share"
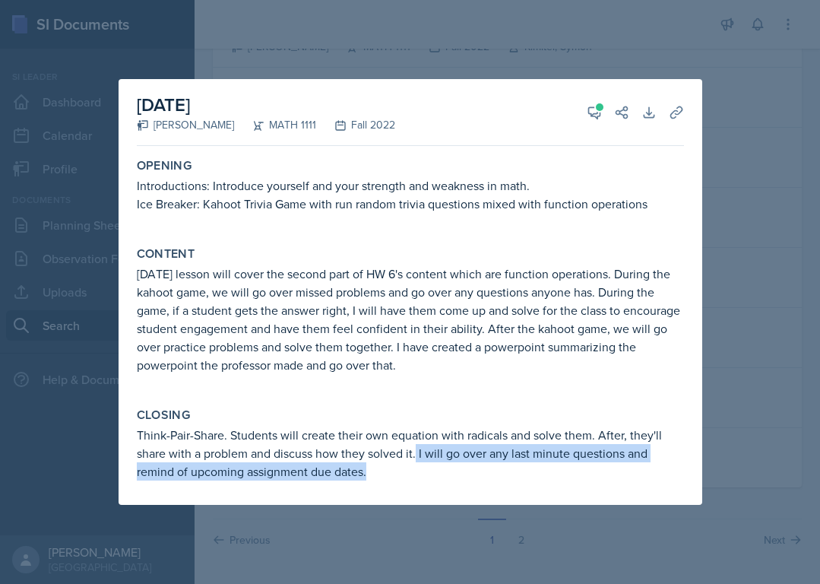
drag, startPoint x: 417, startPoint y: 451, endPoint x: 452, endPoint y: 496, distance: 57.5
click at [452, 496] on div "Opening Introductions: Introduce yourself and your strength and weakness in mat…" at bounding box center [410, 328] width 547 height 353
copy p "I will go over any last minute questions and remind of upcoming assignment due …"
